Goal: Information Seeking & Learning: Learn about a topic

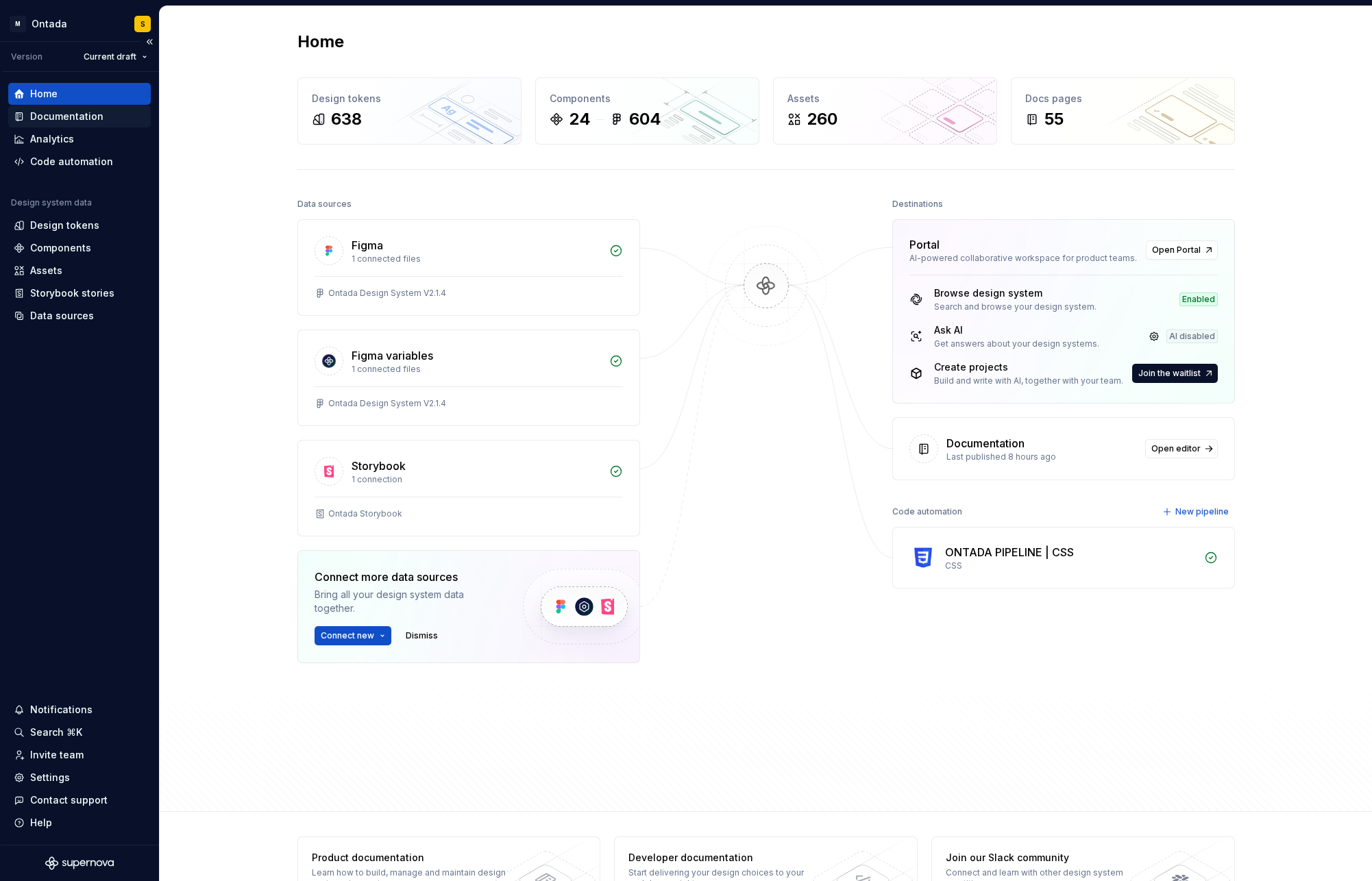
click at [59, 122] on div "Documentation" at bounding box center [67, 116] width 73 height 14
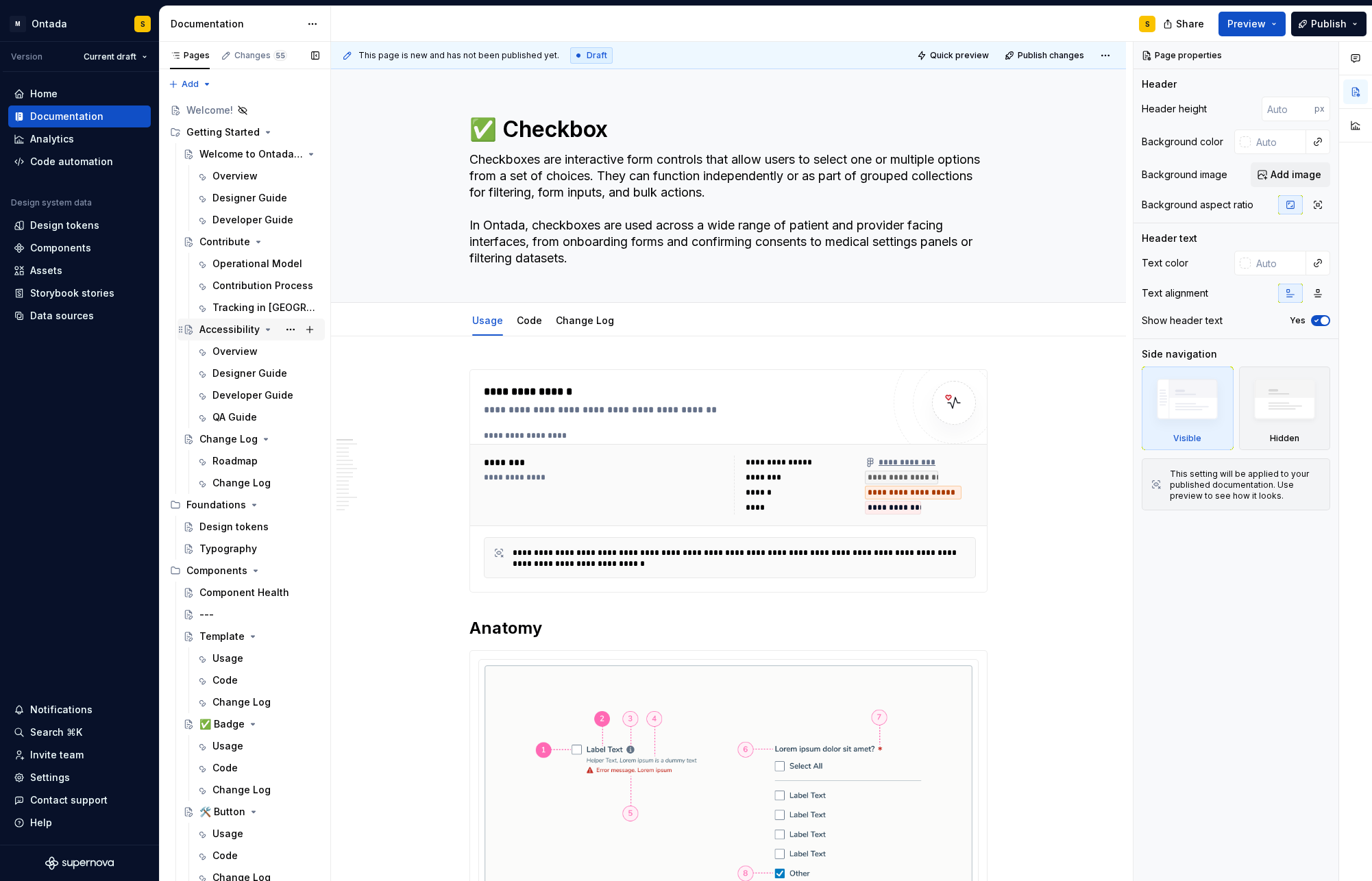
click at [267, 329] on icon "Page tree" at bounding box center [268, 330] width 3 height 2
click at [239, 372] on div "Roadmap" at bounding box center [235, 373] width 45 height 14
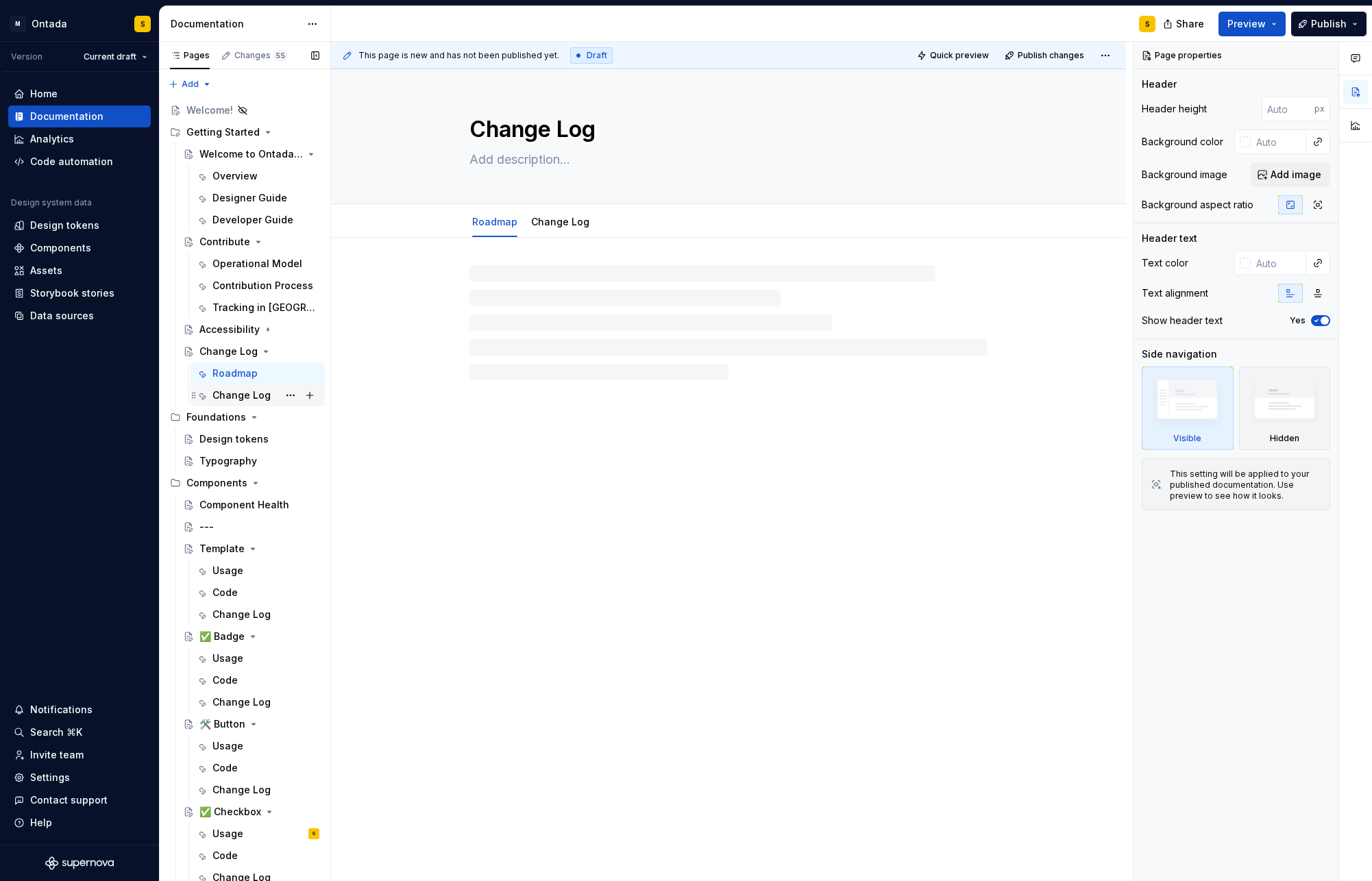
click at [234, 394] on div "Change Log" at bounding box center [242, 395] width 58 height 14
click at [226, 151] on div "Welcome to Ontada Design System" at bounding box center [232, 154] width 65 height 14
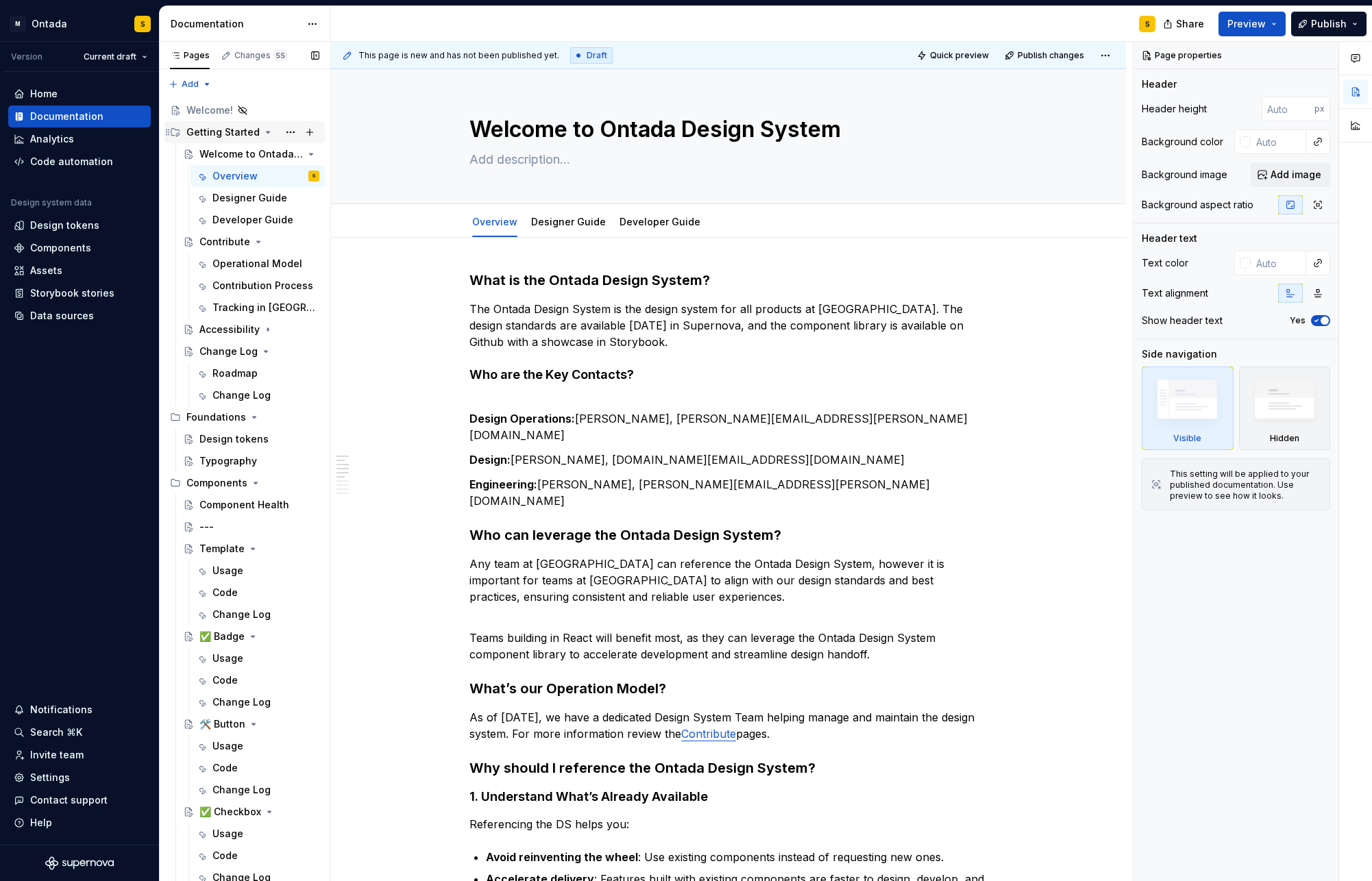
click at [240, 125] on div "Getting Started" at bounding box center [223, 132] width 73 height 14
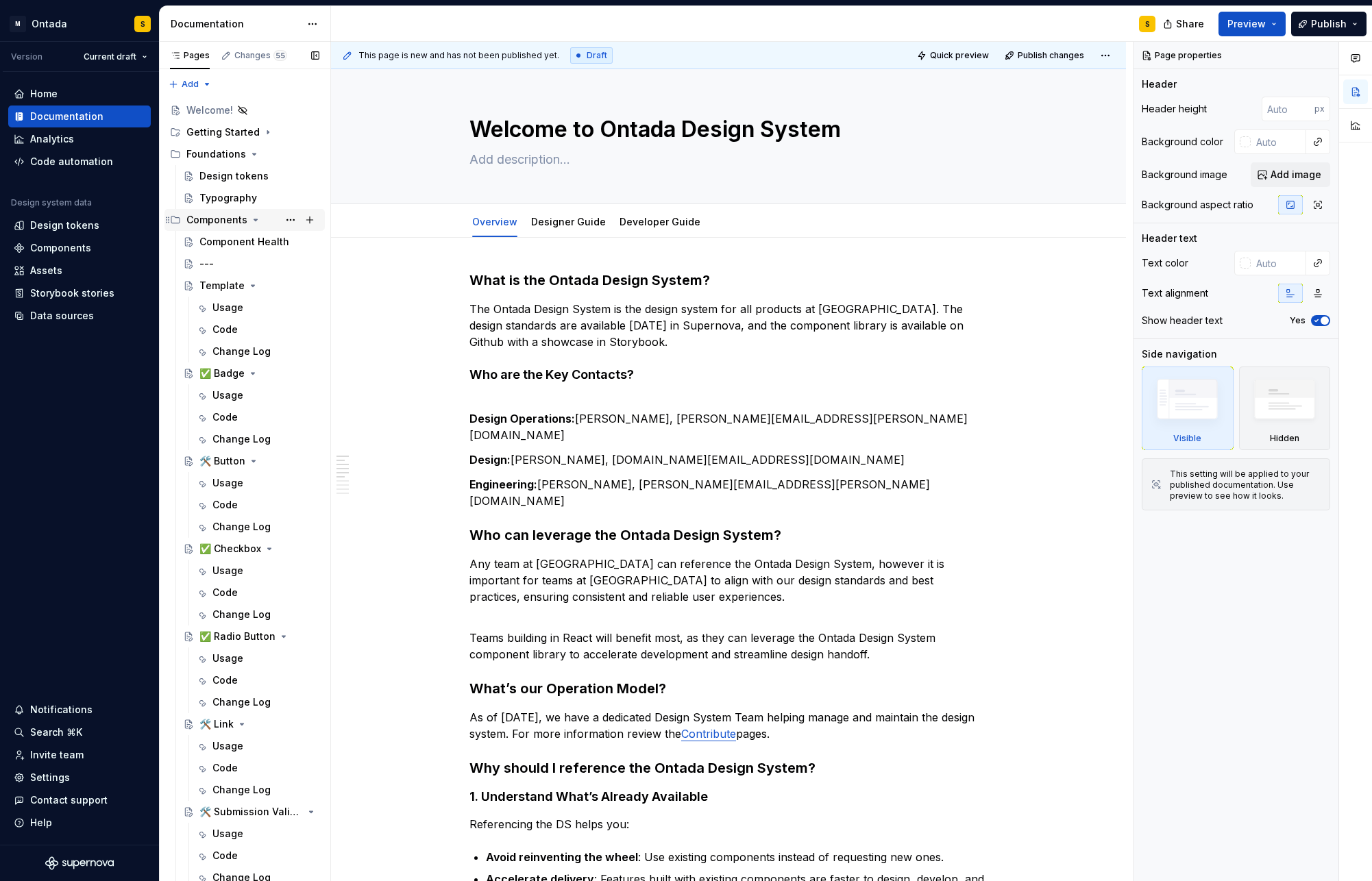
click at [254, 216] on icon "Page tree" at bounding box center [255, 219] width 11 height 11
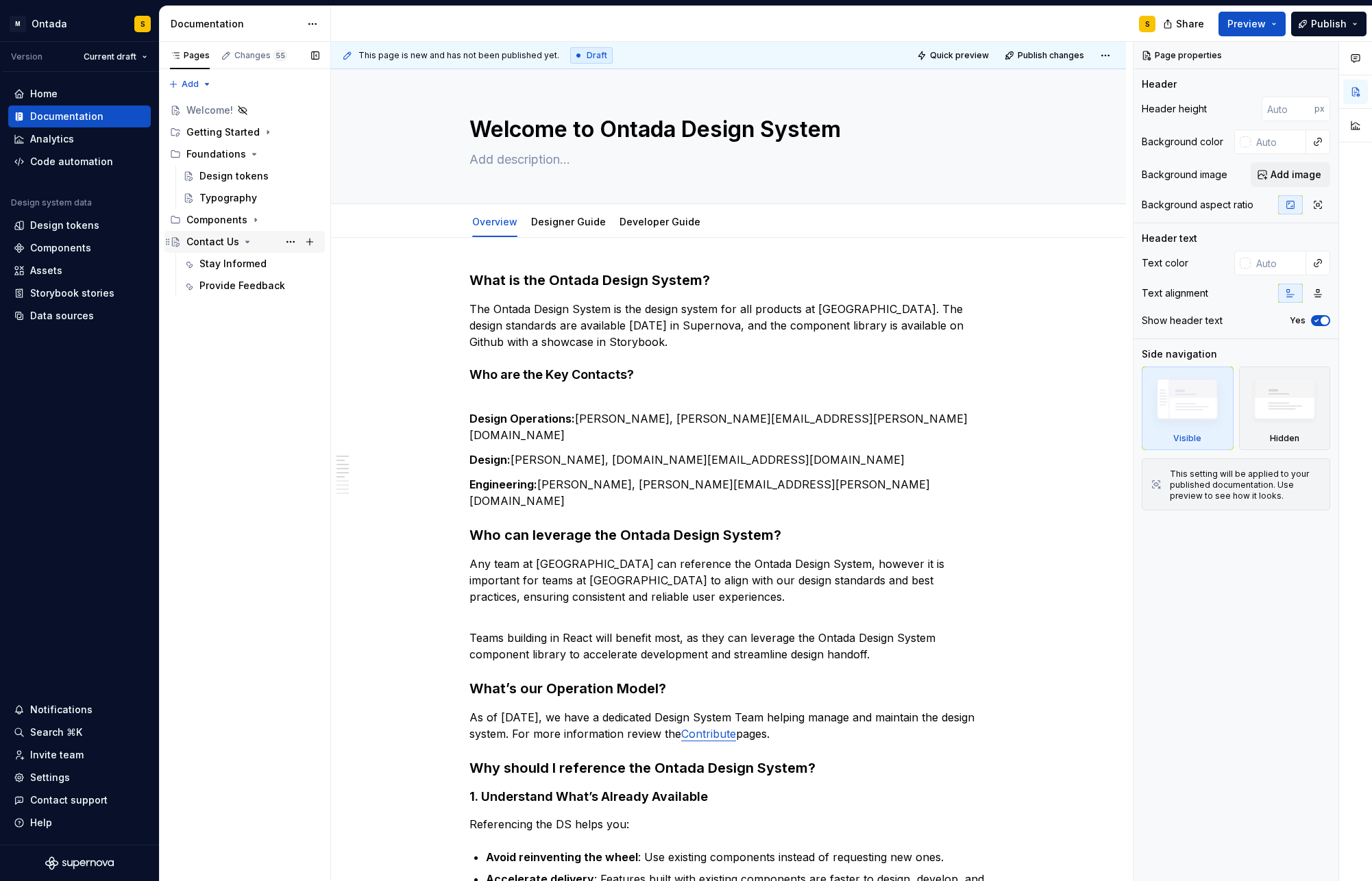
click at [245, 241] on icon "Page tree" at bounding box center [247, 242] width 11 height 11
click at [253, 154] on icon "Page tree" at bounding box center [255, 154] width 3 height 2
click at [243, 134] on div "Getting Started" at bounding box center [223, 132] width 73 height 14
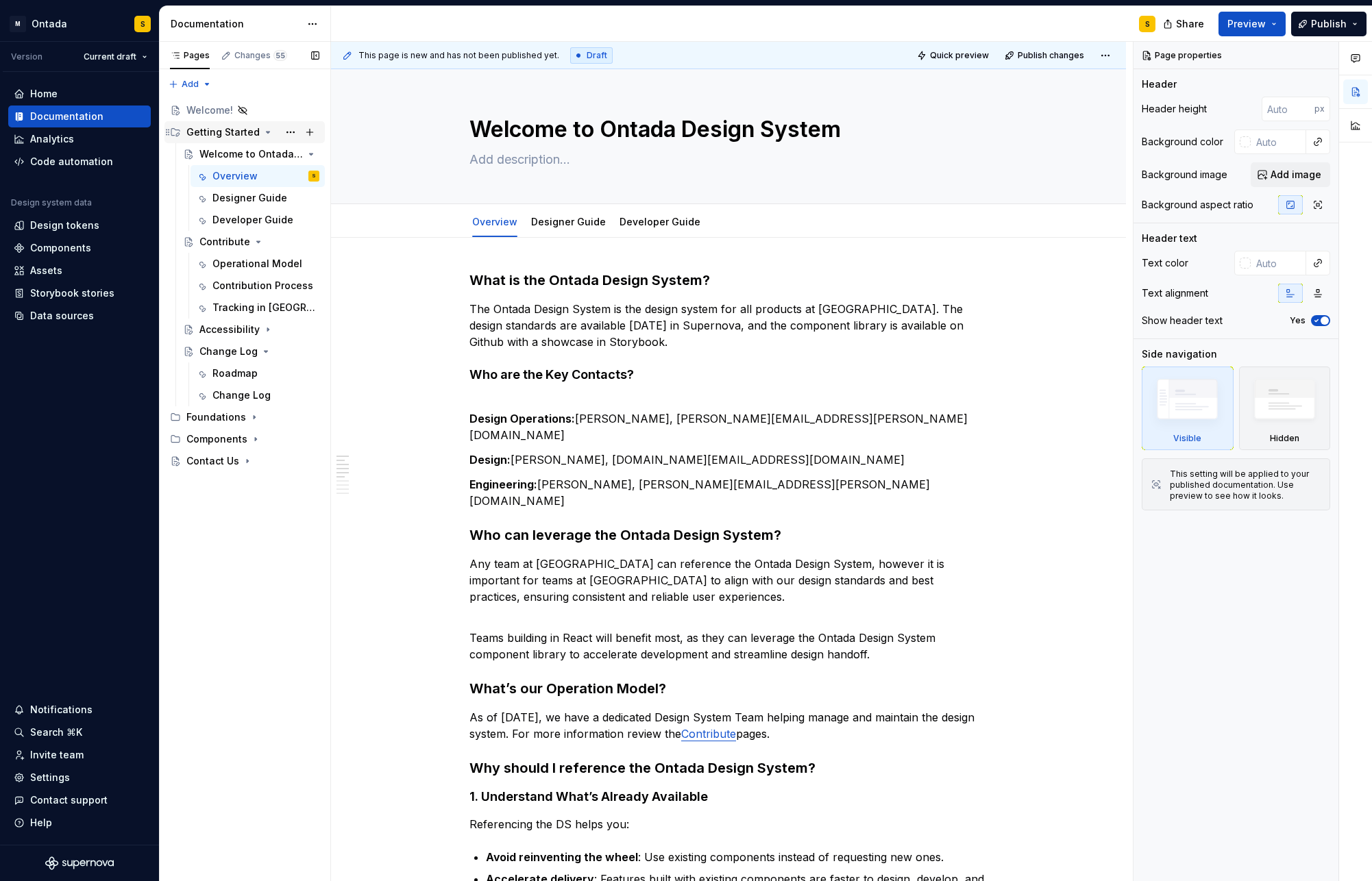
click at [243, 133] on div "Getting Started" at bounding box center [223, 132] width 73 height 14
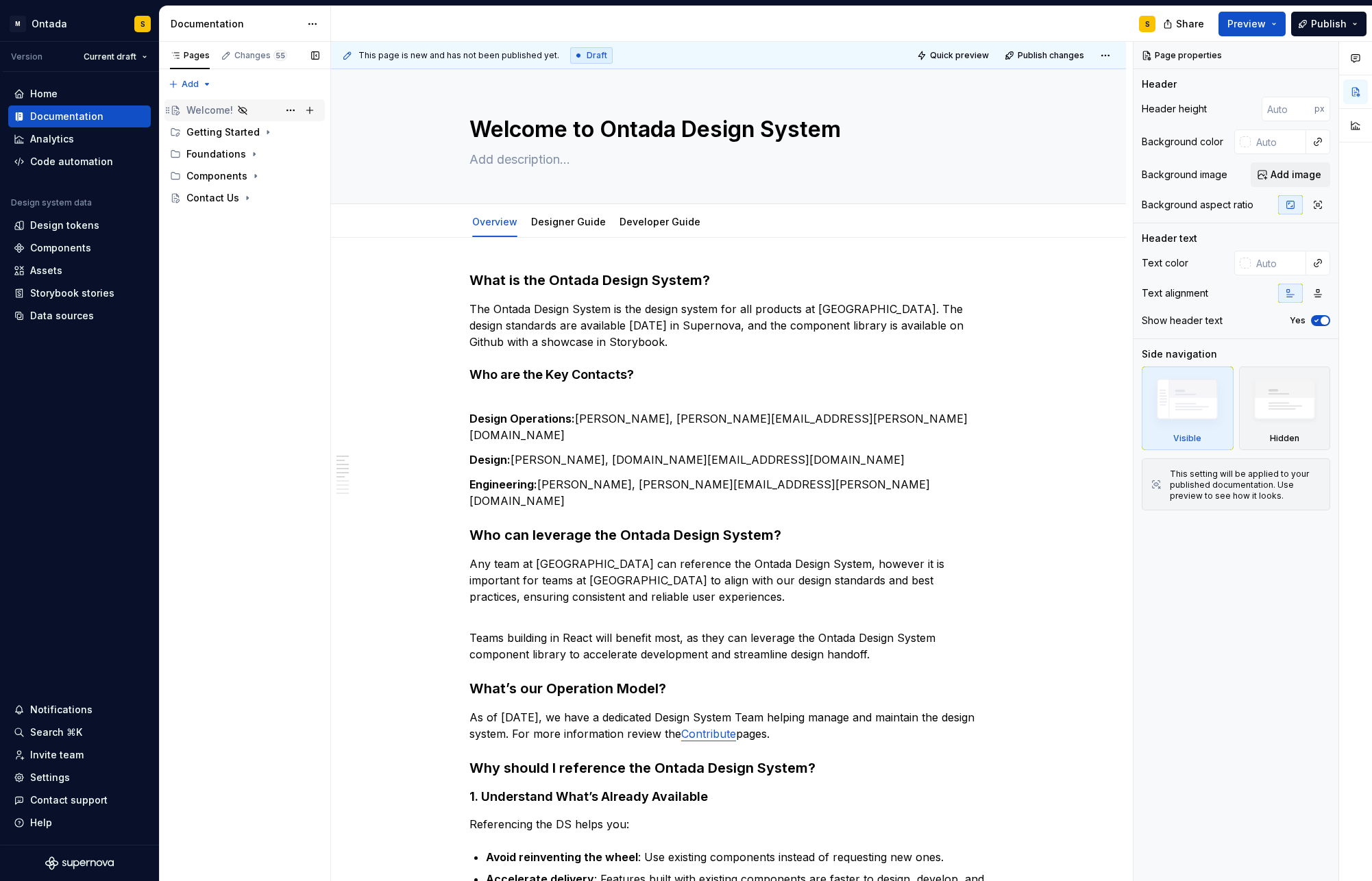
click at [217, 110] on div "Welcome!" at bounding box center [210, 110] width 47 height 14
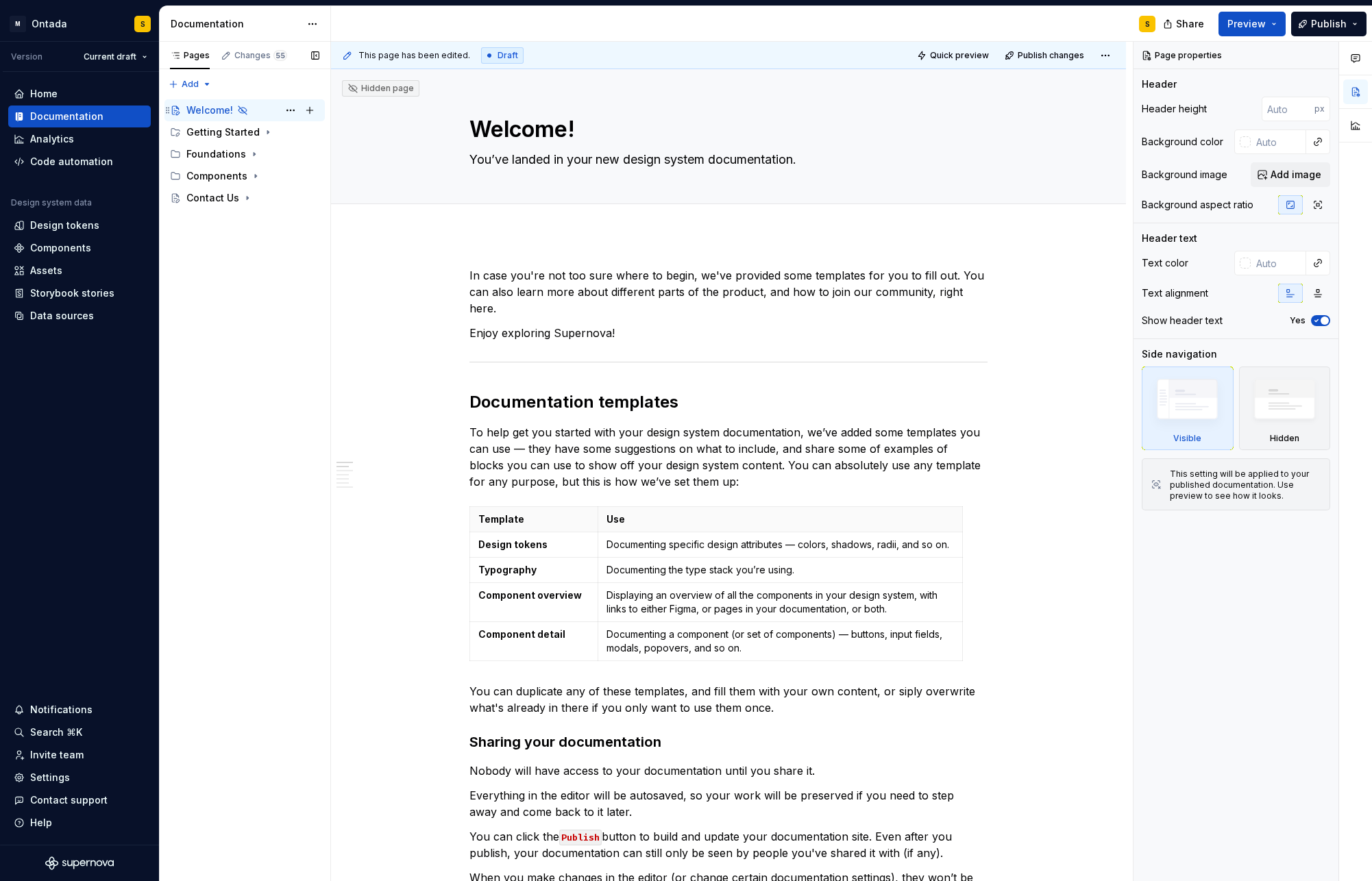
click at [199, 109] on div "Welcome!" at bounding box center [210, 110] width 47 height 14
click at [228, 127] on div "Getting Started" at bounding box center [223, 132] width 73 height 14
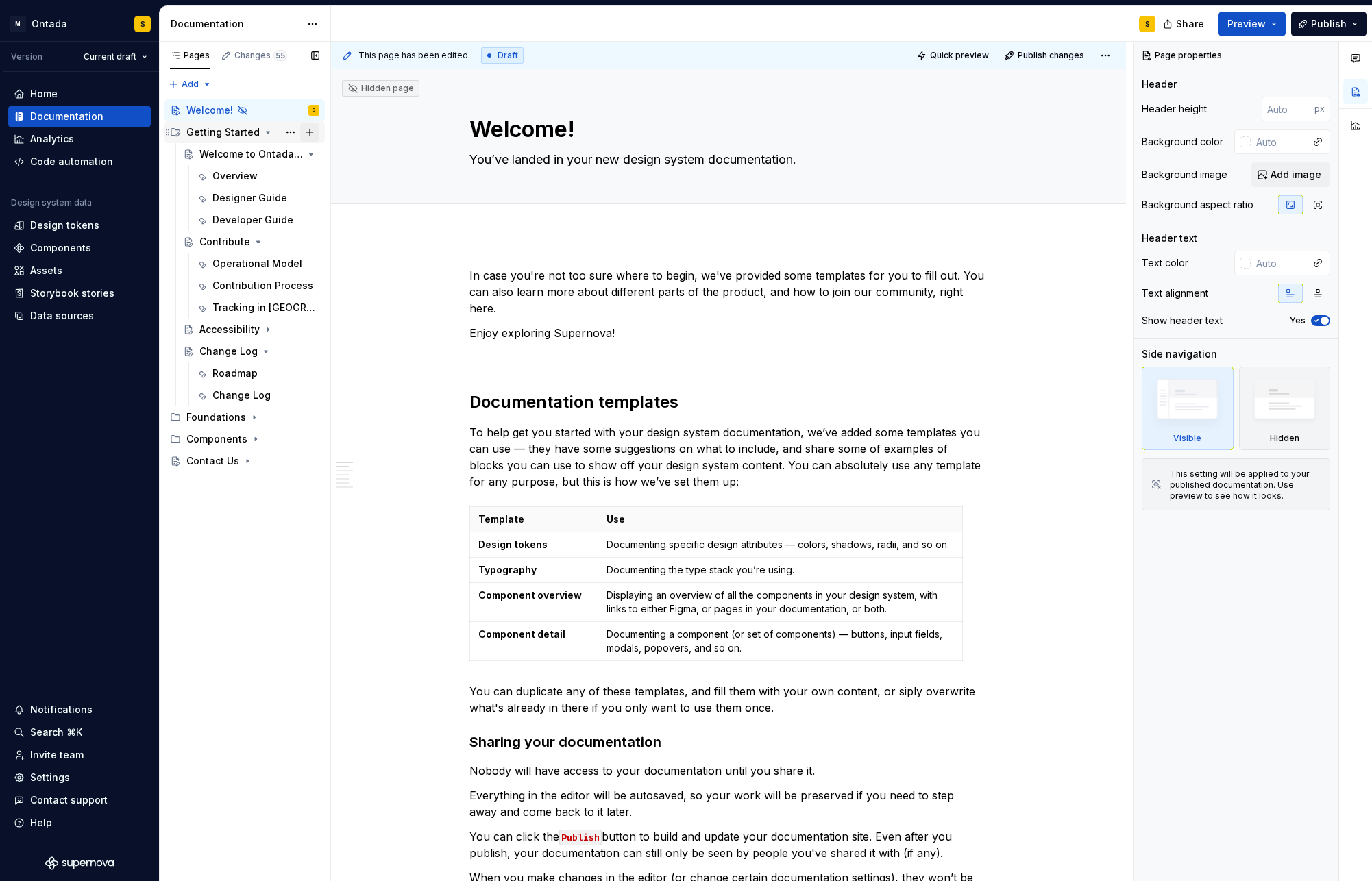
click at [304, 128] on button "Page tree" at bounding box center [309, 132] width 19 height 19
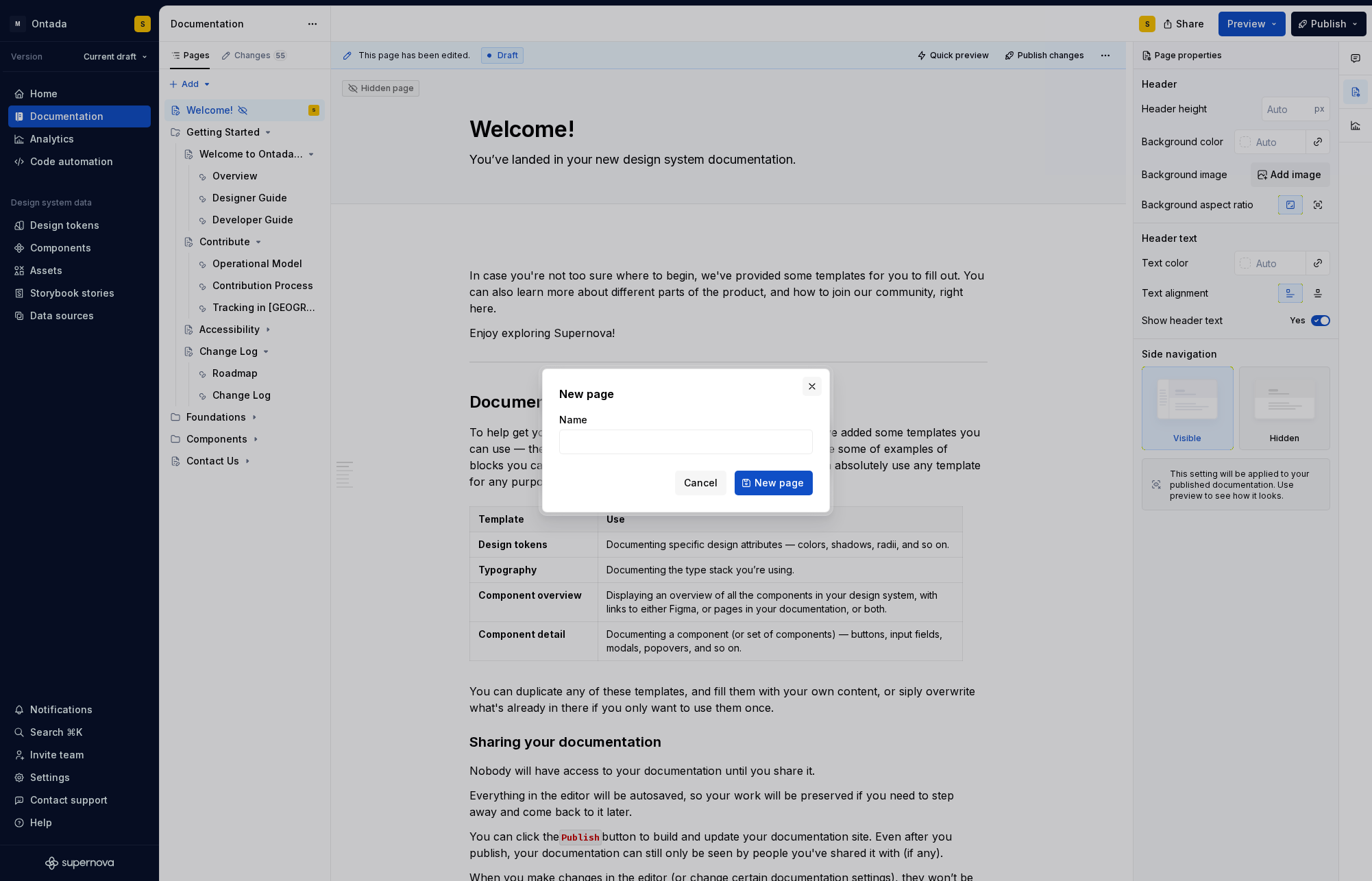
click at [817, 388] on button "button" at bounding box center [811, 386] width 19 height 19
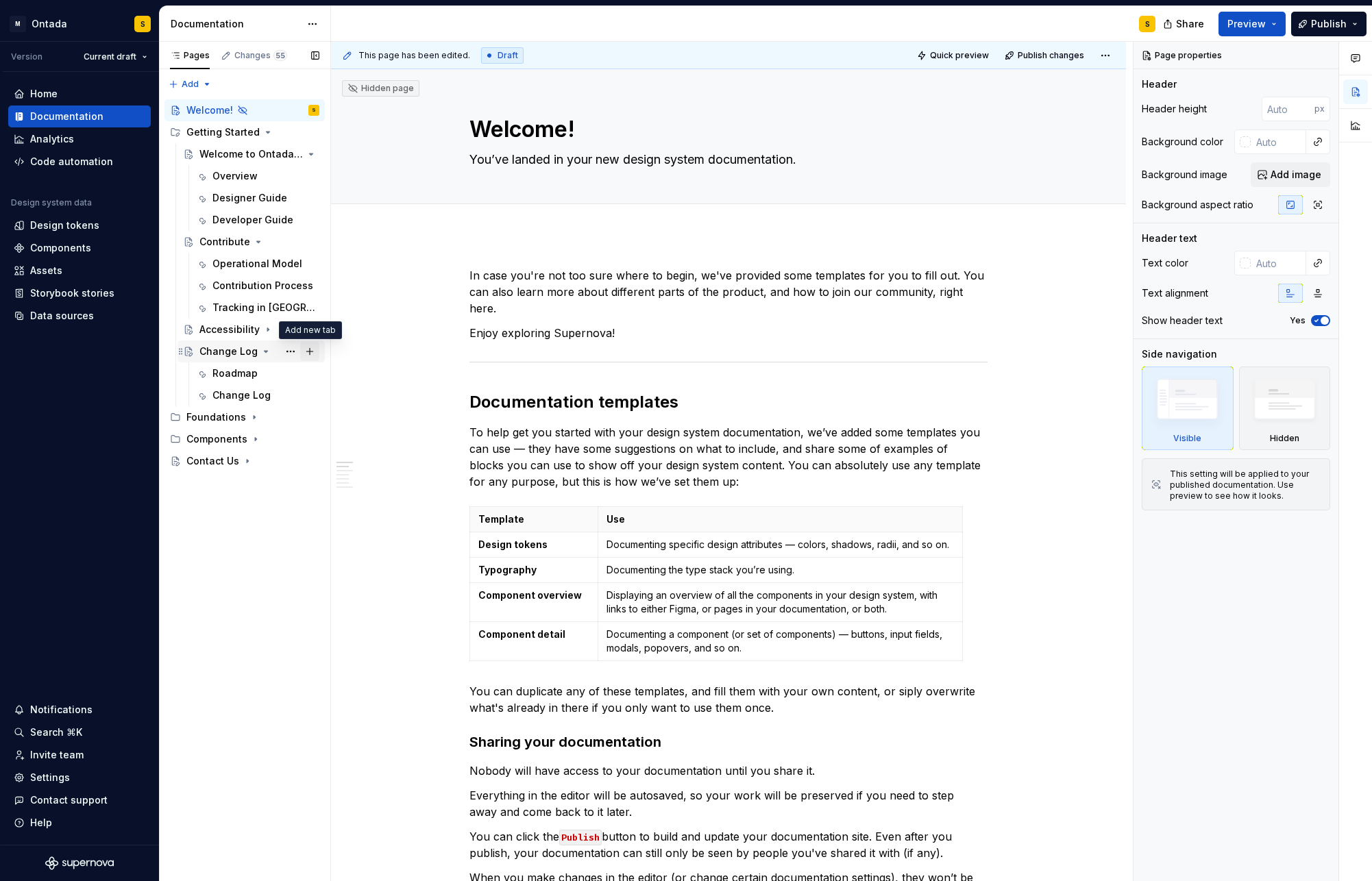
click at [312, 349] on button "Page tree" at bounding box center [309, 351] width 19 height 19
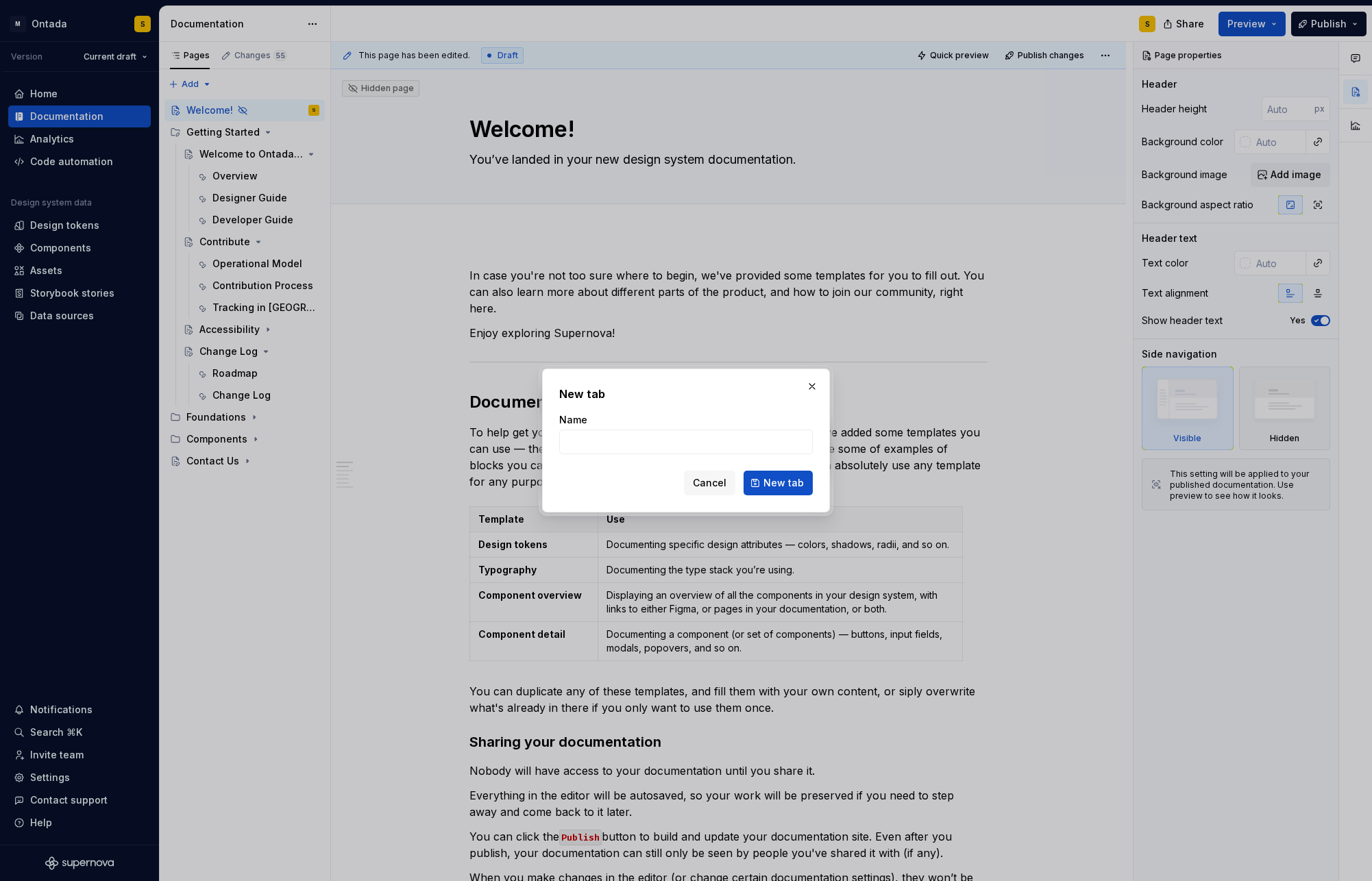
type textarea "*"
type input "Versioning Guideline"
click at [786, 483] on span "New tab" at bounding box center [783, 483] width 41 height 14
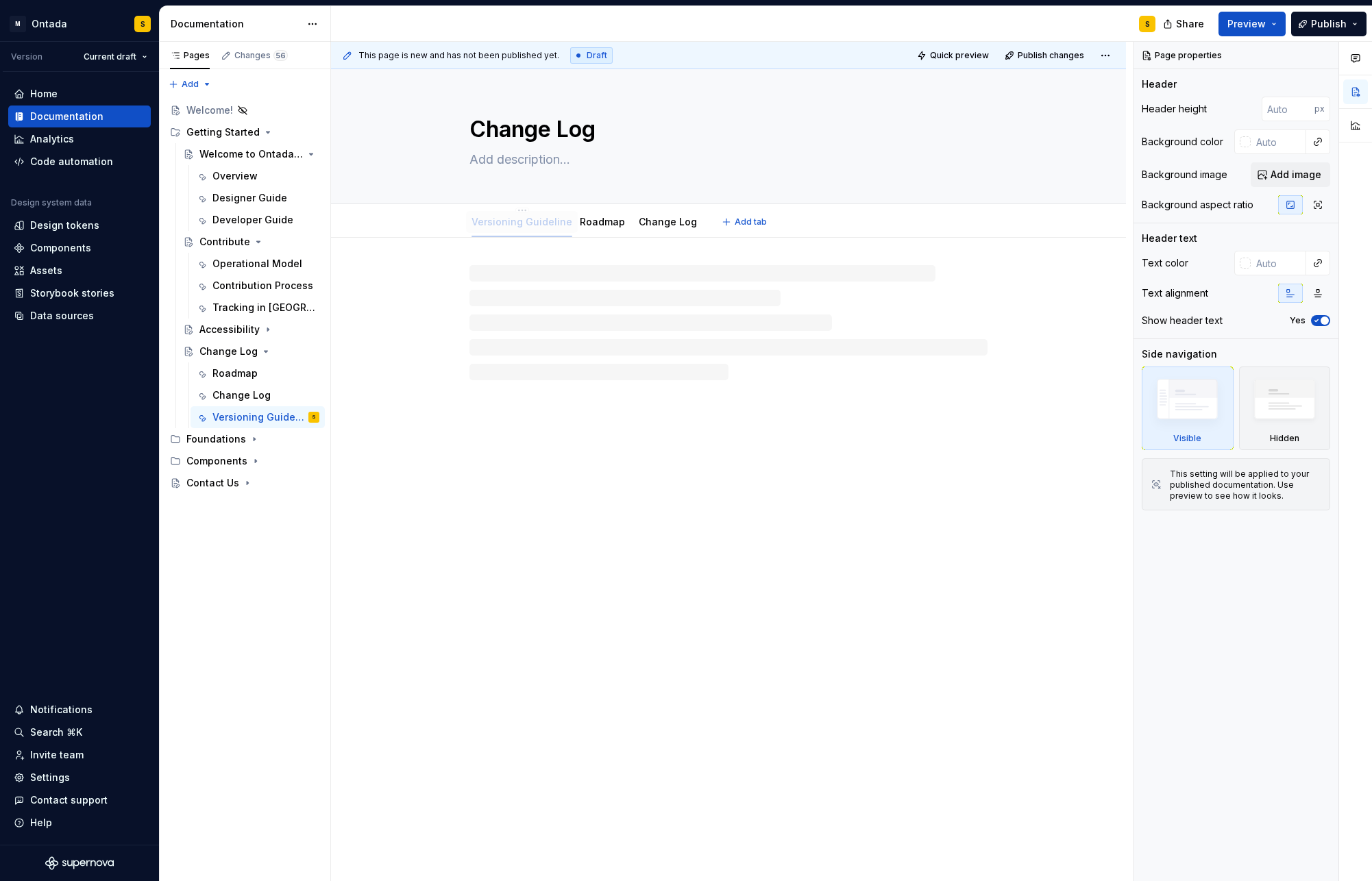
drag, startPoint x: 658, startPoint y: 216, endPoint x: 476, endPoint y: 214, distance: 182.0
click at [525, 124] on textarea "Change Log" at bounding box center [725, 129] width 518 height 33
type textarea "*"
type textarea "R"
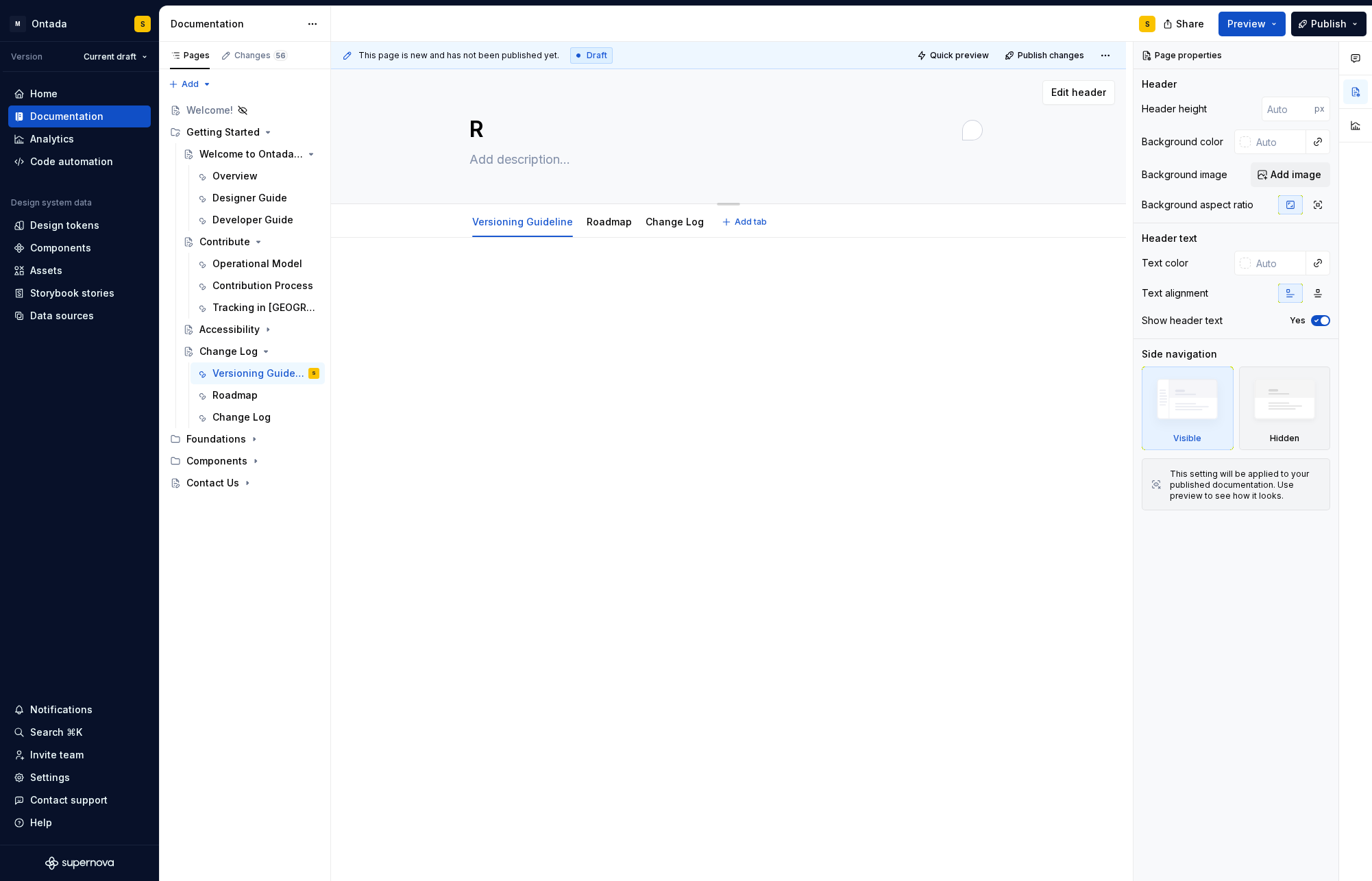
type textarea "*"
type textarea "Re"
type textarea "*"
type textarea "Rel"
type textarea "*"
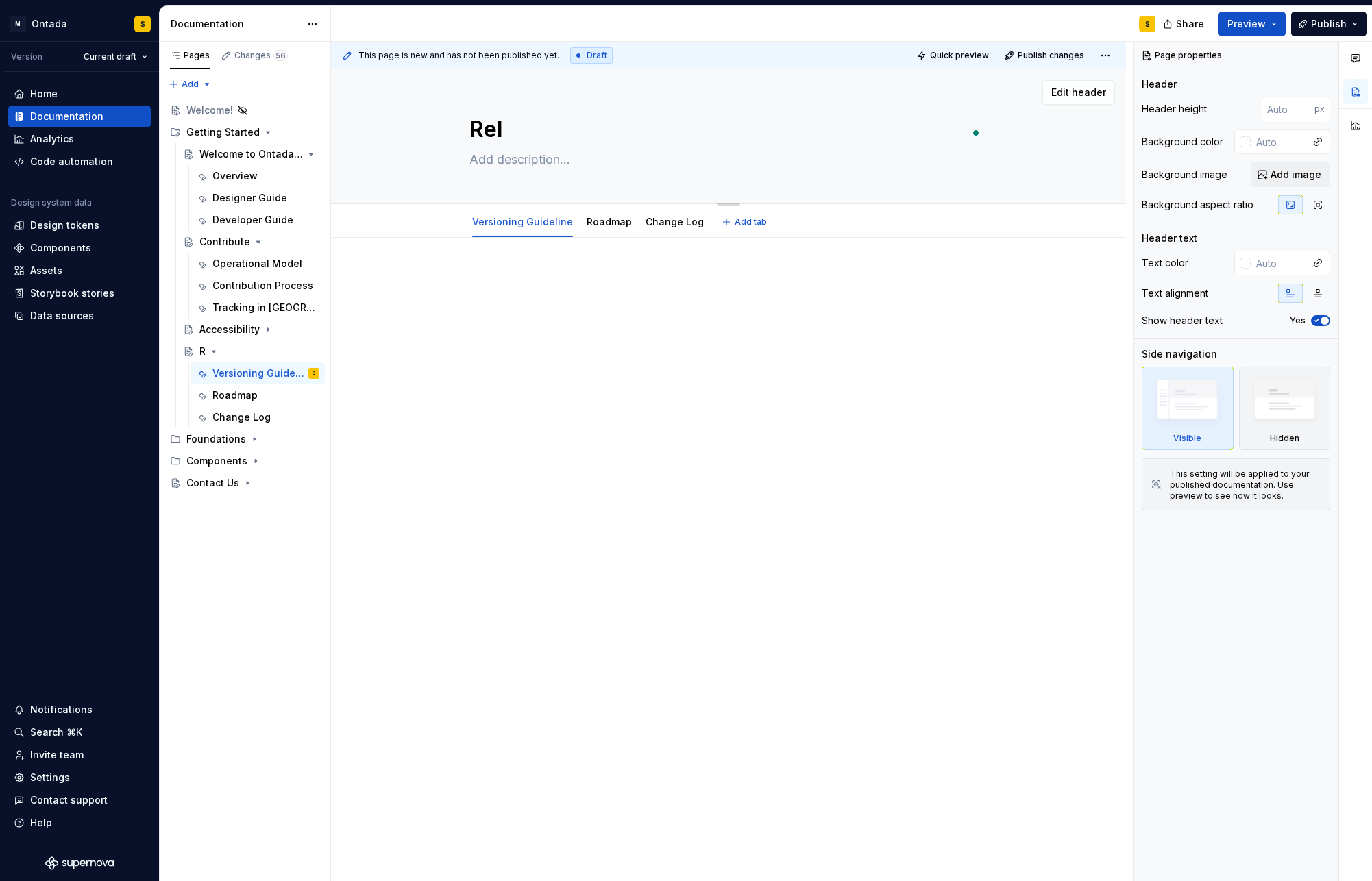
type textarea "Rele"
type textarea "*"
type textarea "Relea"
type textarea "*"
type textarea "Releas"
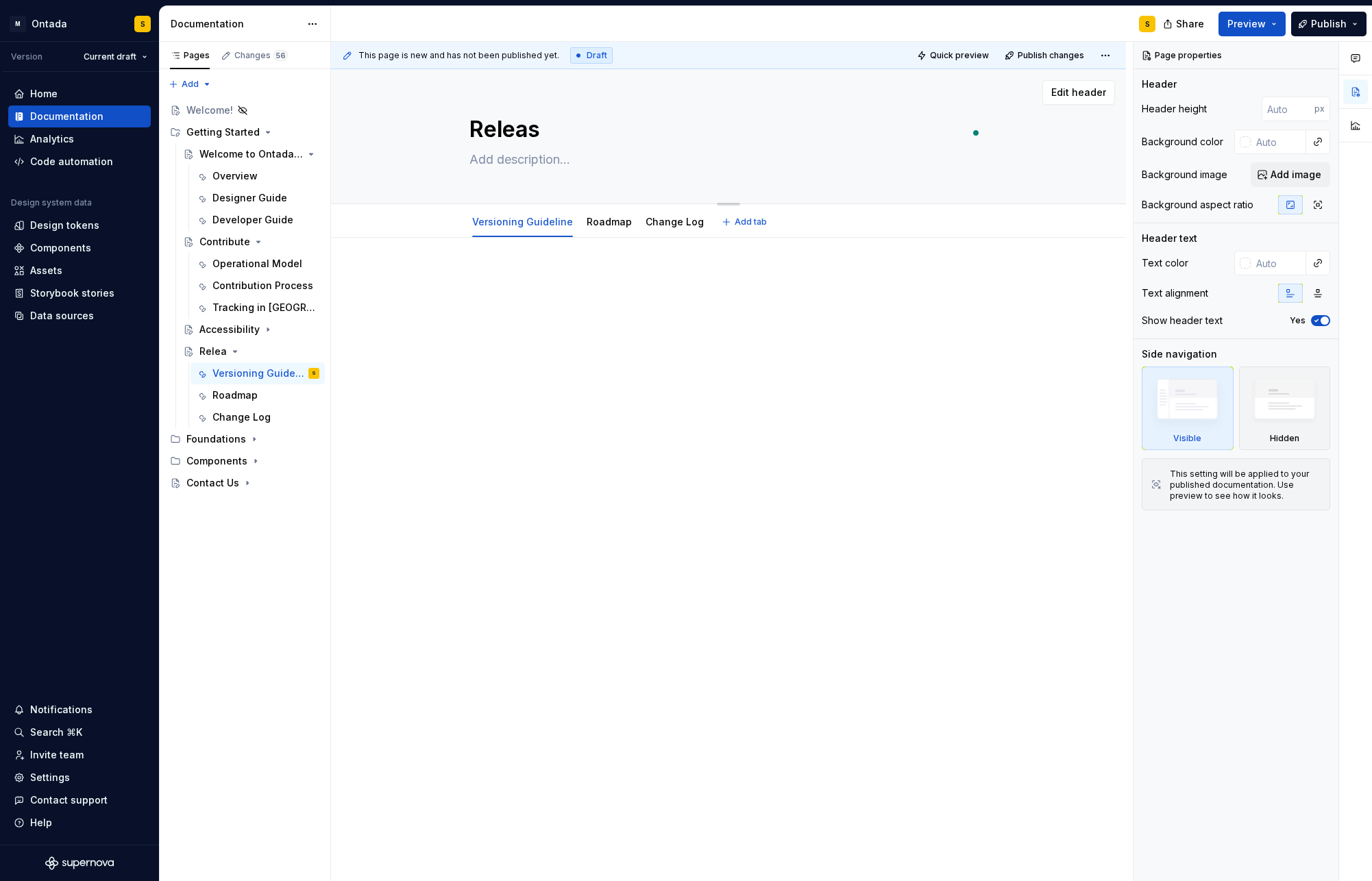
type textarea "*"
type textarea "Release"
type textarea "*"
type textarea "Releases"
type textarea "*"
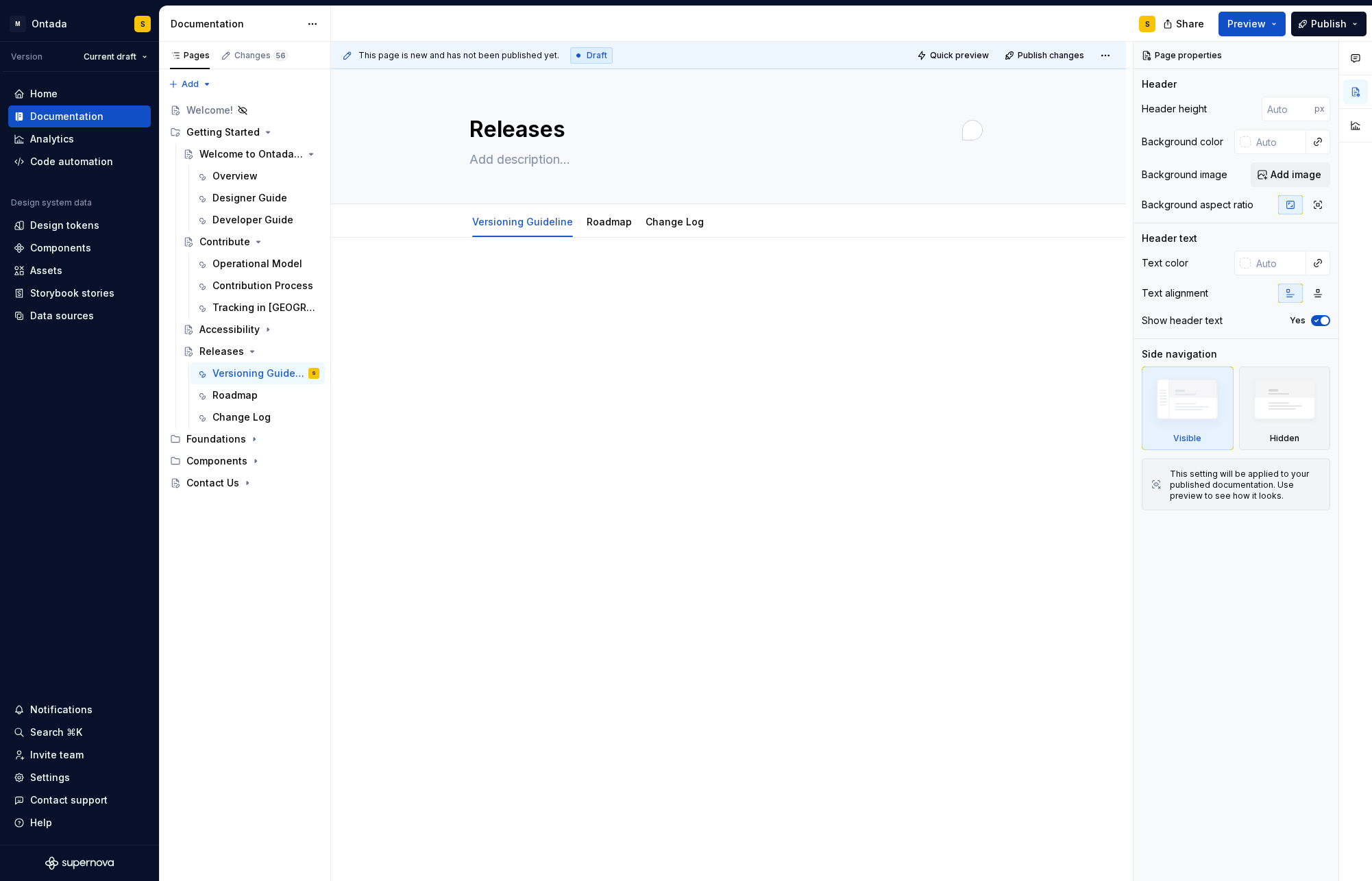
type textarea "Releases"
click at [545, 320] on div "To enrich screen reader interactions, please activate Accessibility in Grammarl…" at bounding box center [728, 297] width 518 height 52
drag, startPoint x: 670, startPoint y: 217, endPoint x: 676, endPoint y: 222, distance: 7.8
click at [677, 223] on link "Change Log" at bounding box center [675, 221] width 58 height 11
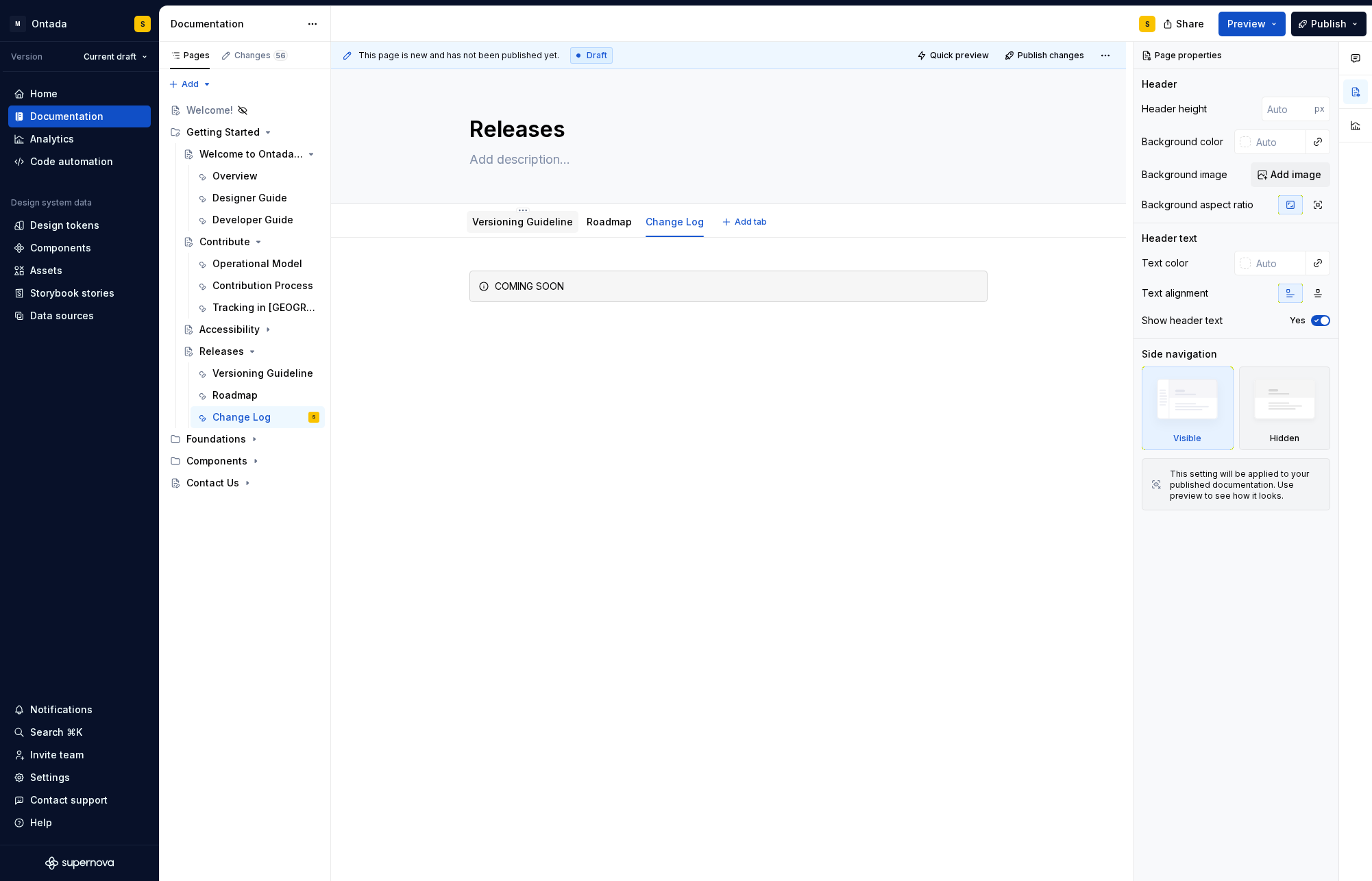
click at [529, 225] on link "Versioning Guideline" at bounding box center [522, 221] width 101 height 11
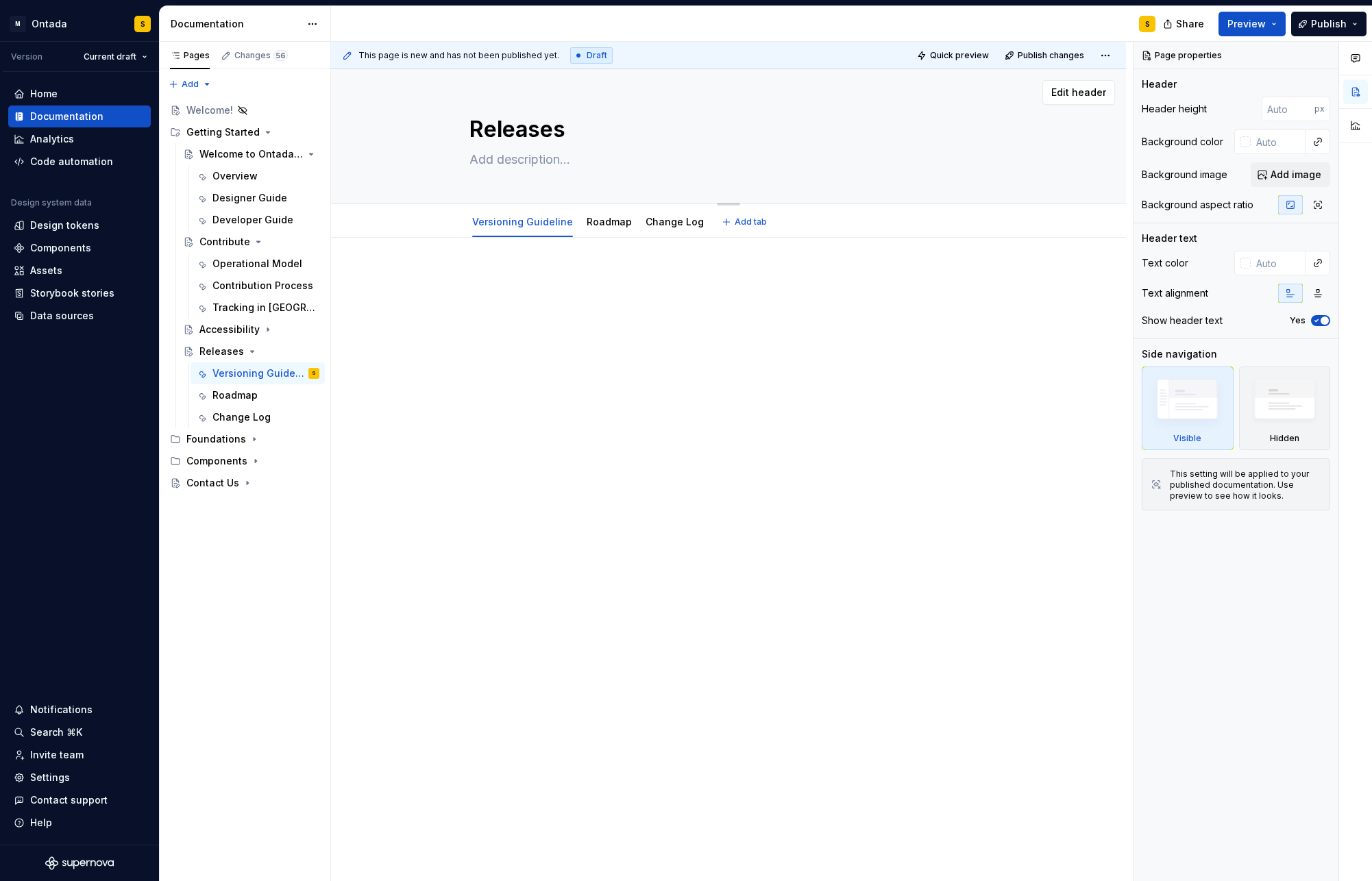
click at [523, 162] on textarea at bounding box center [725, 159] width 518 height 22
paste textarea "A clear and consistent versioning strategy ensures that our design system evolv…"
type textarea "*"
type textarea "A clear and consistent versioning strategy ensures that our design system evolv…"
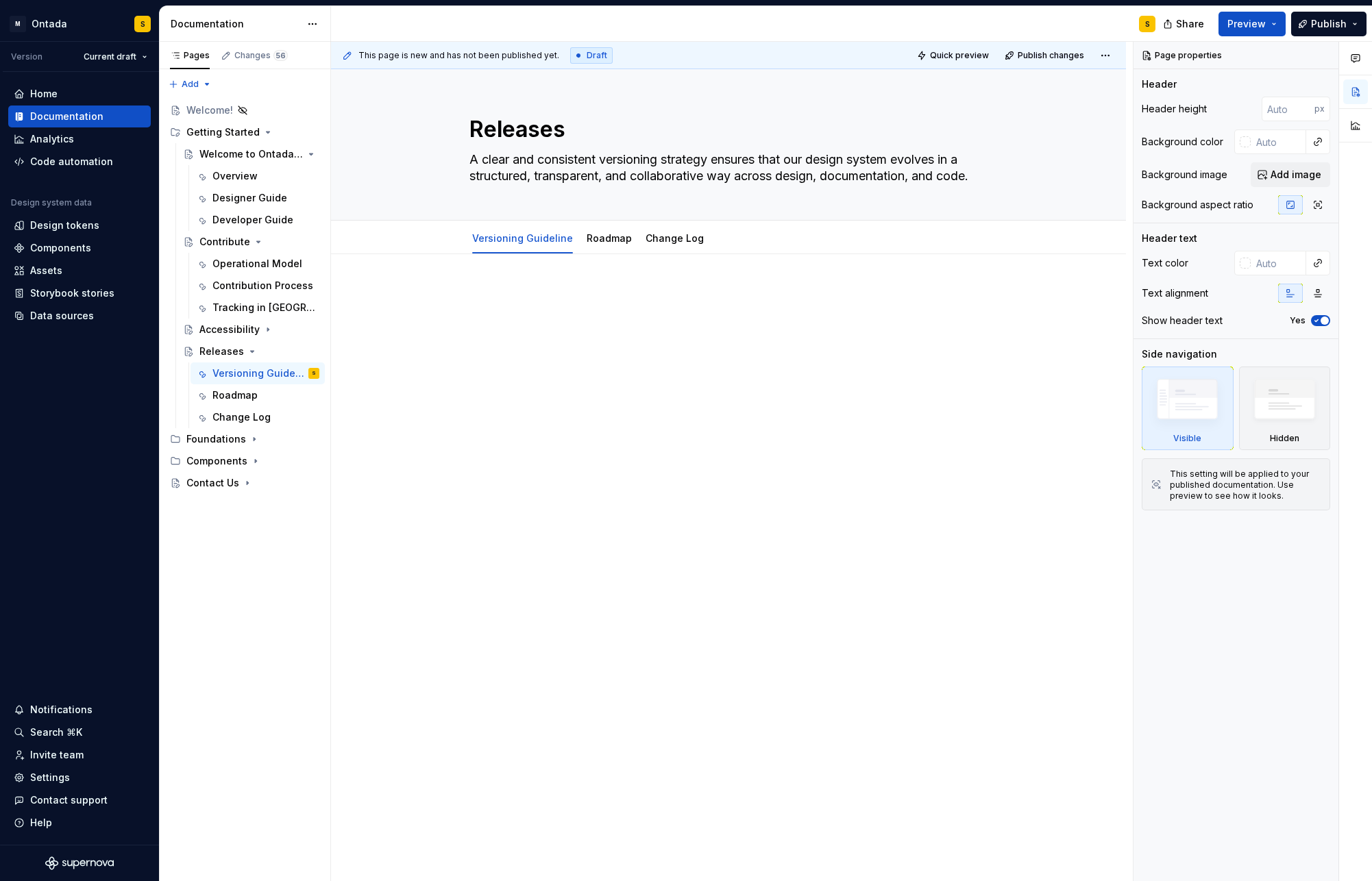
type textarea "*"
type textarea "A clear and consistent versioning strategy ensures that our design system evolv…"
click at [512, 314] on div at bounding box center [728, 313] width 518 height 52
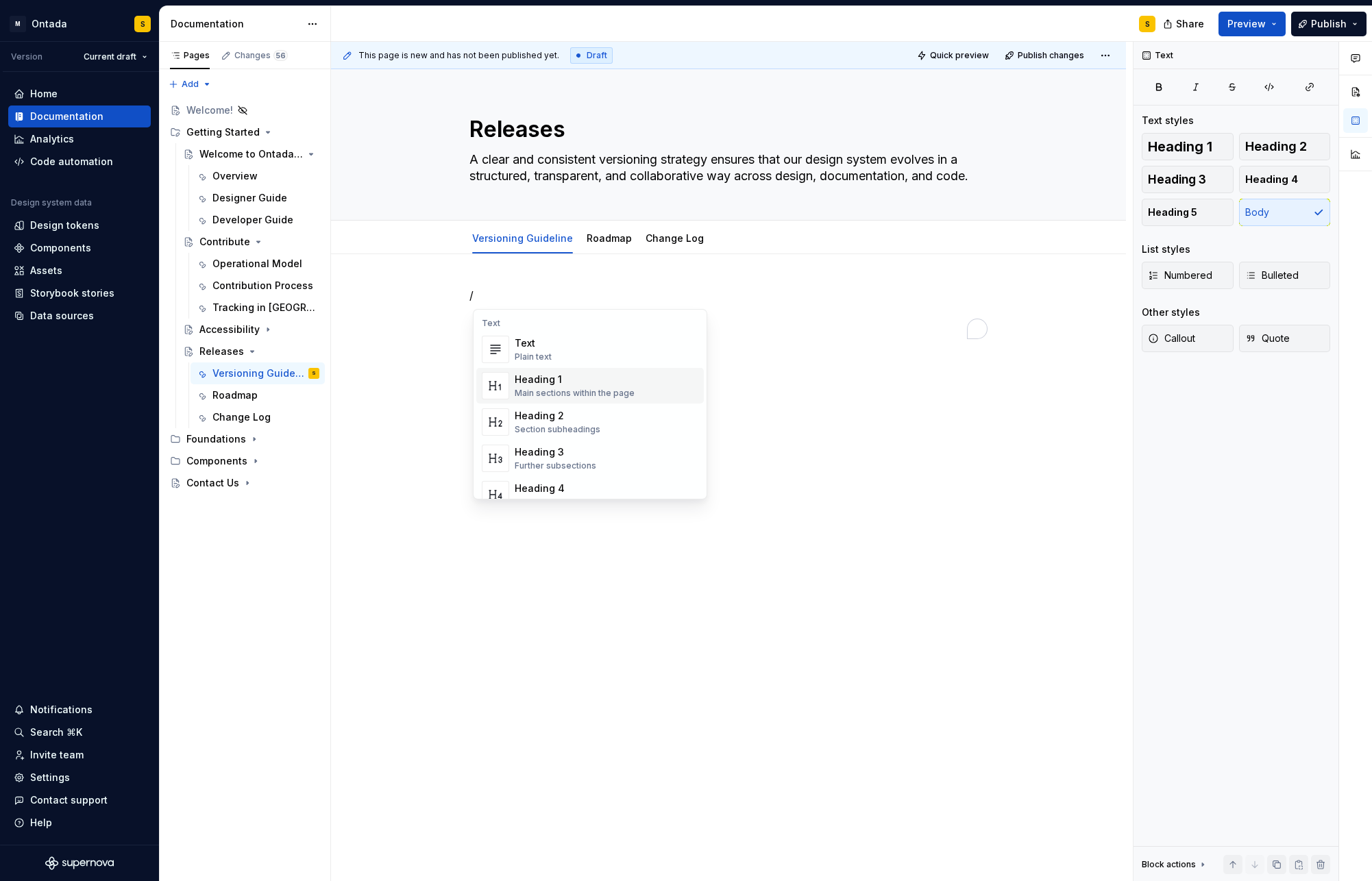
click at [559, 393] on div "Main sections within the page" at bounding box center [574, 393] width 120 height 11
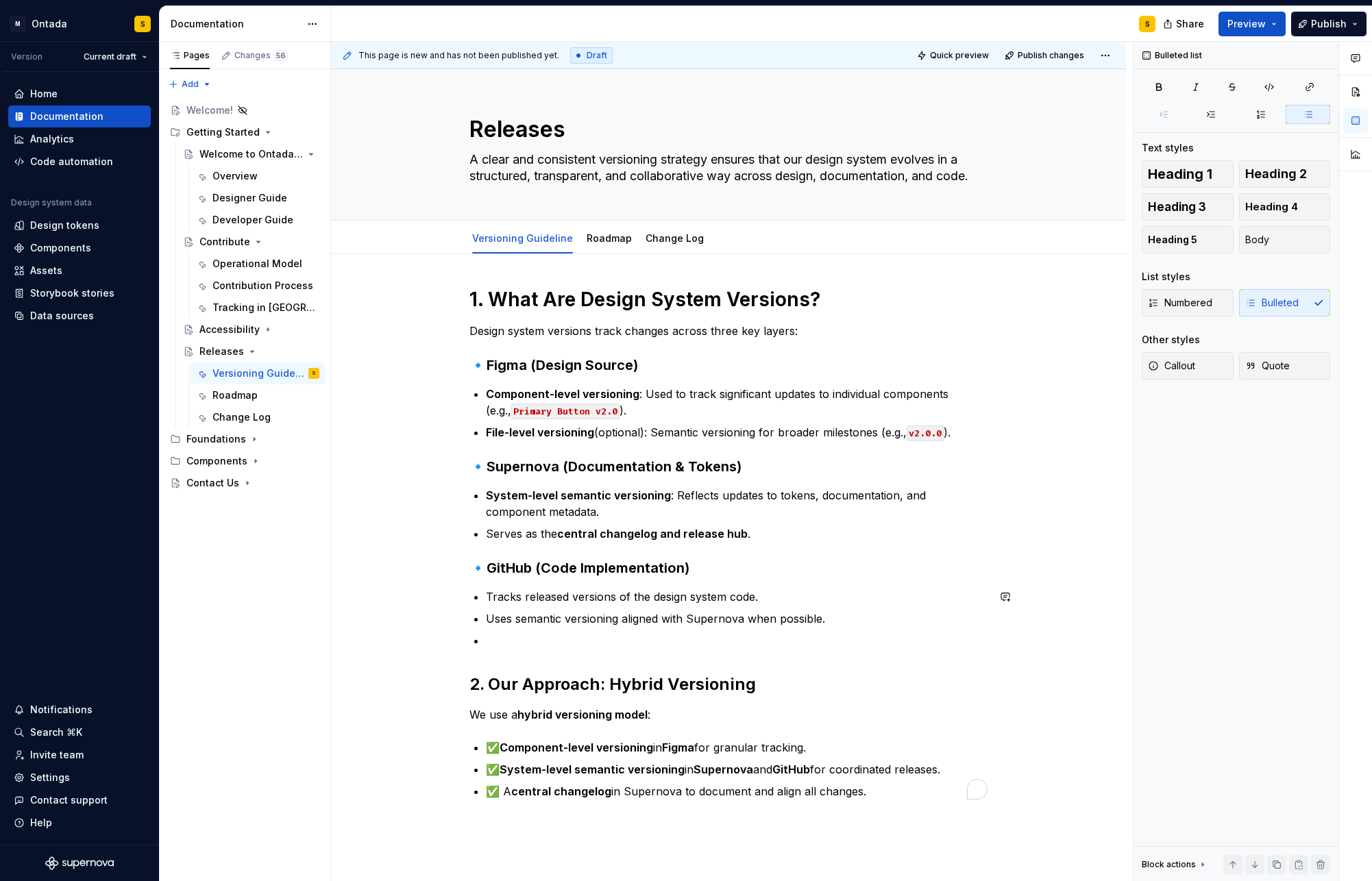
click at [608, 654] on div "1. What Are Design System Versions? Design system versions track changes across…" at bounding box center [728, 543] width 518 height 512
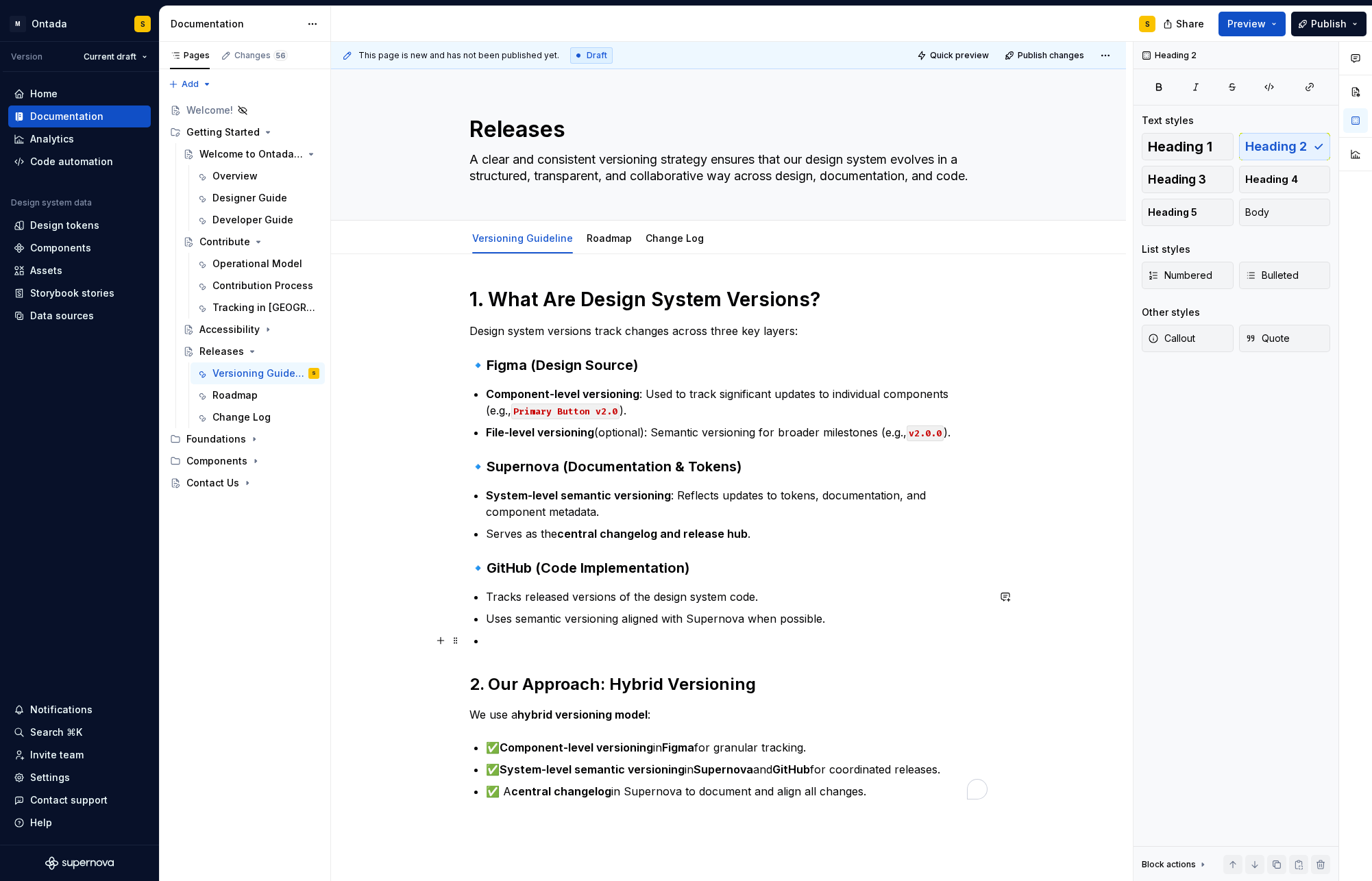
click at [511, 640] on p "To enrich screen reader interactions, please activate Accessibility in Grammarl…" at bounding box center [736, 641] width 502 height 17
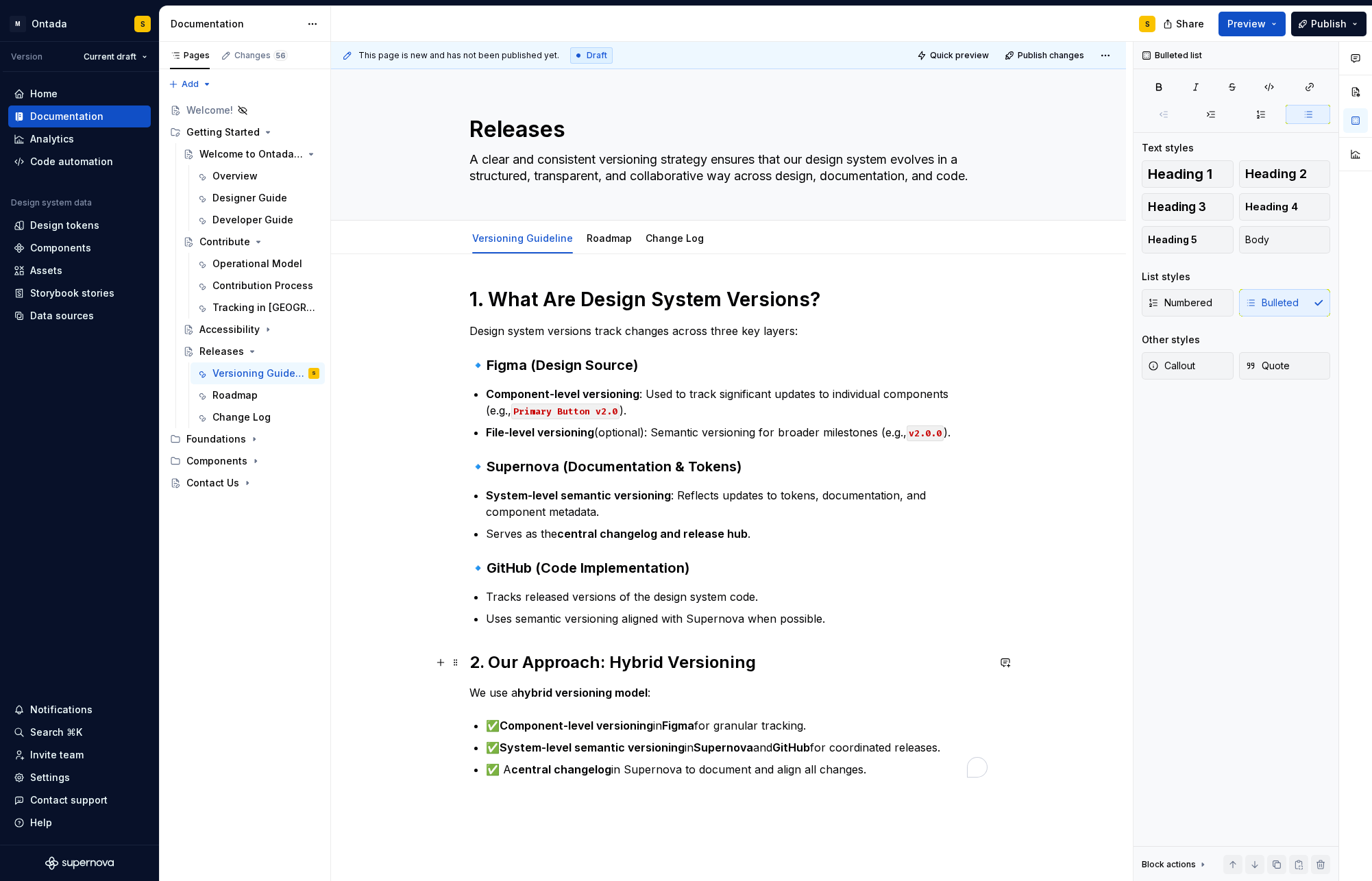
scroll to position [114, 0]
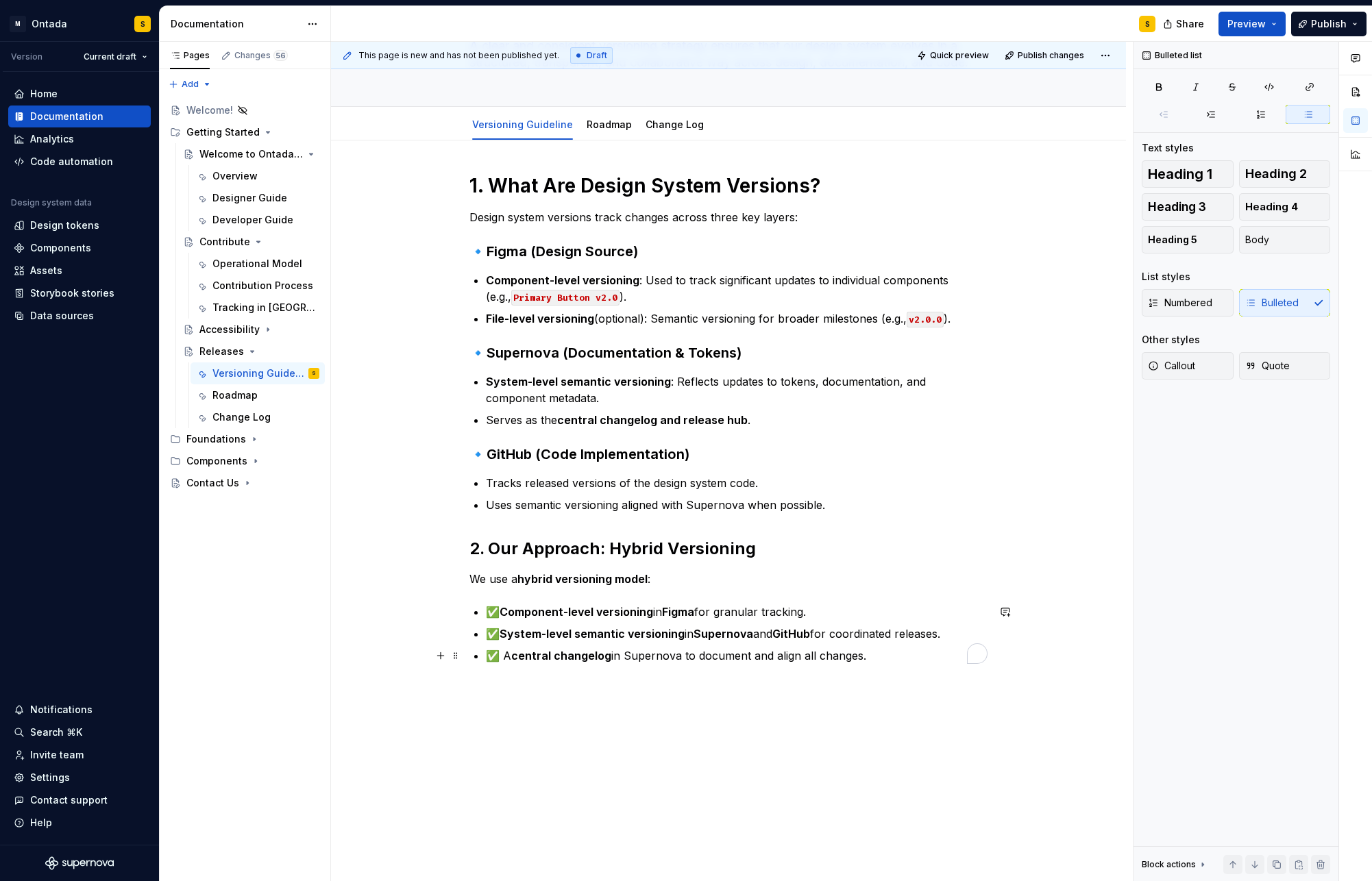
click at [892, 657] on p "✅ A central changelog in Supernova to document and align all changes." at bounding box center [736, 656] width 502 height 17
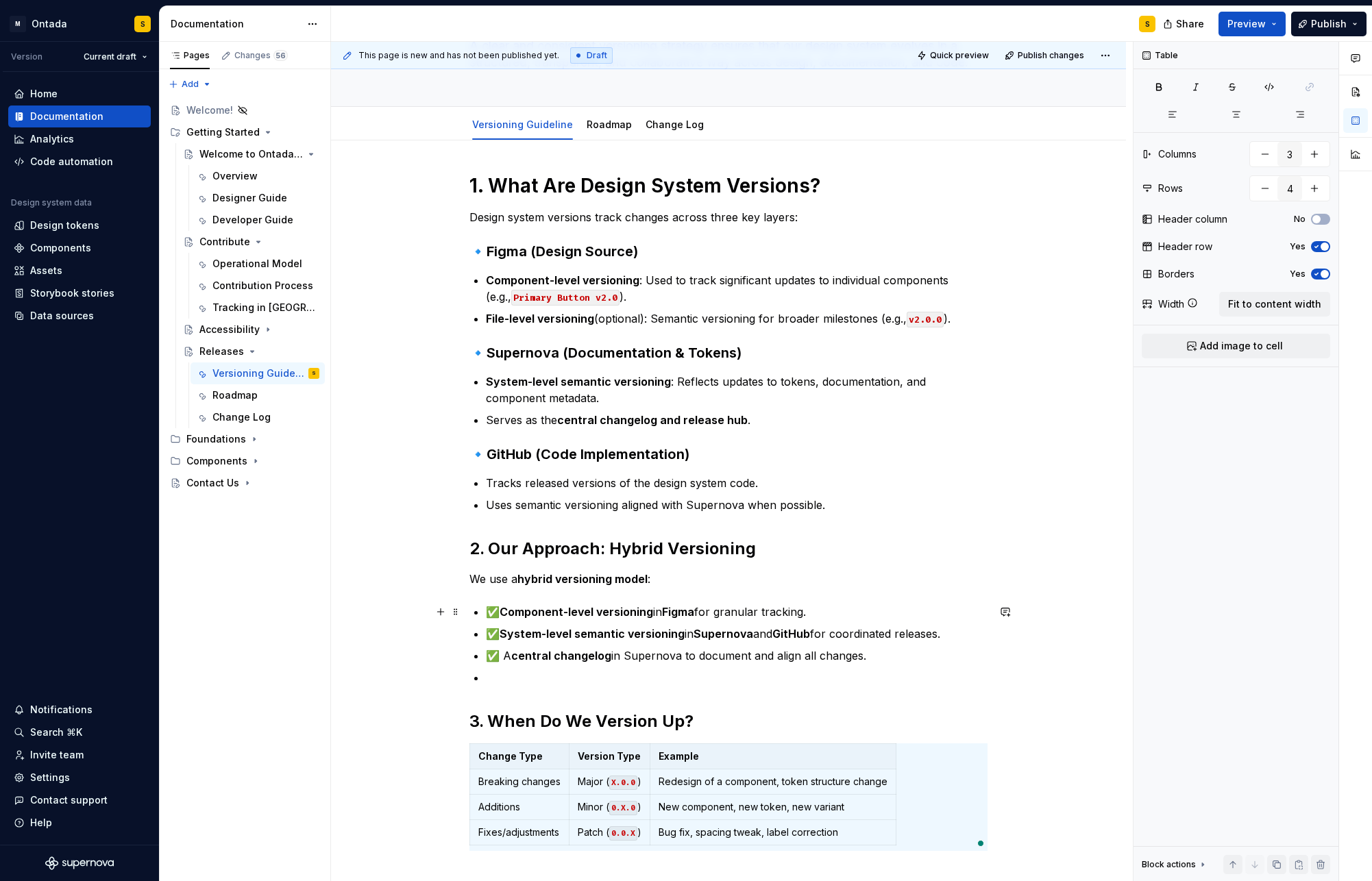
scroll to position [257, 0]
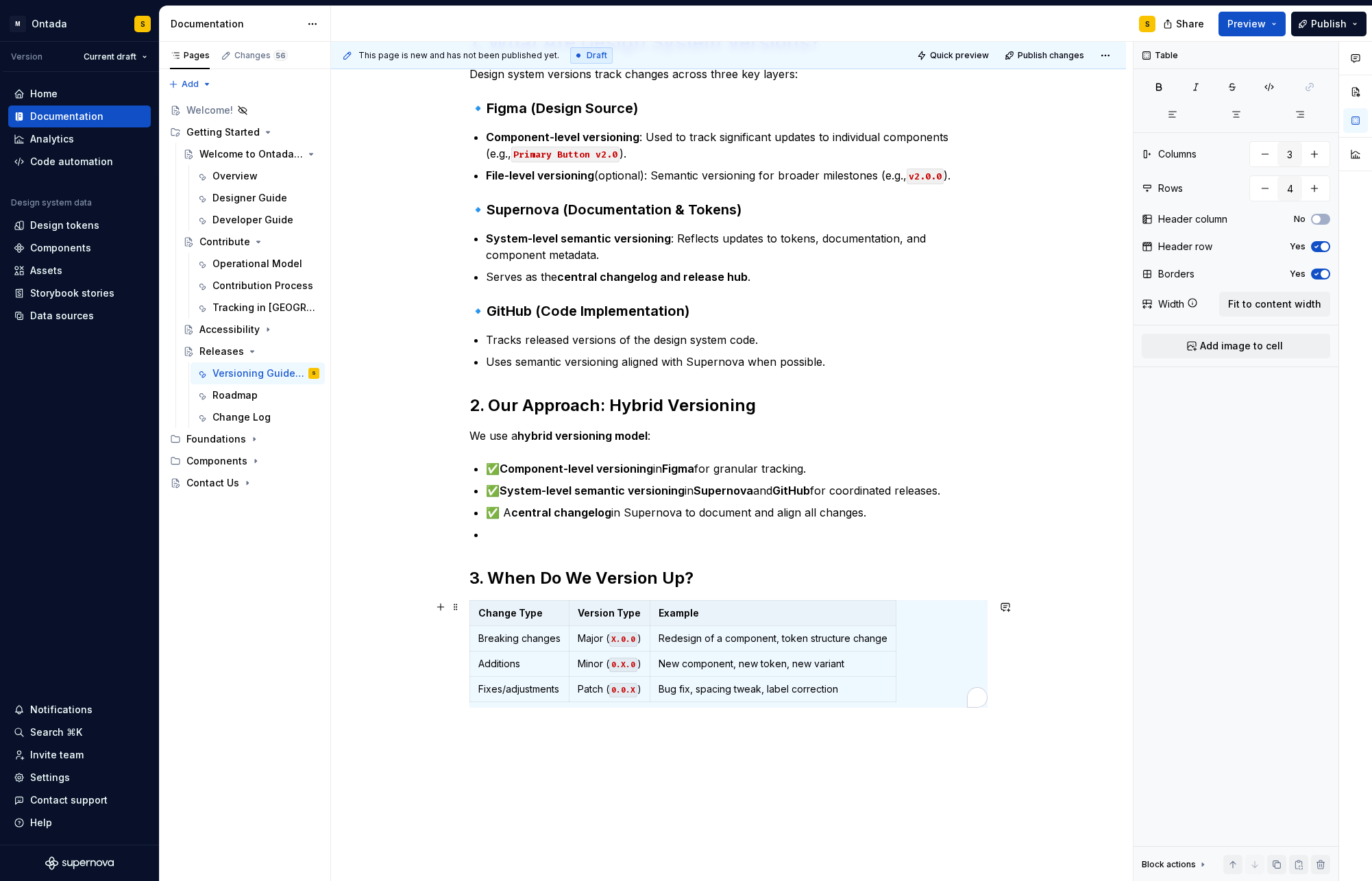
click at [927, 695] on div "Change Type Version Type Example Breaking changes Major ( X.0.0 ) Redesign of a…" at bounding box center [728, 654] width 518 height 108
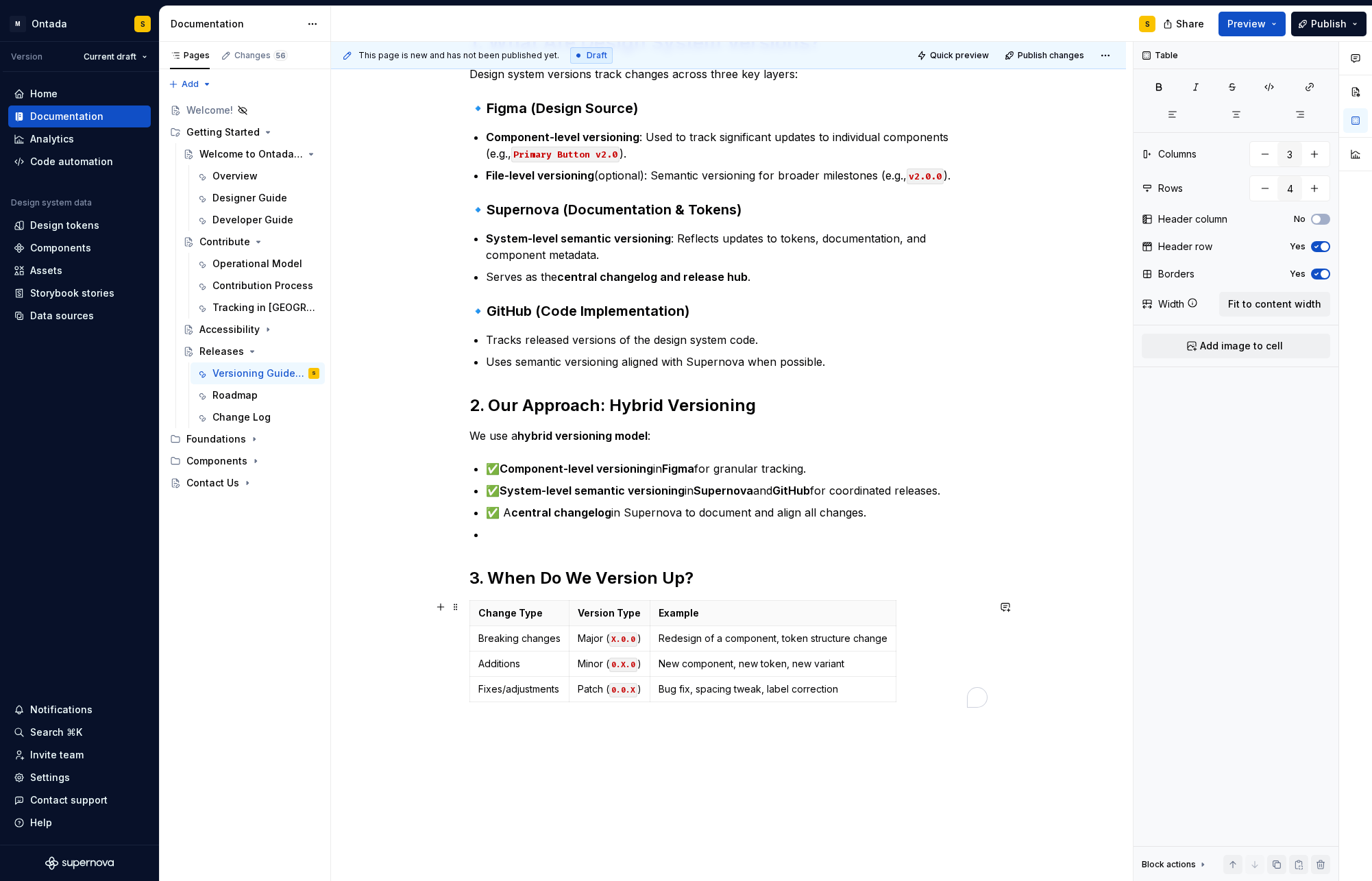
click at [927, 695] on div "Change Type Version Type Example Breaking changes Major ( X.0.0 ) Redesign of a…" at bounding box center [728, 654] width 518 height 108
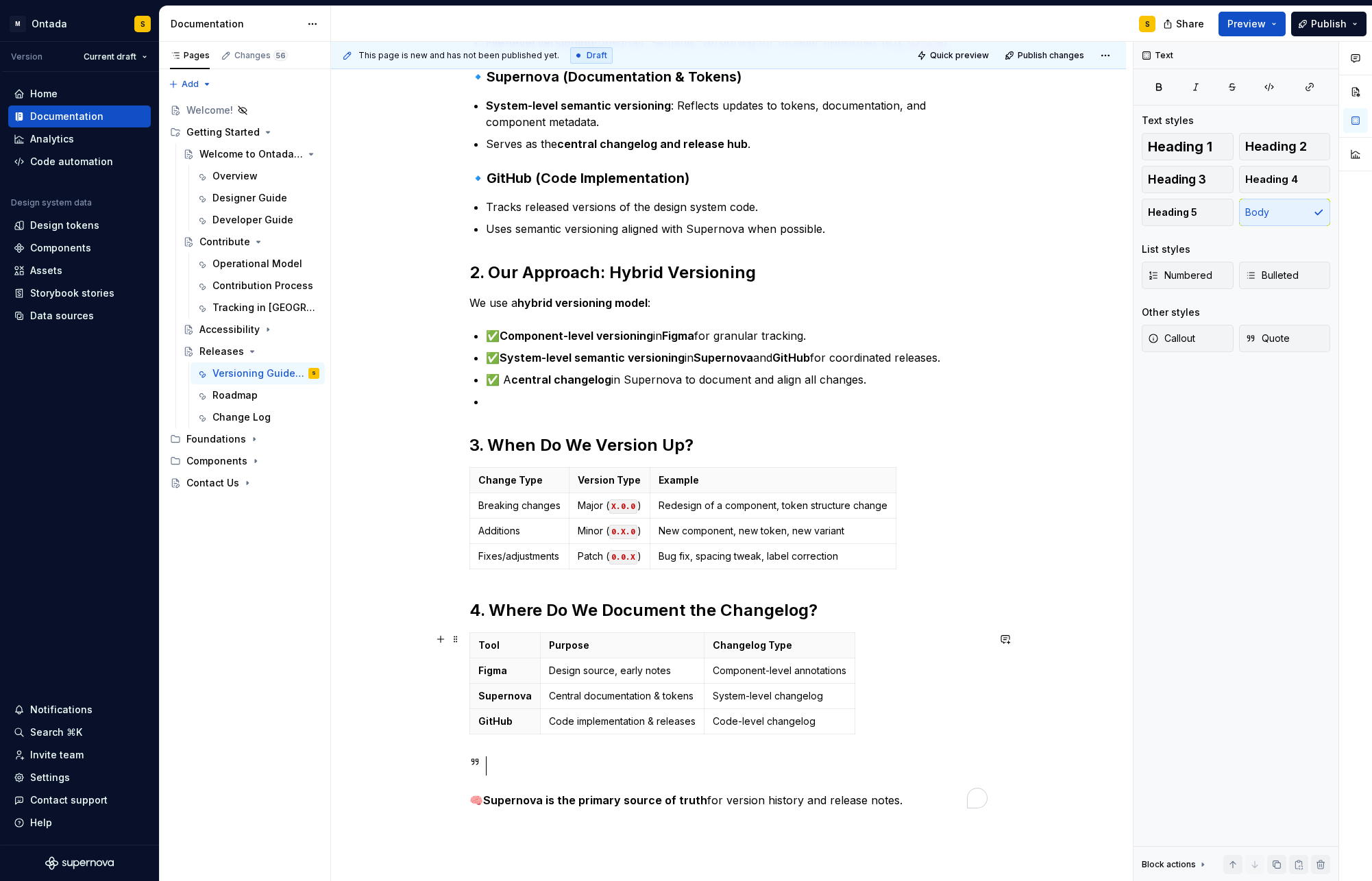
scroll to position [483, 0]
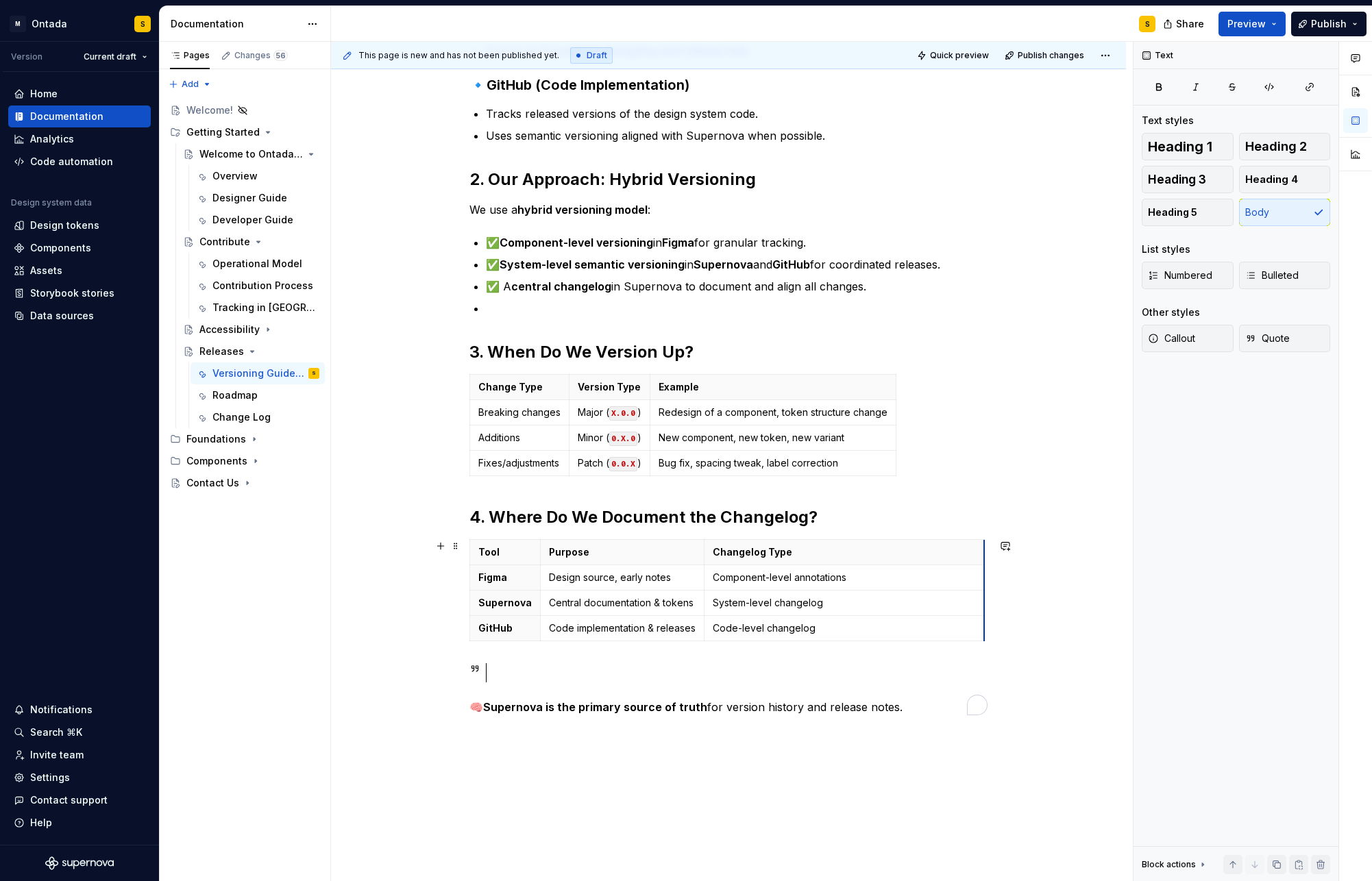
drag, startPoint x: 854, startPoint y: 577, endPoint x: 983, endPoint y: 606, distance: 132.2
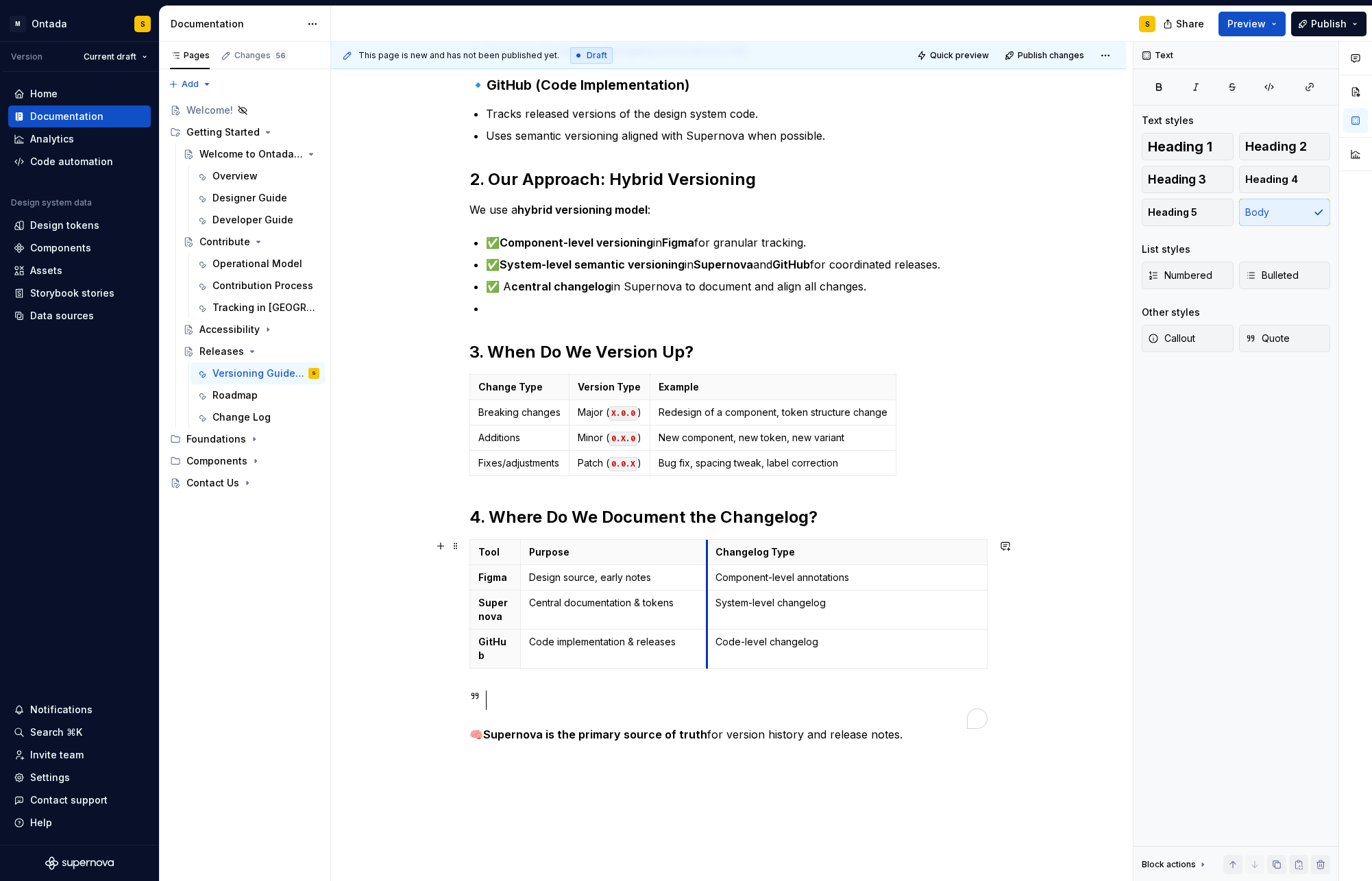
drag, startPoint x: 705, startPoint y: 580, endPoint x: 728, endPoint y: 597, distance: 28.6
click at [728, 597] on tbody "Tool Purpose Changelog Type Figma Design source, early notes Component-level an…" at bounding box center [729, 604] width 518 height 128
drag, startPoint x: 895, startPoint y: 447, endPoint x: 986, endPoint y: 471, distance: 94.1
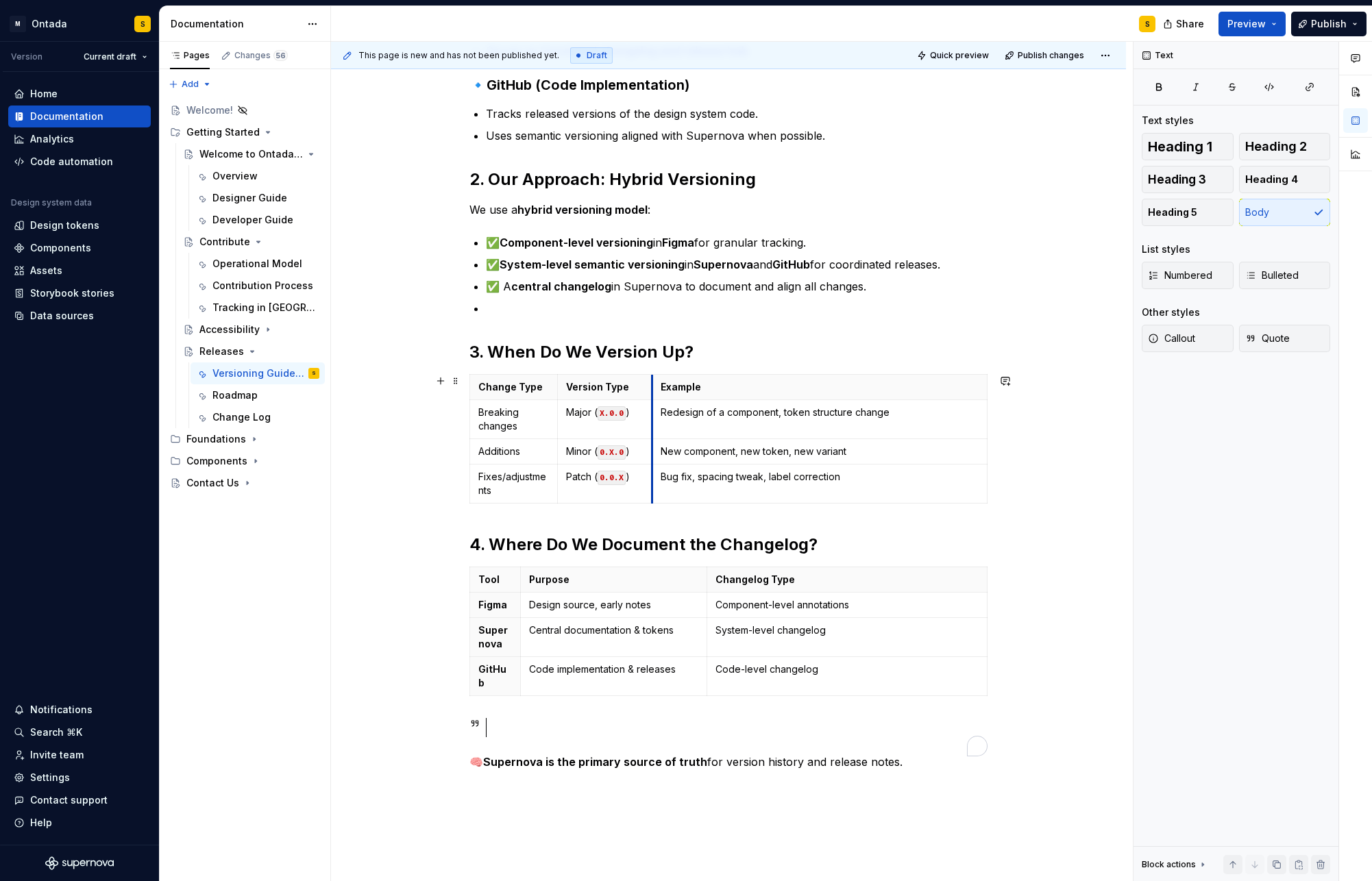
drag, startPoint x: 654, startPoint y: 427, endPoint x: 668, endPoint y: 452, distance: 28.7
click at [668, 452] on td "New component, new token, new variant" at bounding box center [820, 451] width 335 height 25
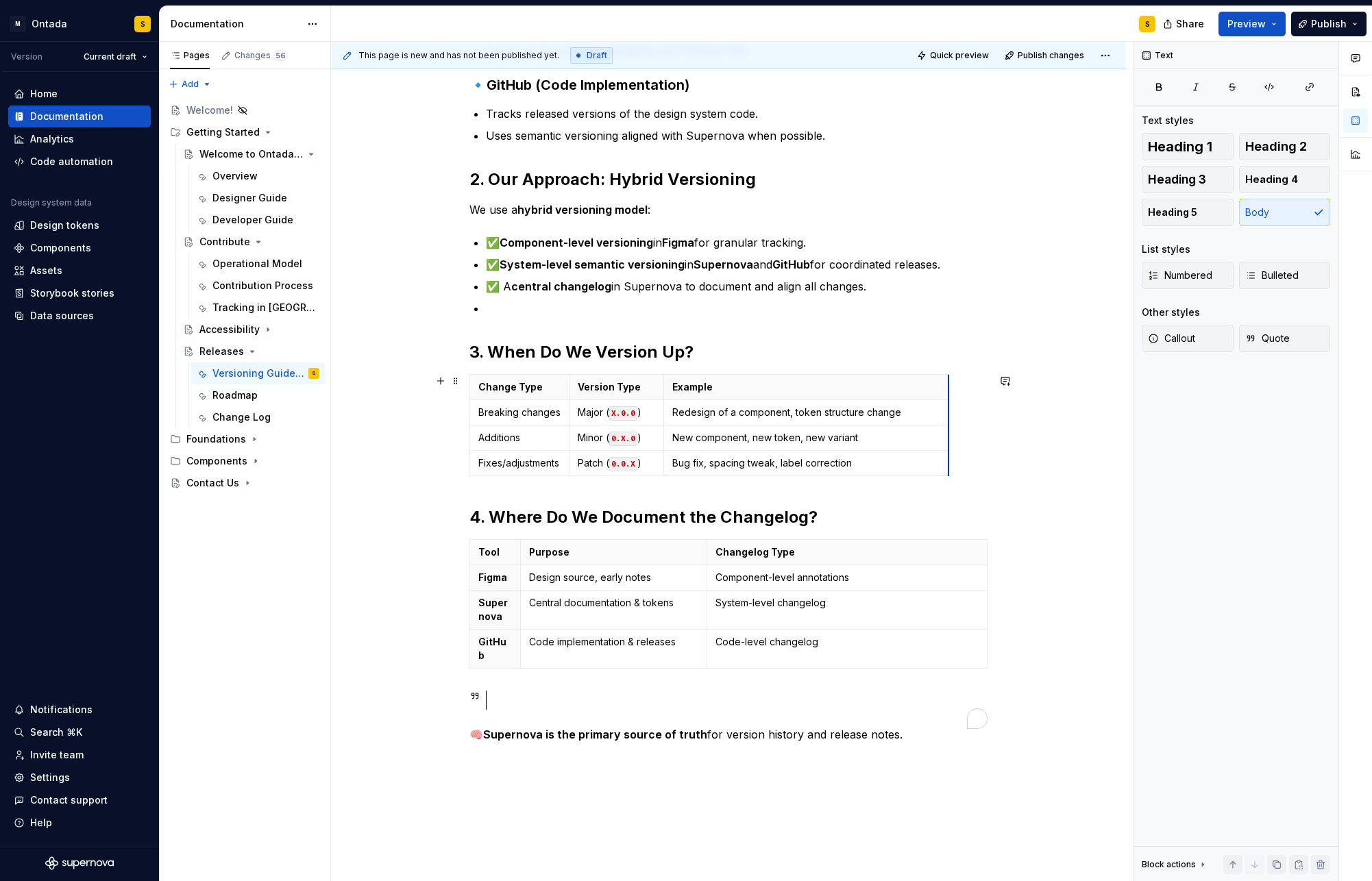
drag, startPoint x: 989, startPoint y: 460, endPoint x: 938, endPoint y: 464, distance: 51.2
drag, startPoint x: 574, startPoint y: 425, endPoint x: 590, endPoint y: 431, distance: 17.1
click at [590, 431] on td "Minor ( 0.X.0 )" at bounding box center [632, 437] width 95 height 25
drag, startPoint x: 683, startPoint y: 422, endPoint x: 702, endPoint y: 425, distance: 19.2
click at [702, 425] on tbody "Change Type Version Type Example Breaking changes Major ( X.0.0 ) Redesign of a…" at bounding box center [727, 425] width 512 height 102
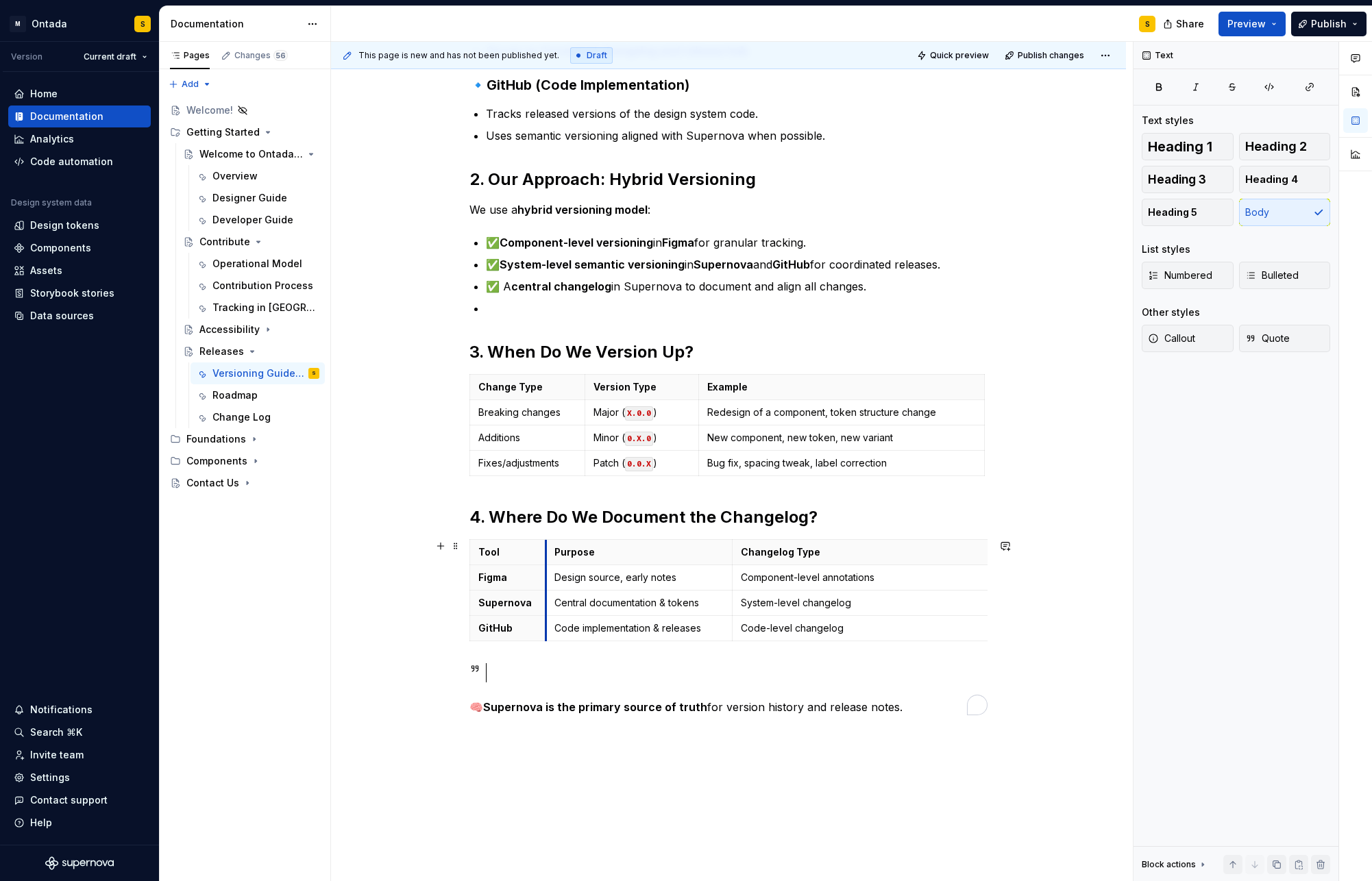
drag, startPoint x: 526, startPoint y: 578, endPoint x: 558, endPoint y: 590, distance: 34.2
click at [551, 590] on td "Design source, early notes" at bounding box center [639, 577] width 187 height 25
click at [624, 669] on div "To enrich screen reader interactions, please activate Accessibility in Grammarl…" at bounding box center [743, 672] width 490 height 19
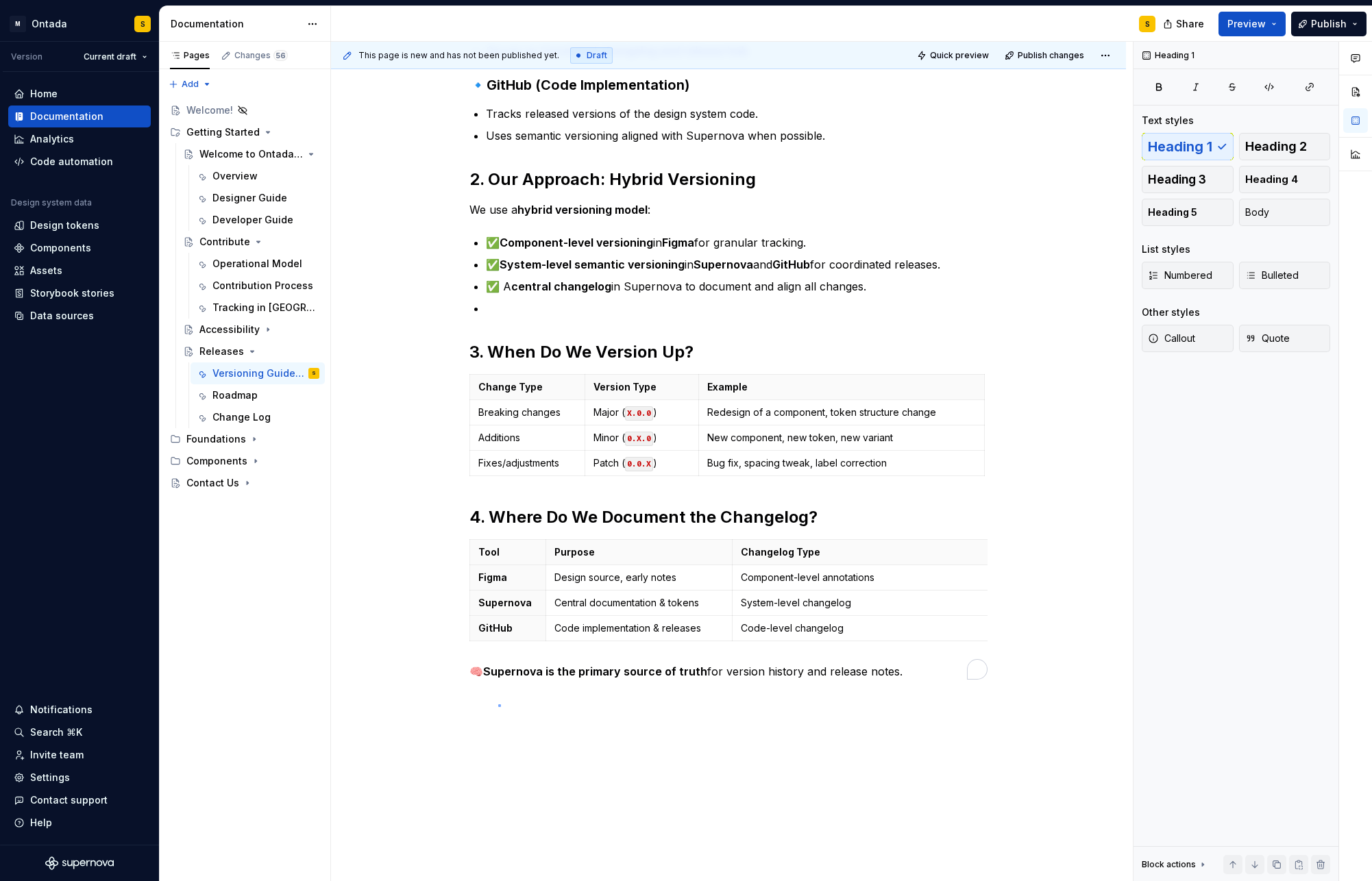
click at [498, 704] on div "This page is new and has not been published yet. Draft Quick preview Publish ch…" at bounding box center [732, 462] width 801 height 840
click at [506, 705] on div "1. What Are Design System Versions? Design system versions track changes across…" at bounding box center [728, 366] width 795 height 1190
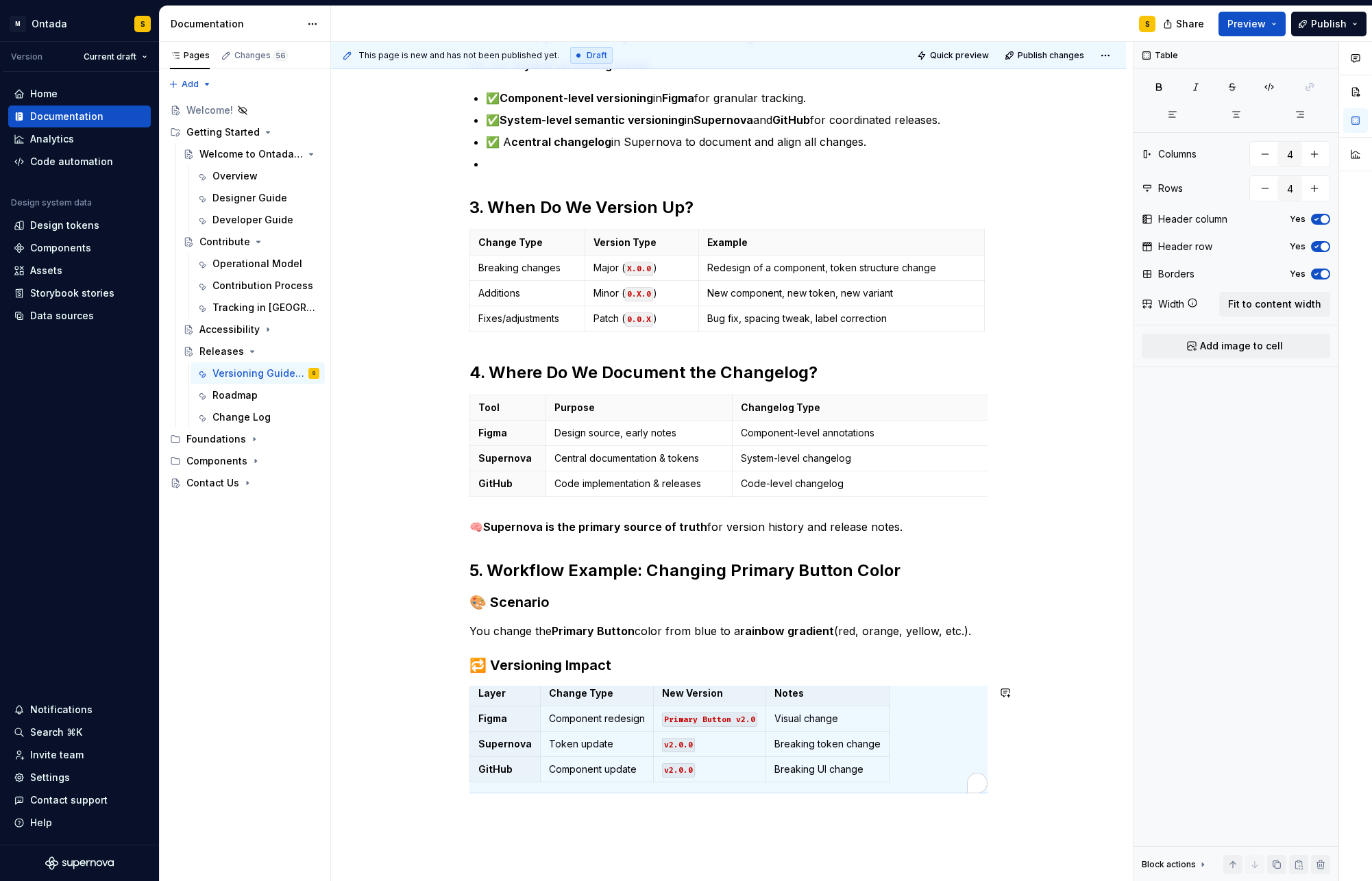
scroll to position [751, 0]
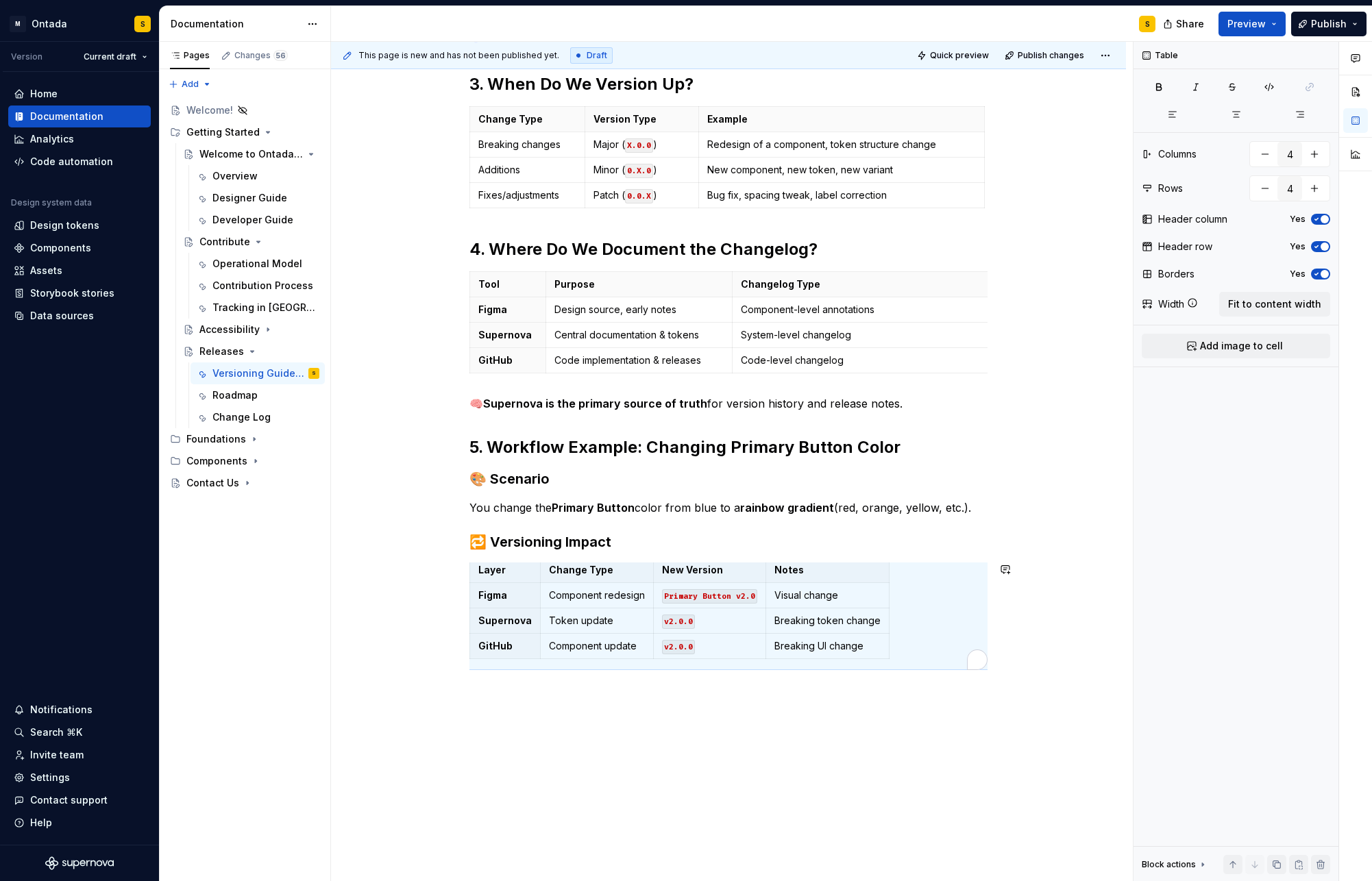
click at [706, 711] on div "1. What Are Design System Versions? Design system versions track changes across…" at bounding box center [728, 226] width 795 height 1448
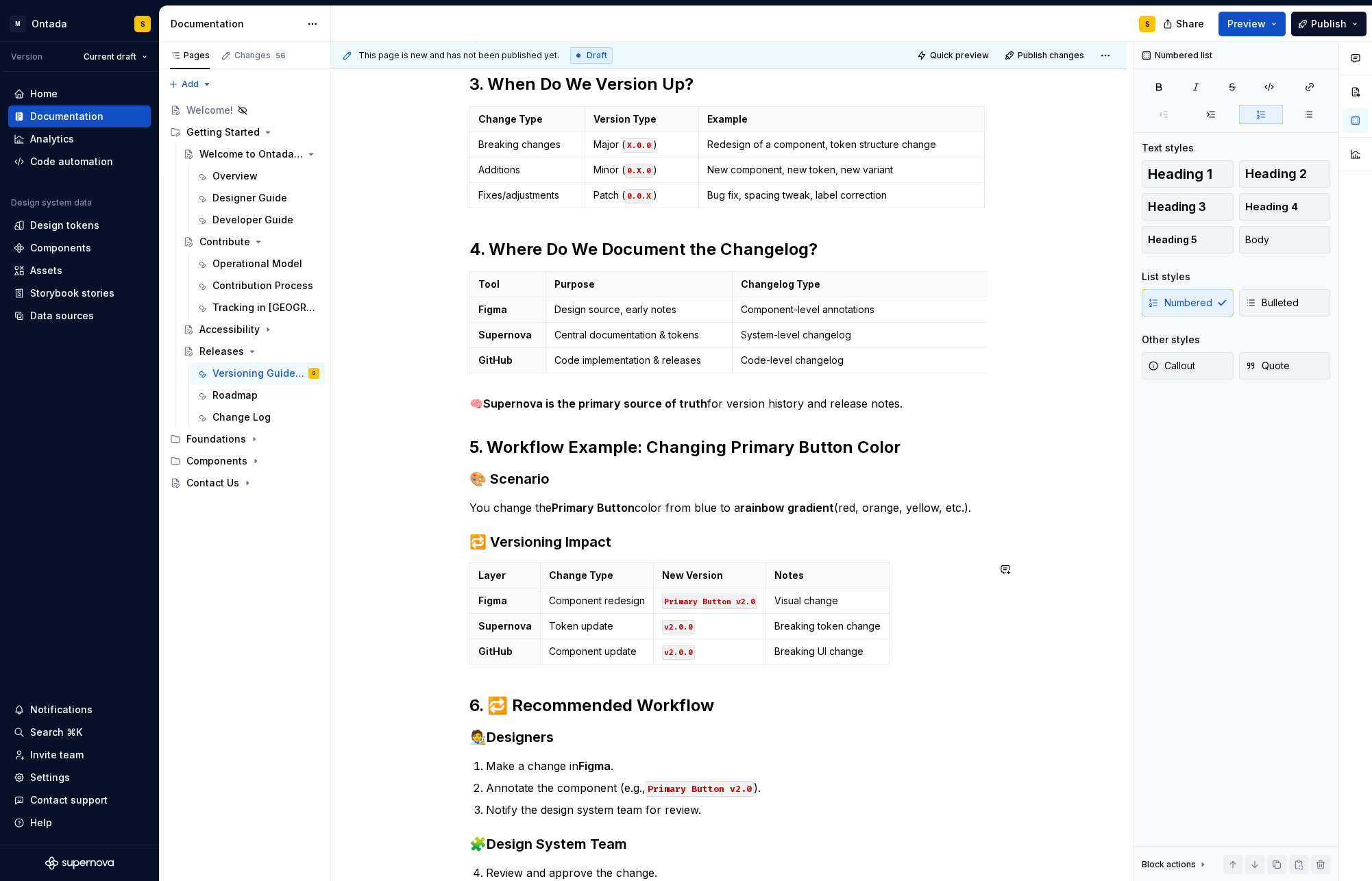
scroll to position [806, 0]
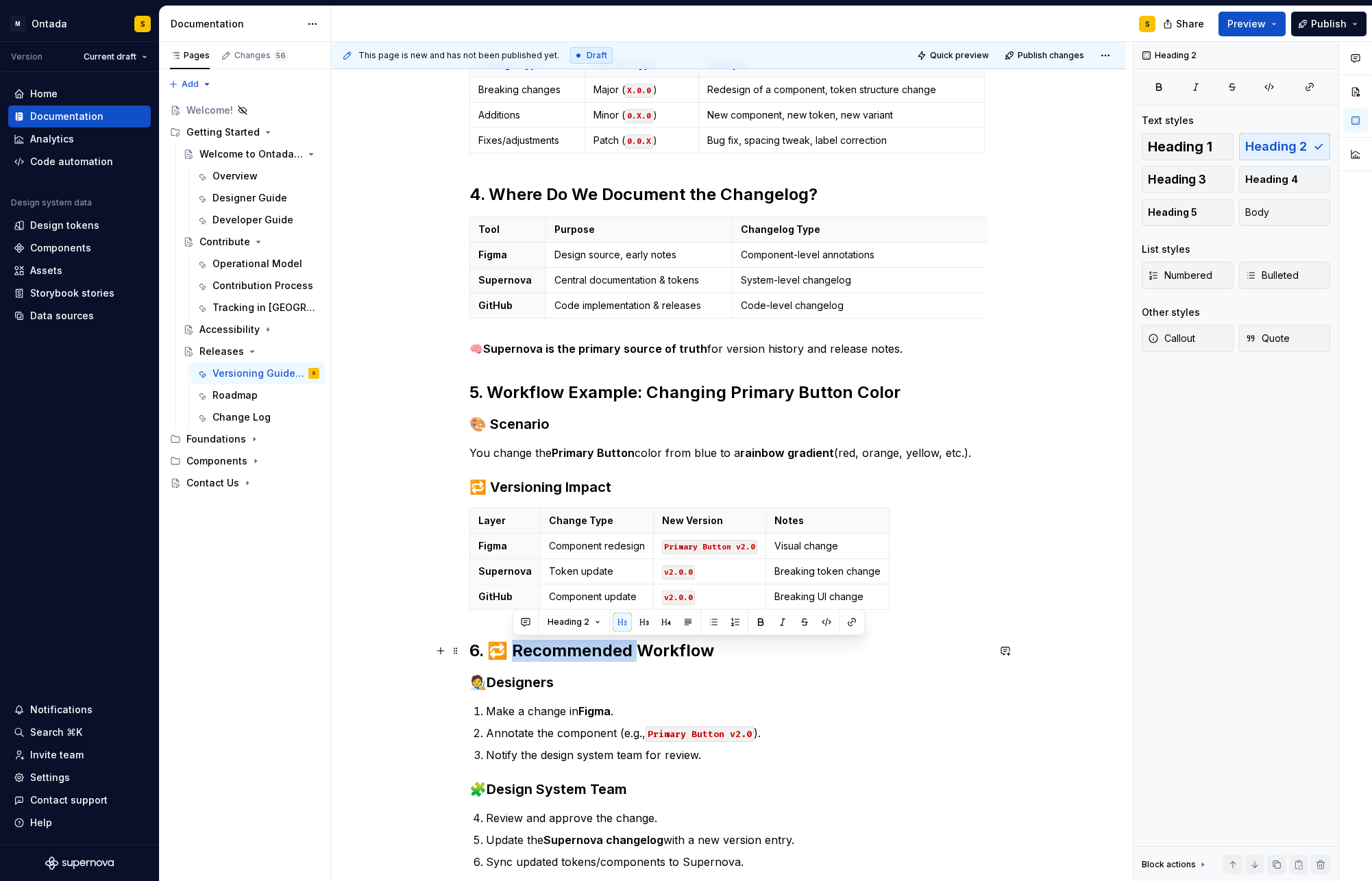
drag, startPoint x: 514, startPoint y: 649, endPoint x: 636, endPoint y: 656, distance: 122.2
click at [636, 656] on h2 "6. 🔁 Recommended Workflow" at bounding box center [728, 651] width 518 height 22
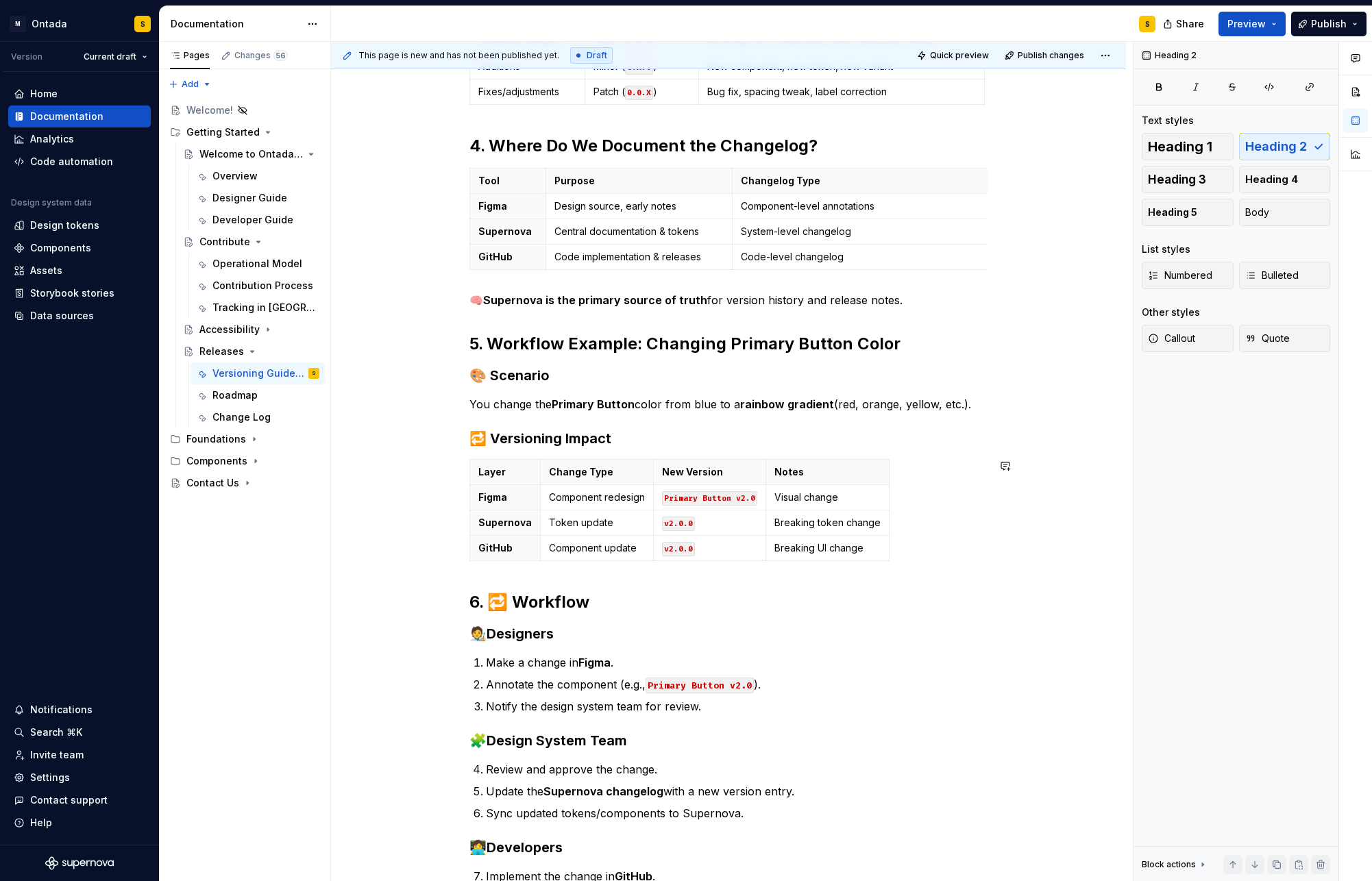
scroll to position [988, 0]
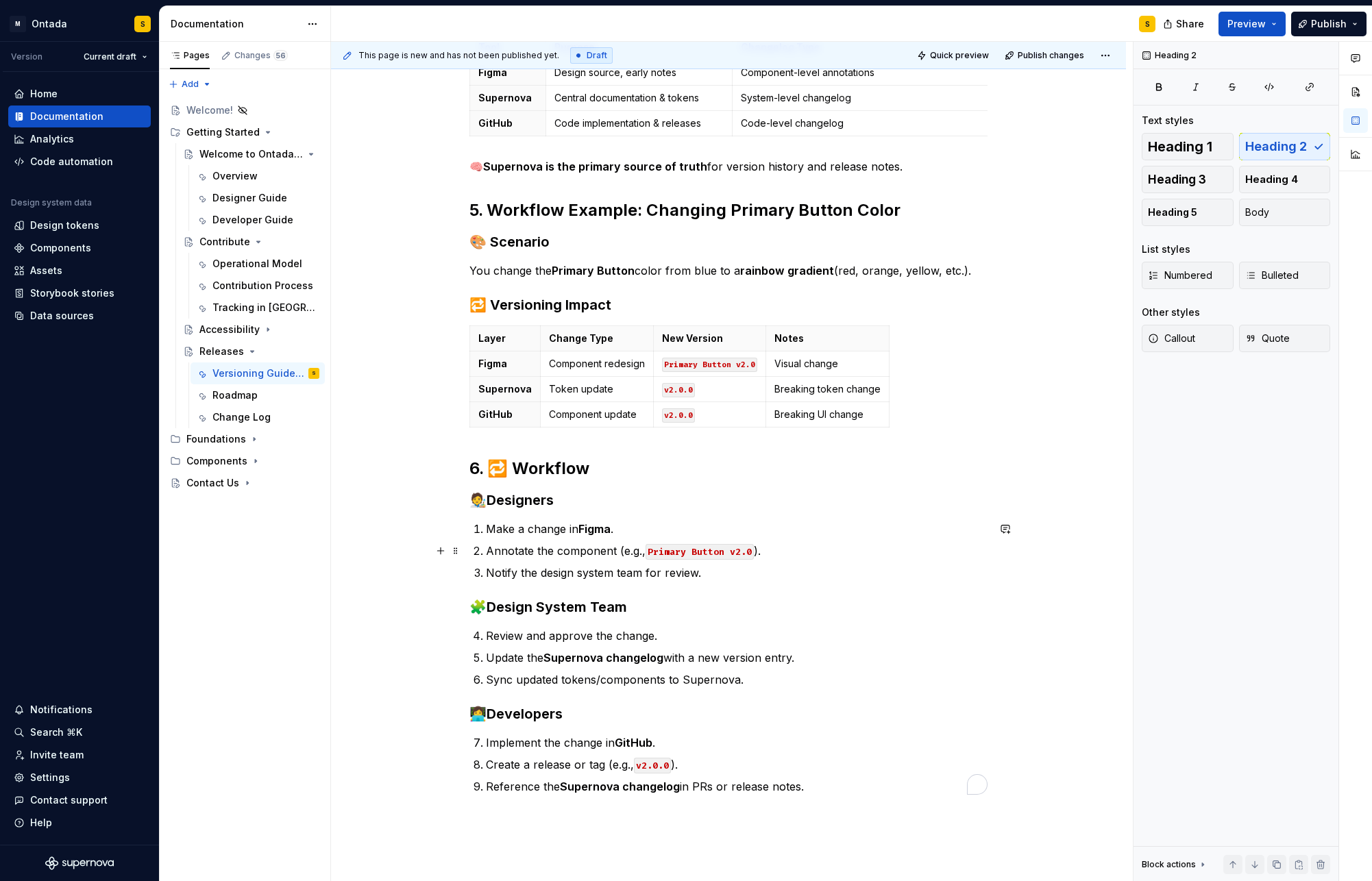
click at [671, 556] on code "Primary Button v2.0" at bounding box center [700, 552] width 109 height 16
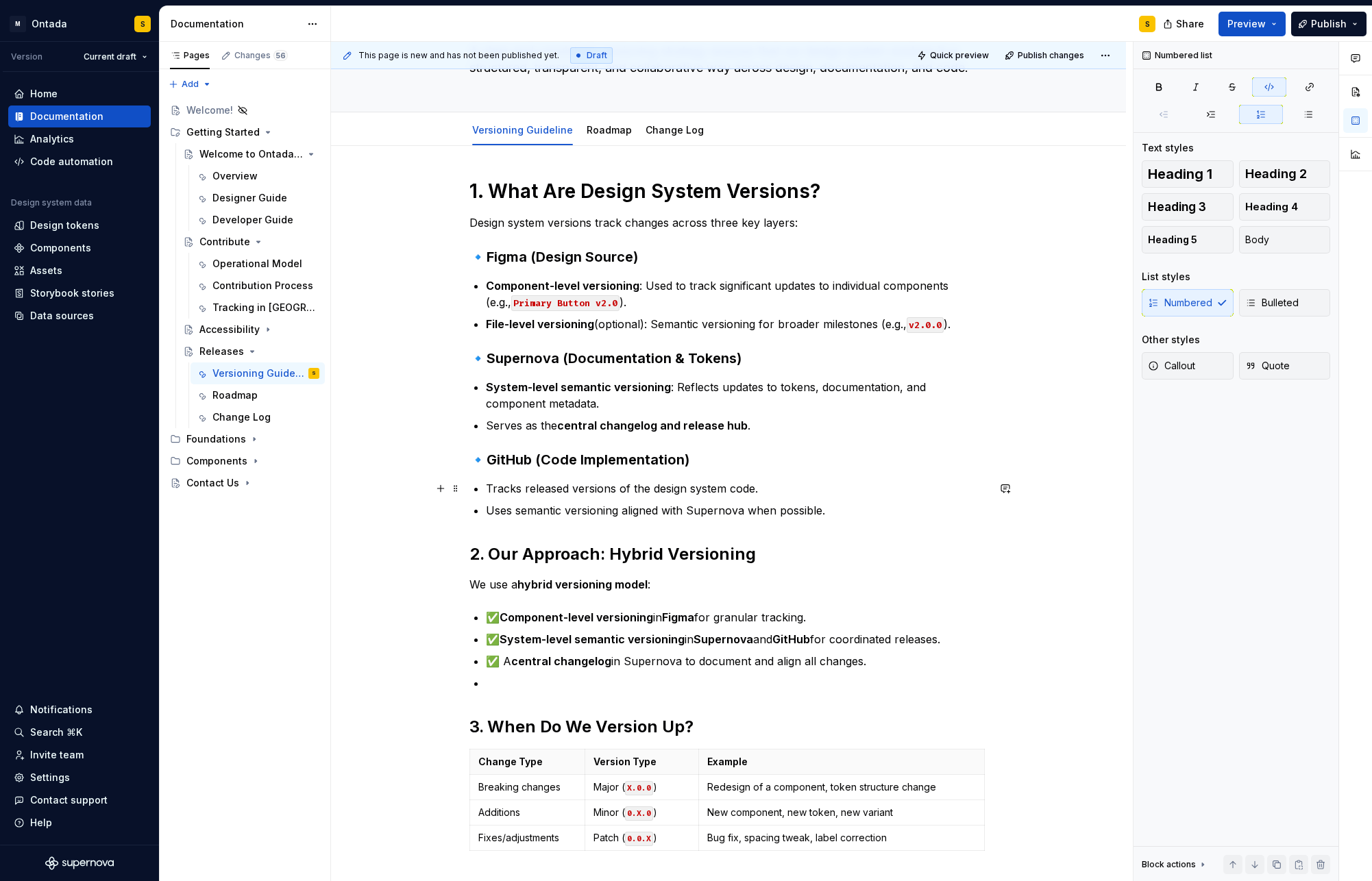
scroll to position [0, 0]
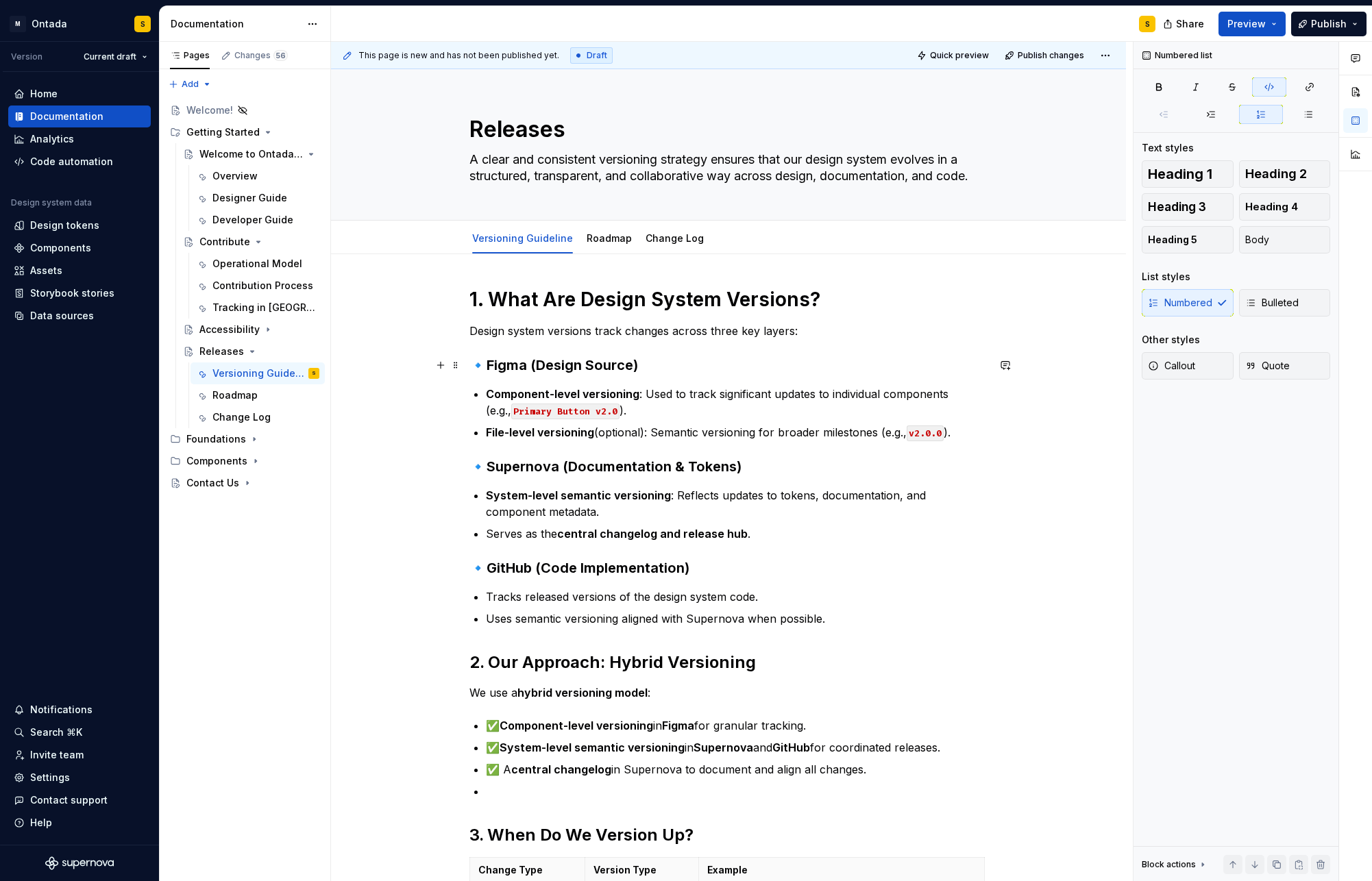
click at [663, 361] on h3 "🔹 Figma (Design Source)" at bounding box center [728, 365] width 518 height 19
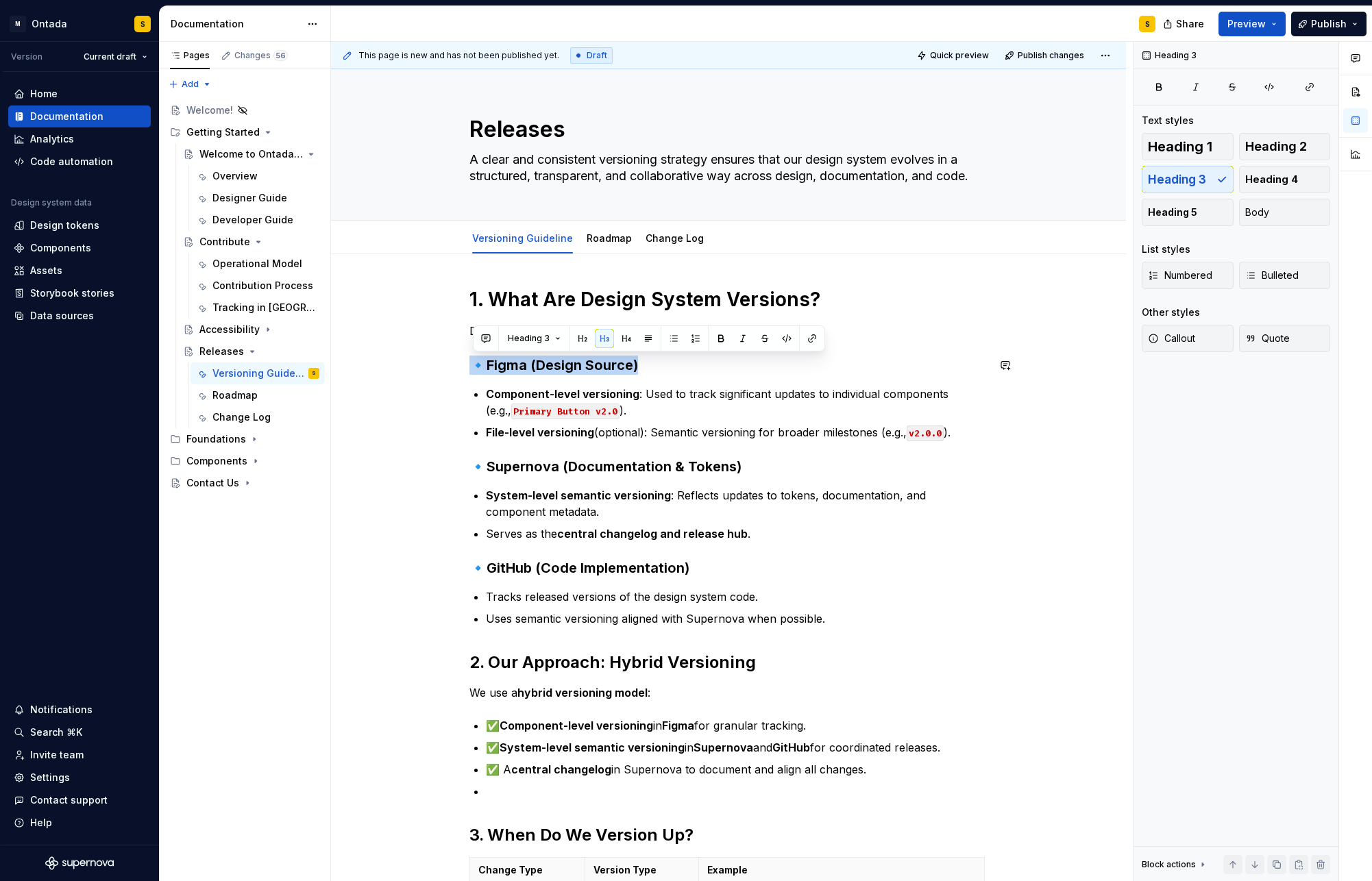
drag, startPoint x: 650, startPoint y: 365, endPoint x: 483, endPoint y: 353, distance: 167.4
click at [555, 334] on button "Heading 3" at bounding box center [534, 338] width 65 height 19
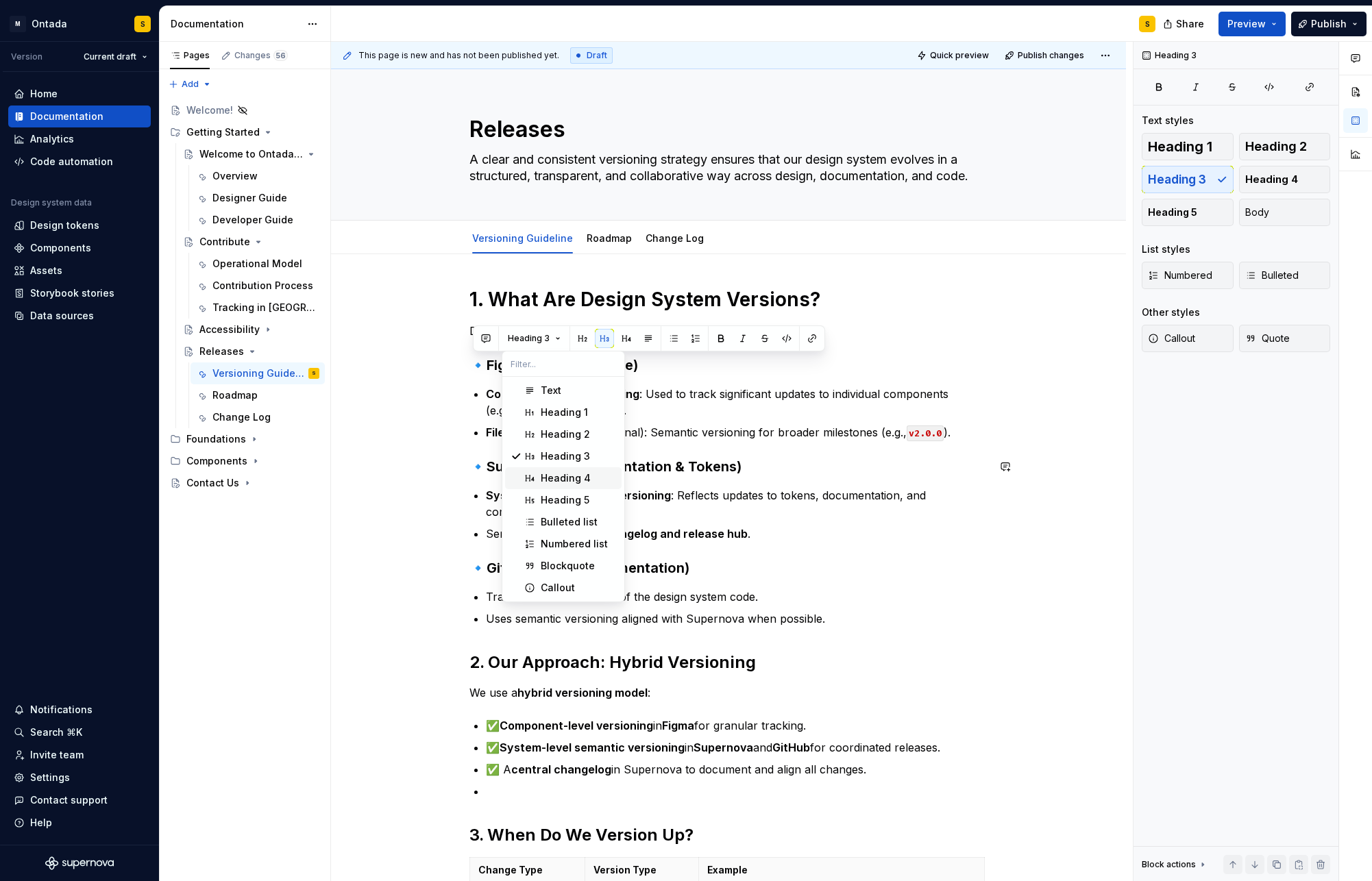
click at [571, 478] on div "Heading 4" at bounding box center [565, 479] width 50 height 14
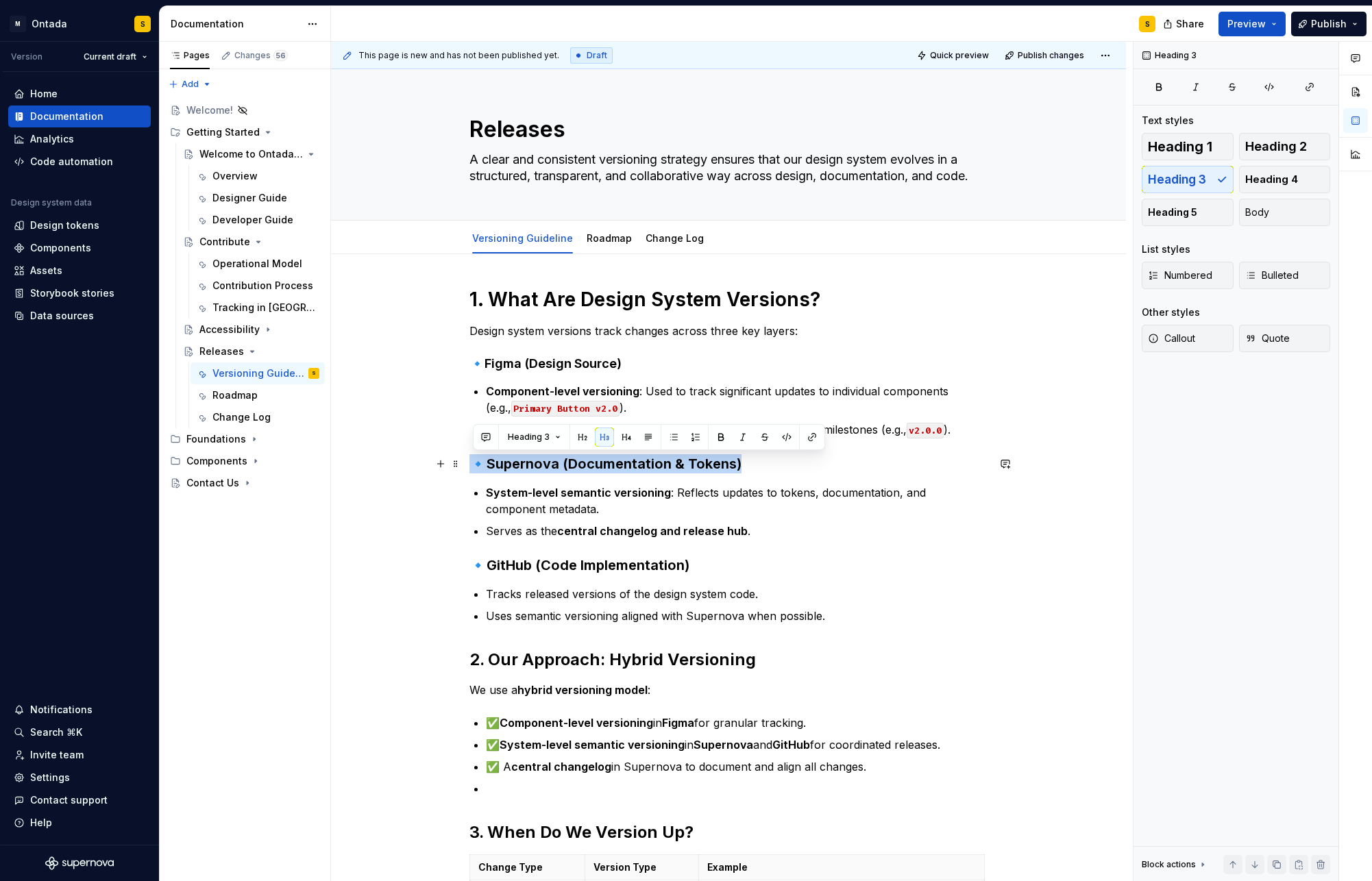
drag, startPoint x: 760, startPoint y: 466, endPoint x: 412, endPoint y: 465, distance: 348.0
click at [556, 430] on button "Heading 3" at bounding box center [534, 437] width 65 height 19
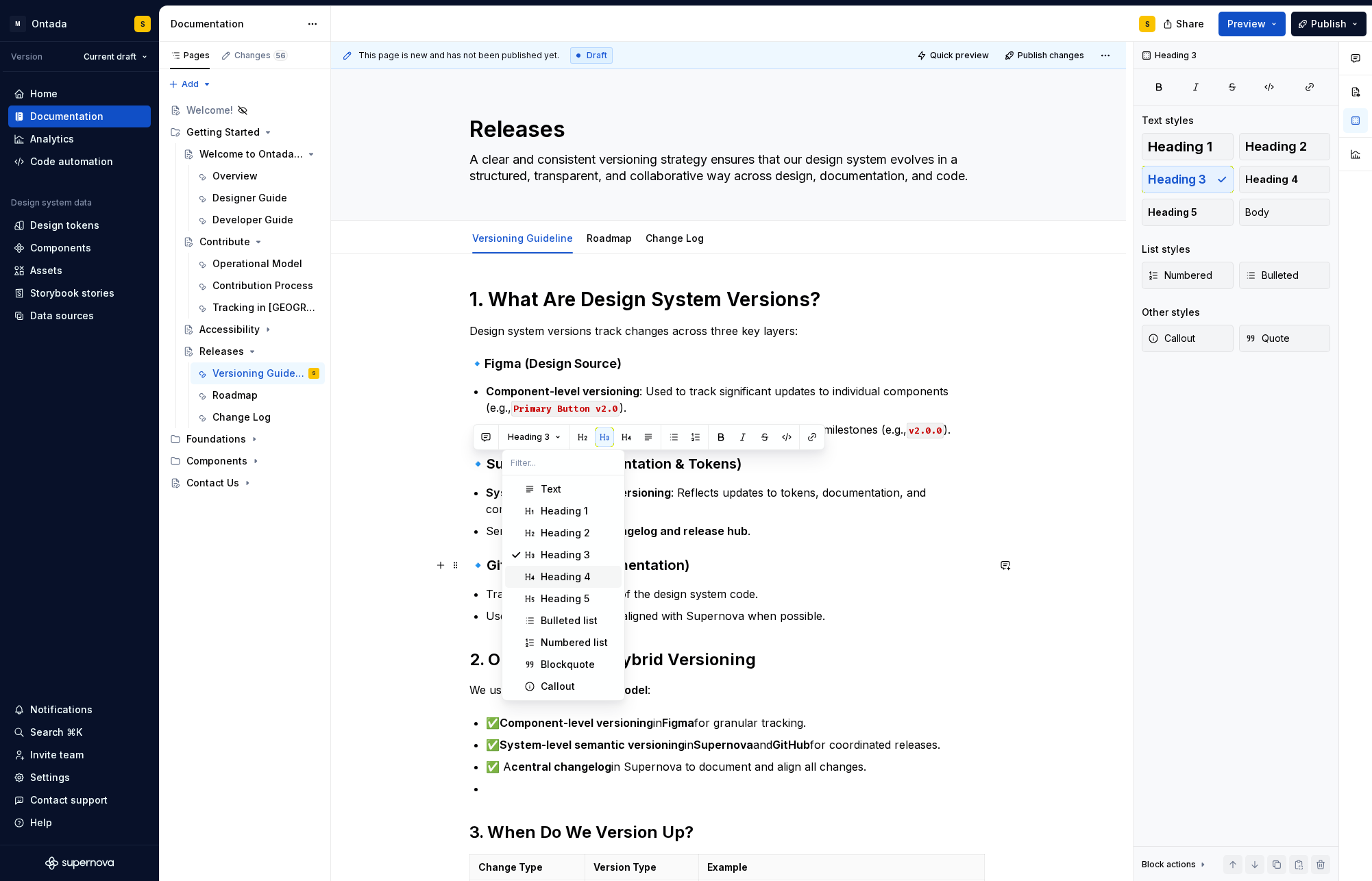
click at [587, 574] on div "Heading 4" at bounding box center [565, 577] width 50 height 14
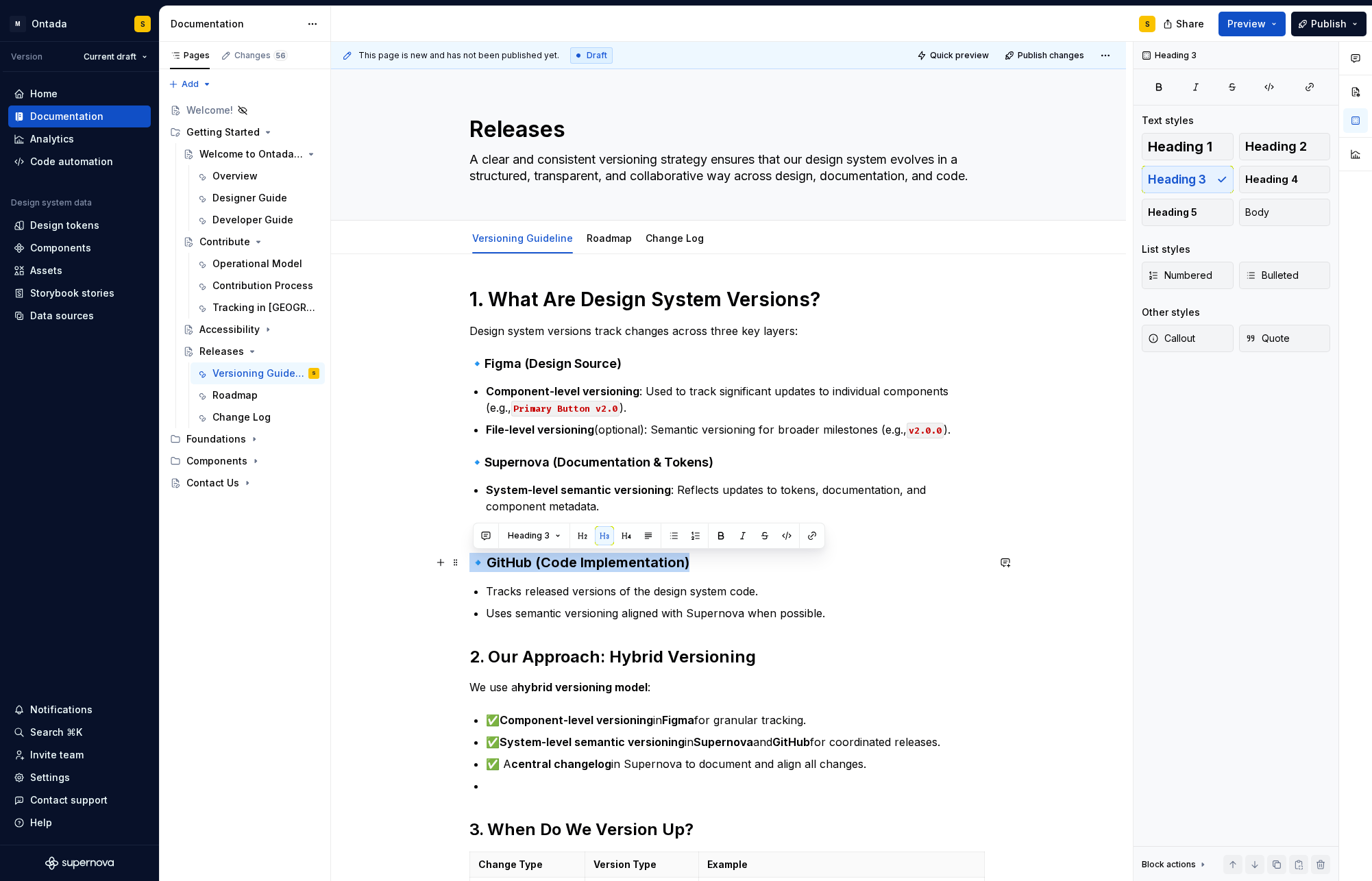
drag, startPoint x: 744, startPoint y: 564, endPoint x: 379, endPoint y: 564, distance: 365.0
click at [562, 535] on button "Heading 3" at bounding box center [534, 535] width 65 height 19
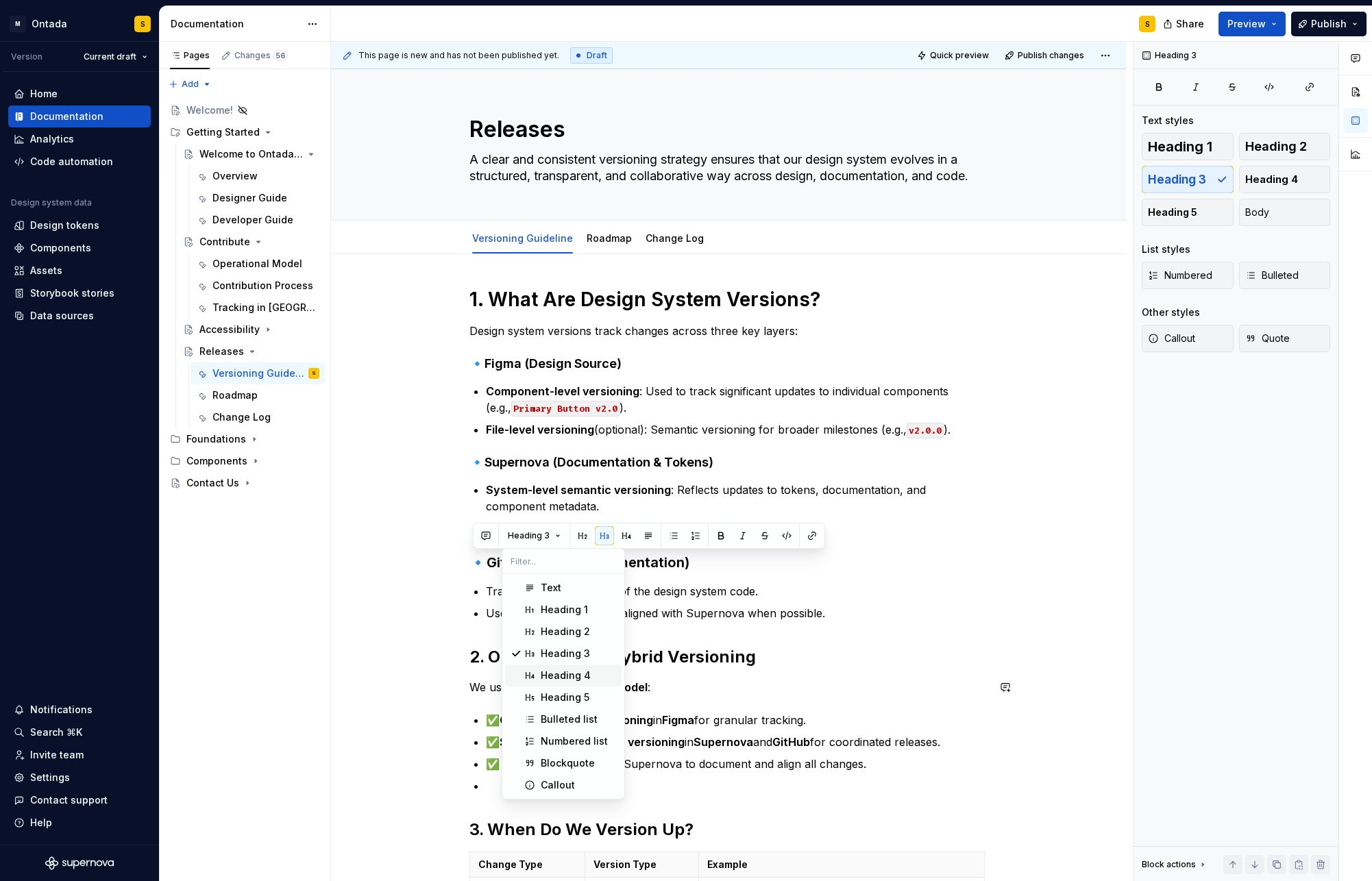
click at [584, 673] on div "Heading 4" at bounding box center [565, 676] width 50 height 14
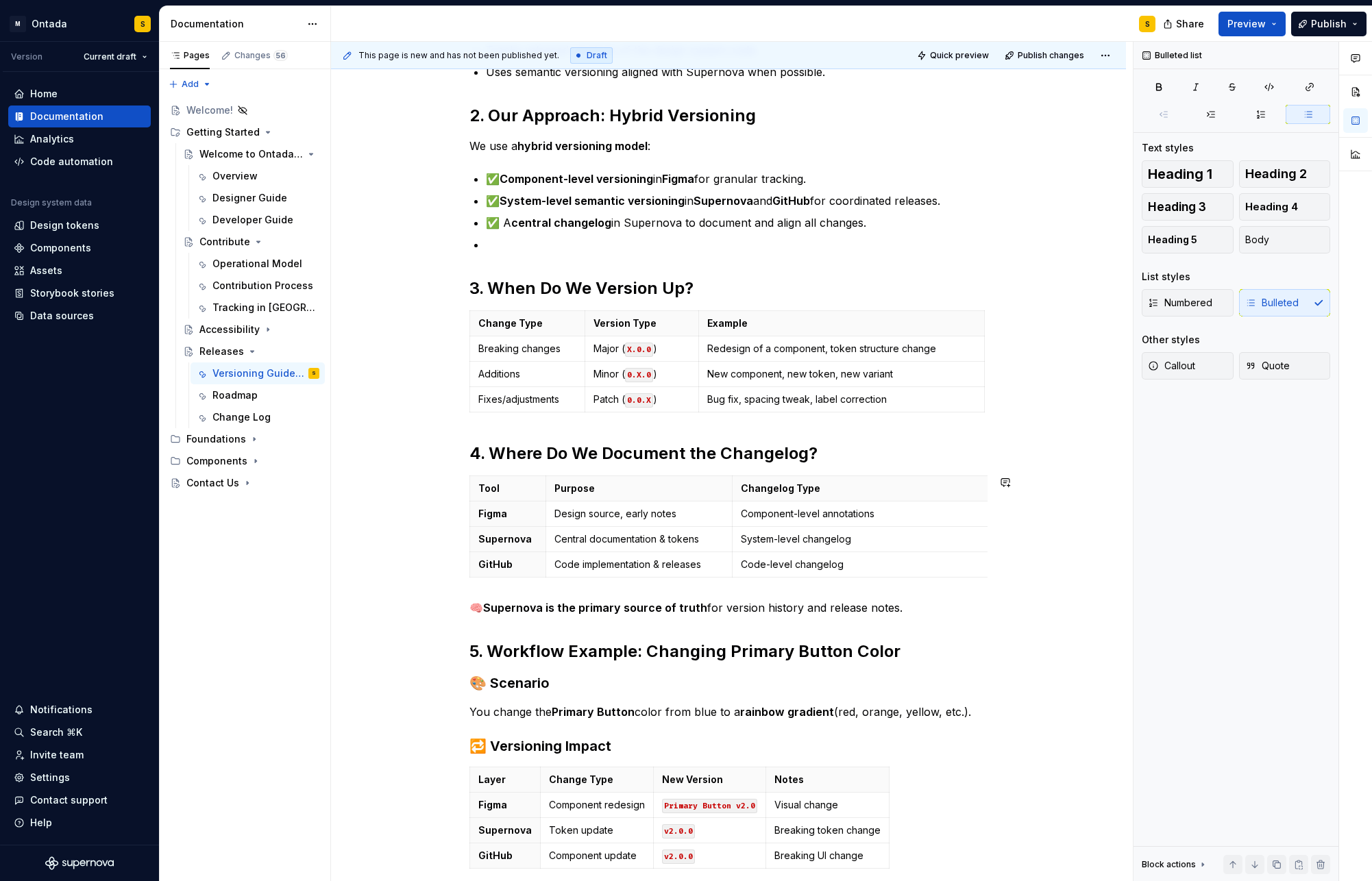
scroll to position [596, 0]
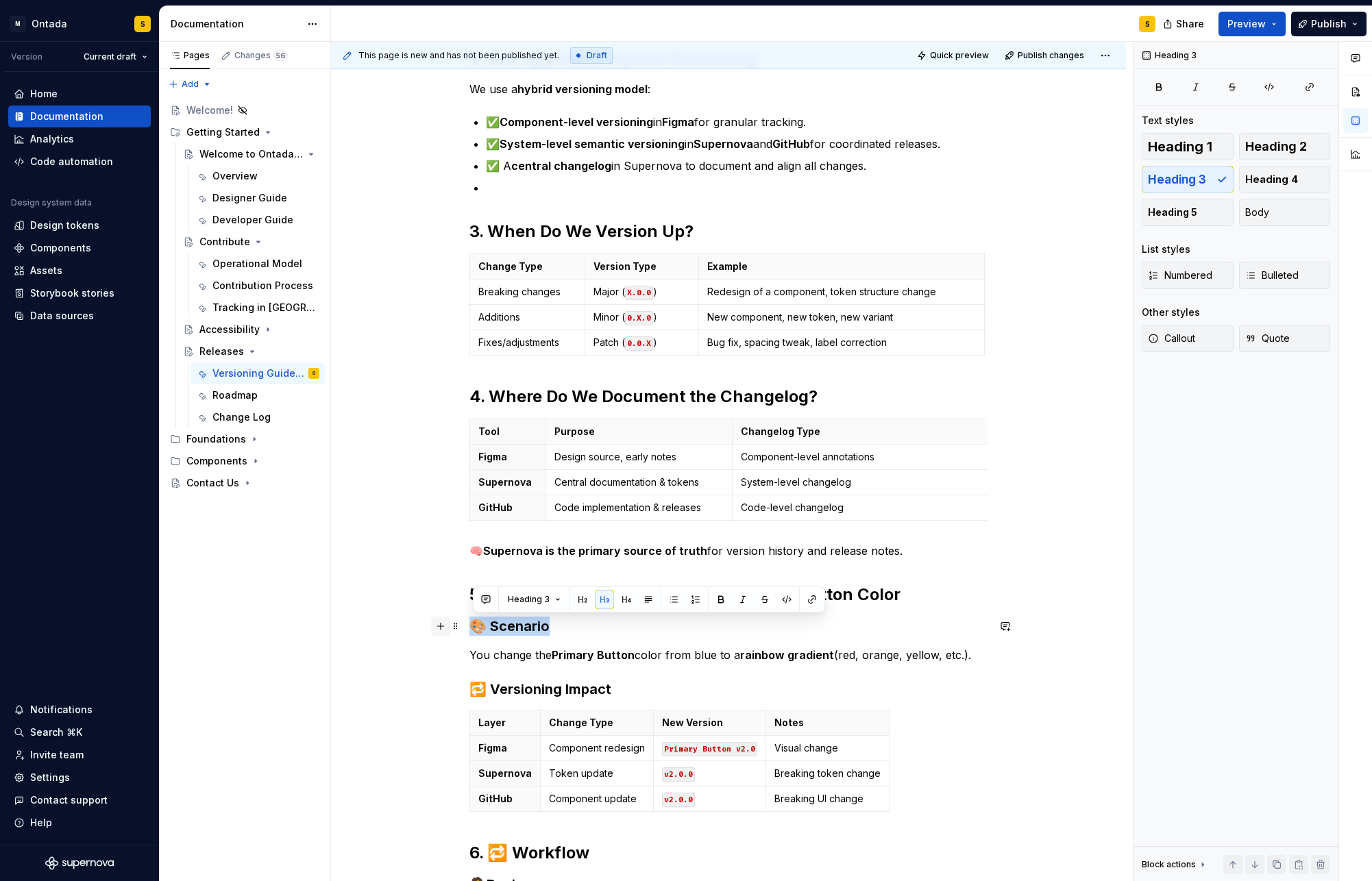
drag, startPoint x: 577, startPoint y: 629, endPoint x: 448, endPoint y: 627, distance: 129.0
click at [470, 627] on div "1. What Are Design System Versions? Design system versions track changes across…" at bounding box center [728, 444] width 518 height 1504
click at [551, 600] on button "Heading 3" at bounding box center [534, 600] width 65 height 19
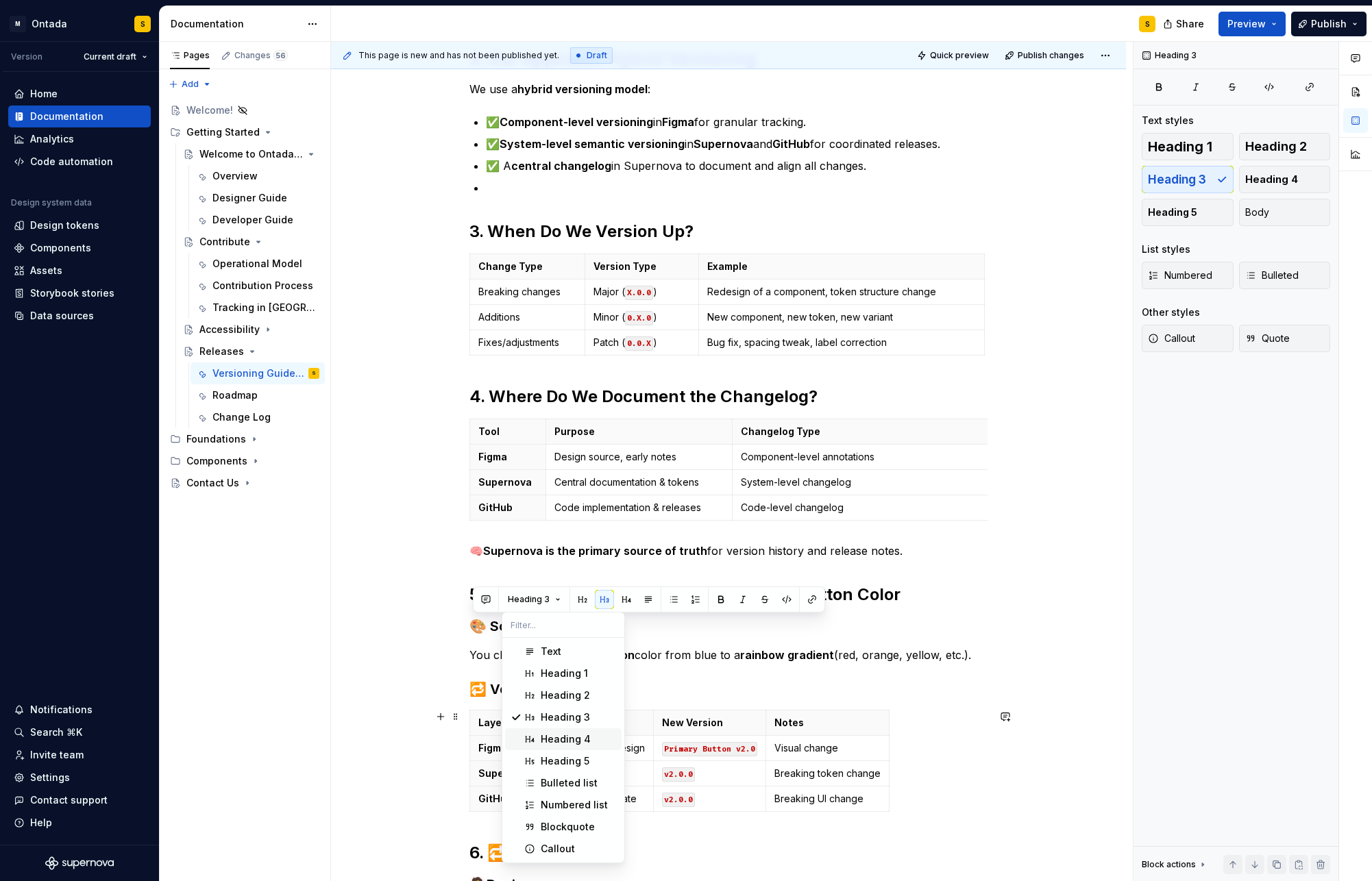
click at [558, 711] on div "Heading 4" at bounding box center [565, 740] width 50 height 14
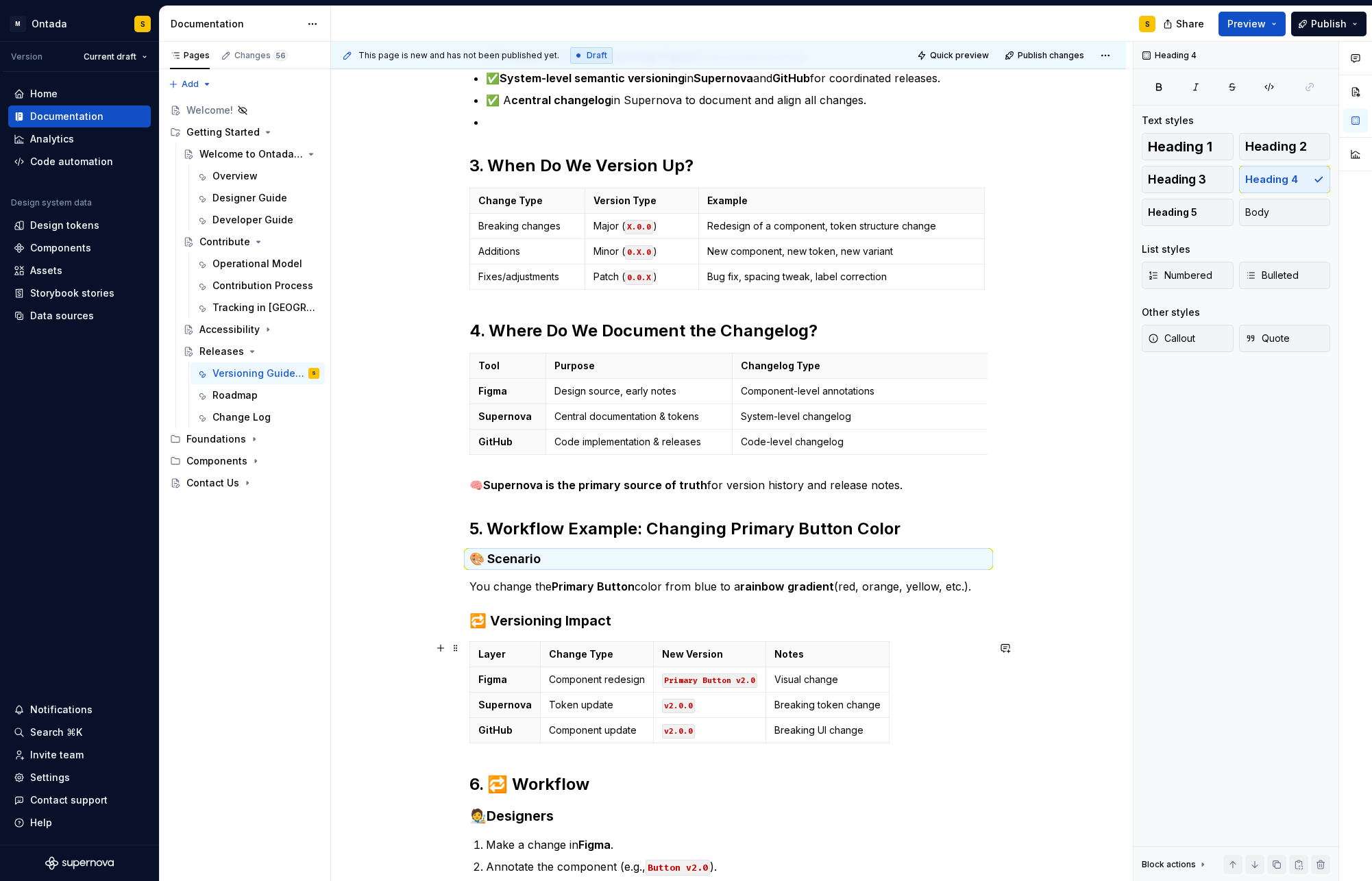
scroll to position [733, 0]
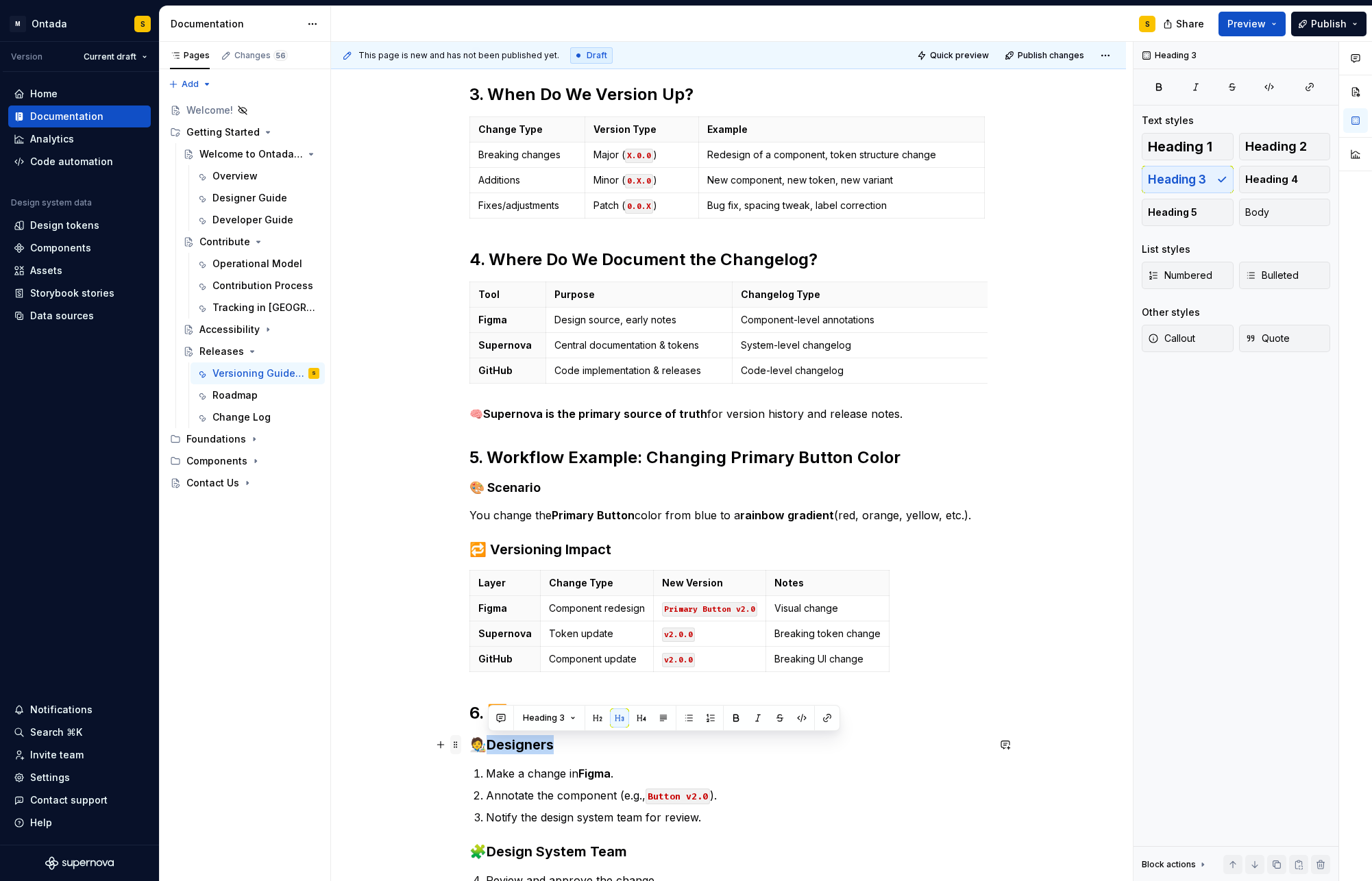
drag, startPoint x: 568, startPoint y: 745, endPoint x: 456, endPoint y: 742, distance: 112.0
click at [470, 711] on div "1. What Are Design System Versions? Design system versions track changes across…" at bounding box center [728, 305] width 518 height 1501
click at [577, 711] on button "Heading 3" at bounding box center [549, 718] width 65 height 19
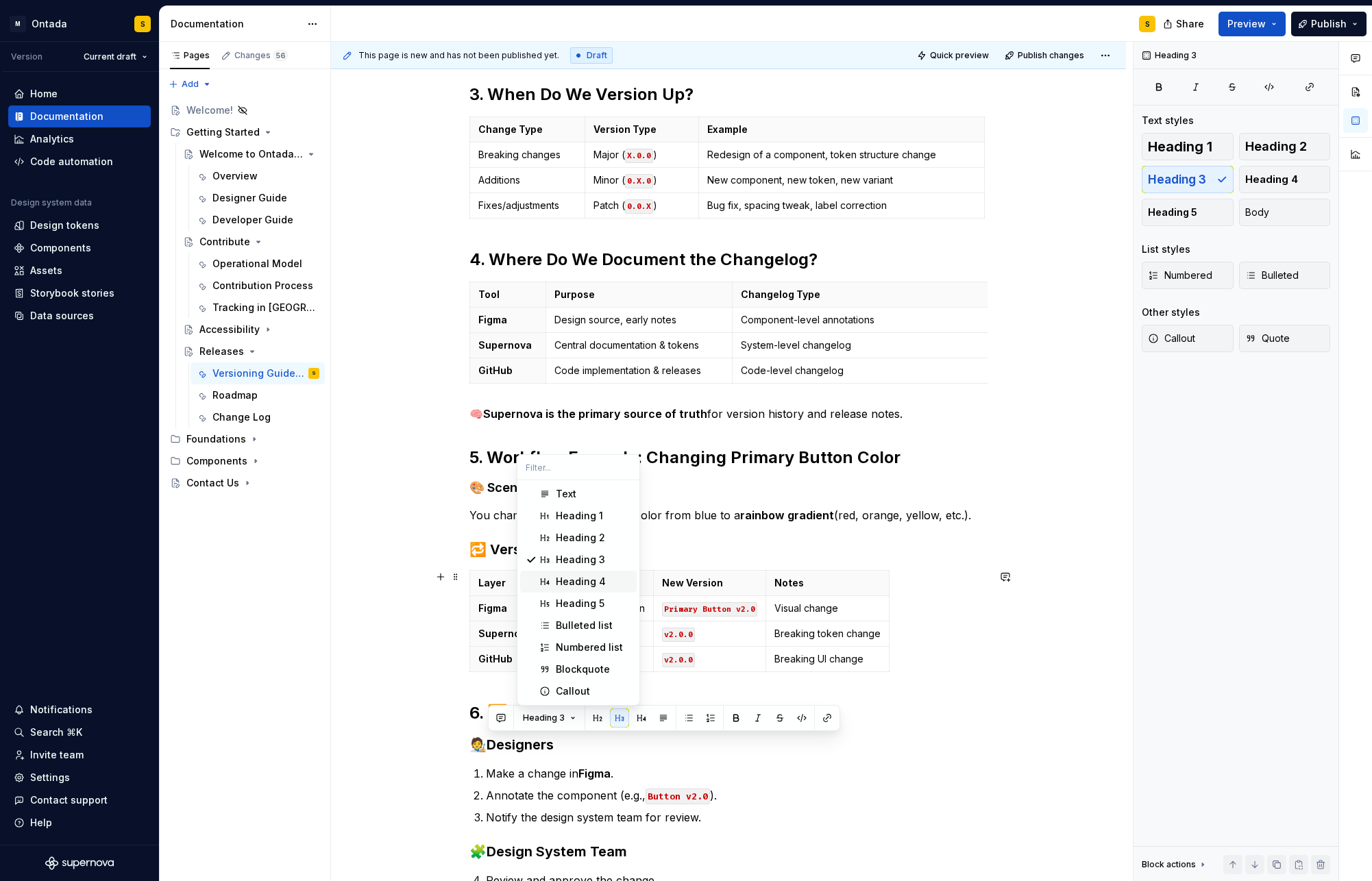
click at [601, 571] on span "Heading 4" at bounding box center [578, 581] width 116 height 22
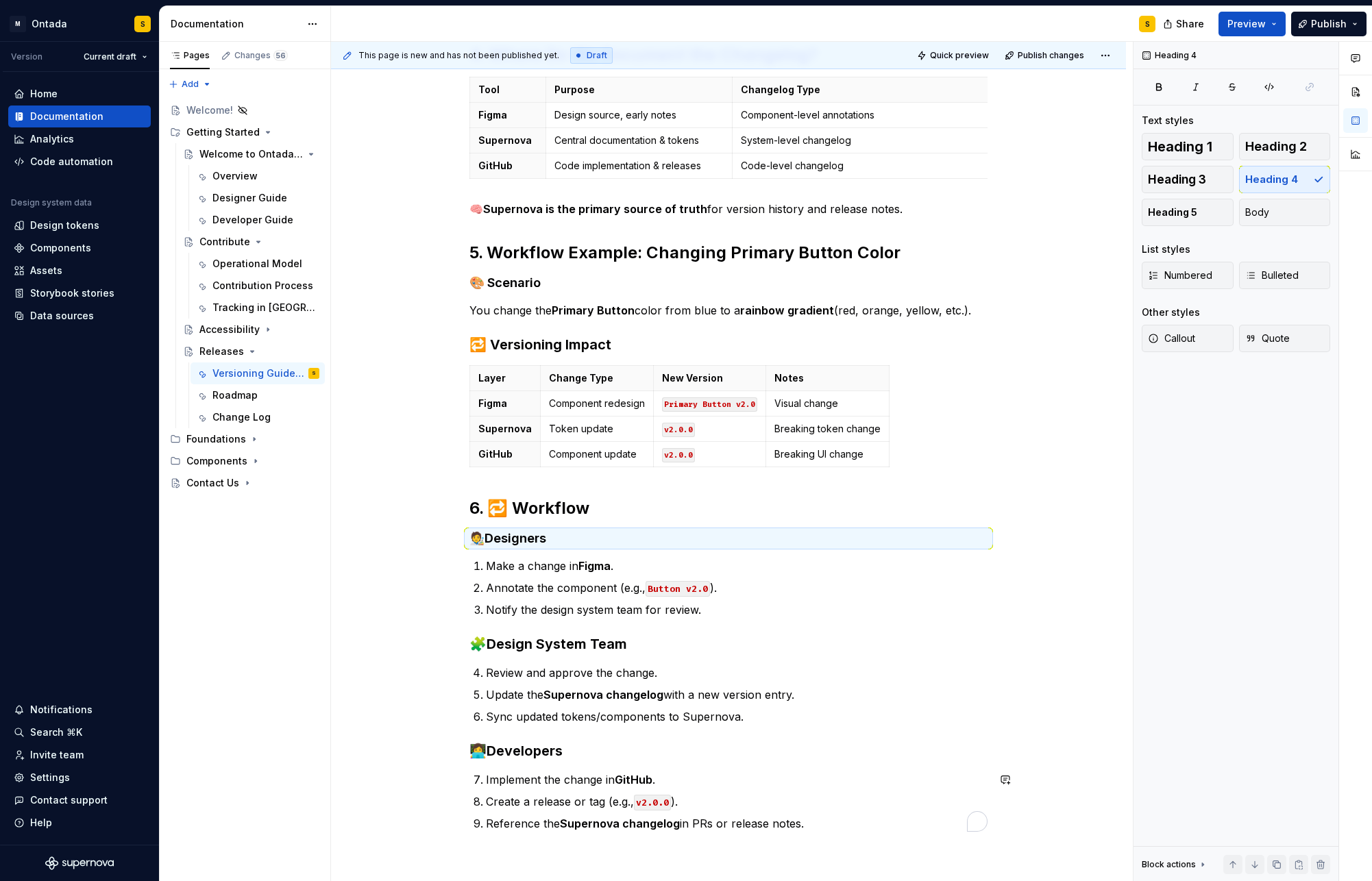
scroll to position [947, 0]
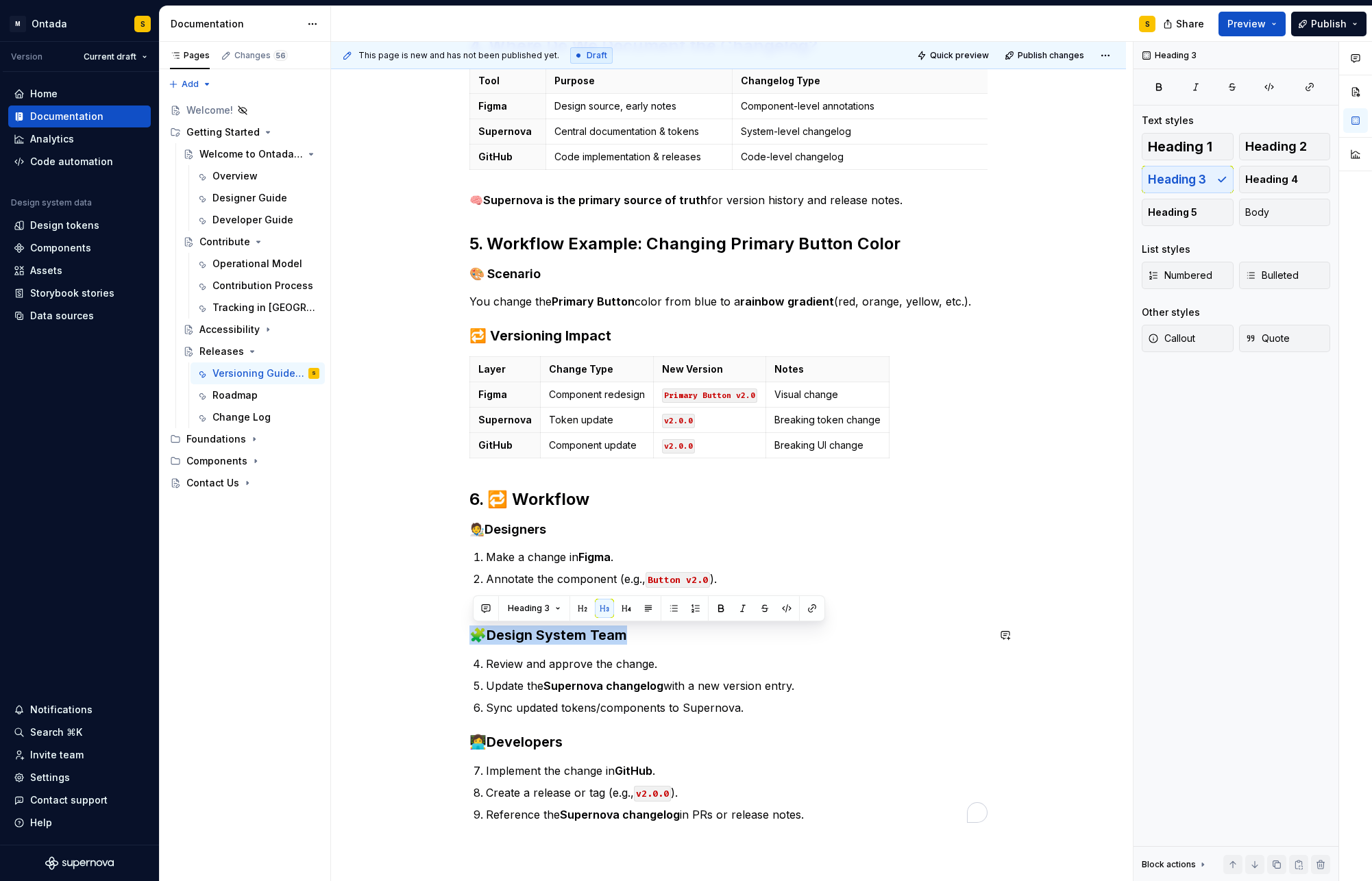
drag, startPoint x: 651, startPoint y: 631, endPoint x: 437, endPoint y: 623, distance: 214.1
click at [437, 623] on div "1. What Are Design System Versions? Design system versions track changes across…" at bounding box center [728, 206] width 795 height 1796
click at [559, 613] on button "Heading 3" at bounding box center [534, 608] width 65 height 19
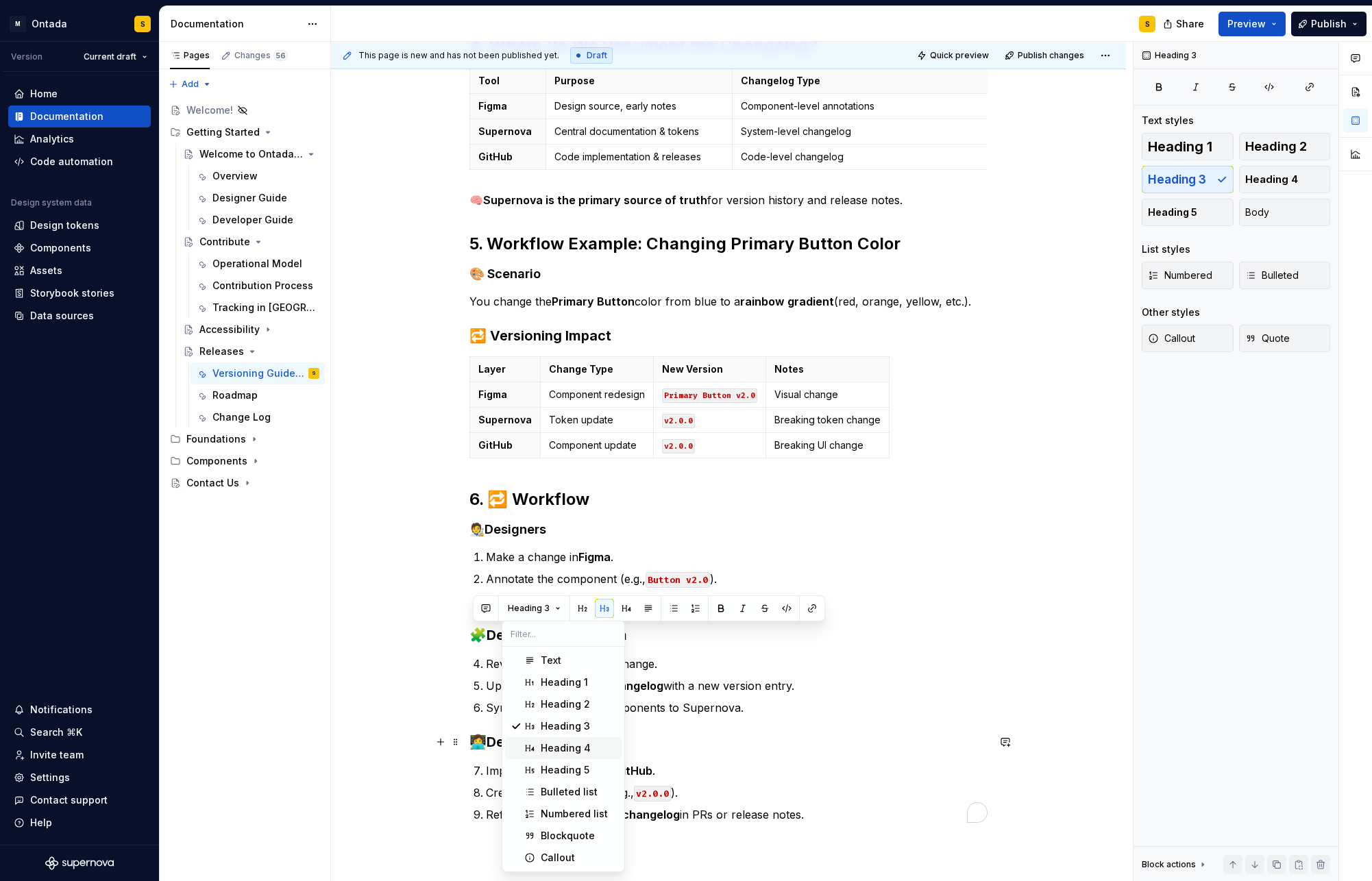
click at [555, 711] on div "Heading 4" at bounding box center [565, 749] width 50 height 14
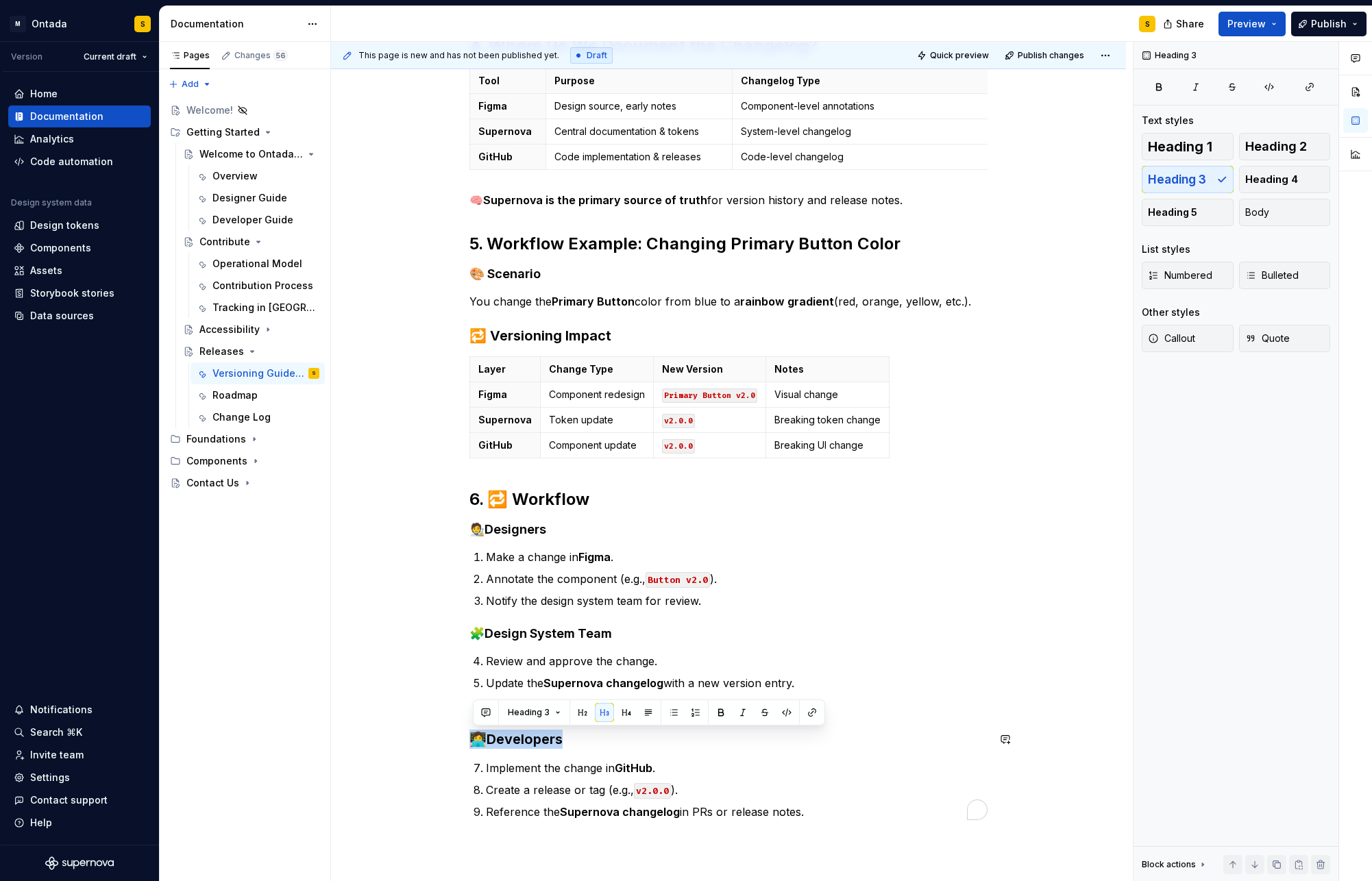
drag, startPoint x: 578, startPoint y: 740, endPoint x: 437, endPoint y: 723, distance: 142.0
click at [437, 711] on div "1. What Are Design System Versions? Design system versions track changes across…" at bounding box center [728, 204] width 795 height 1793
click at [553, 711] on button "Heading 3" at bounding box center [534, 712] width 65 height 19
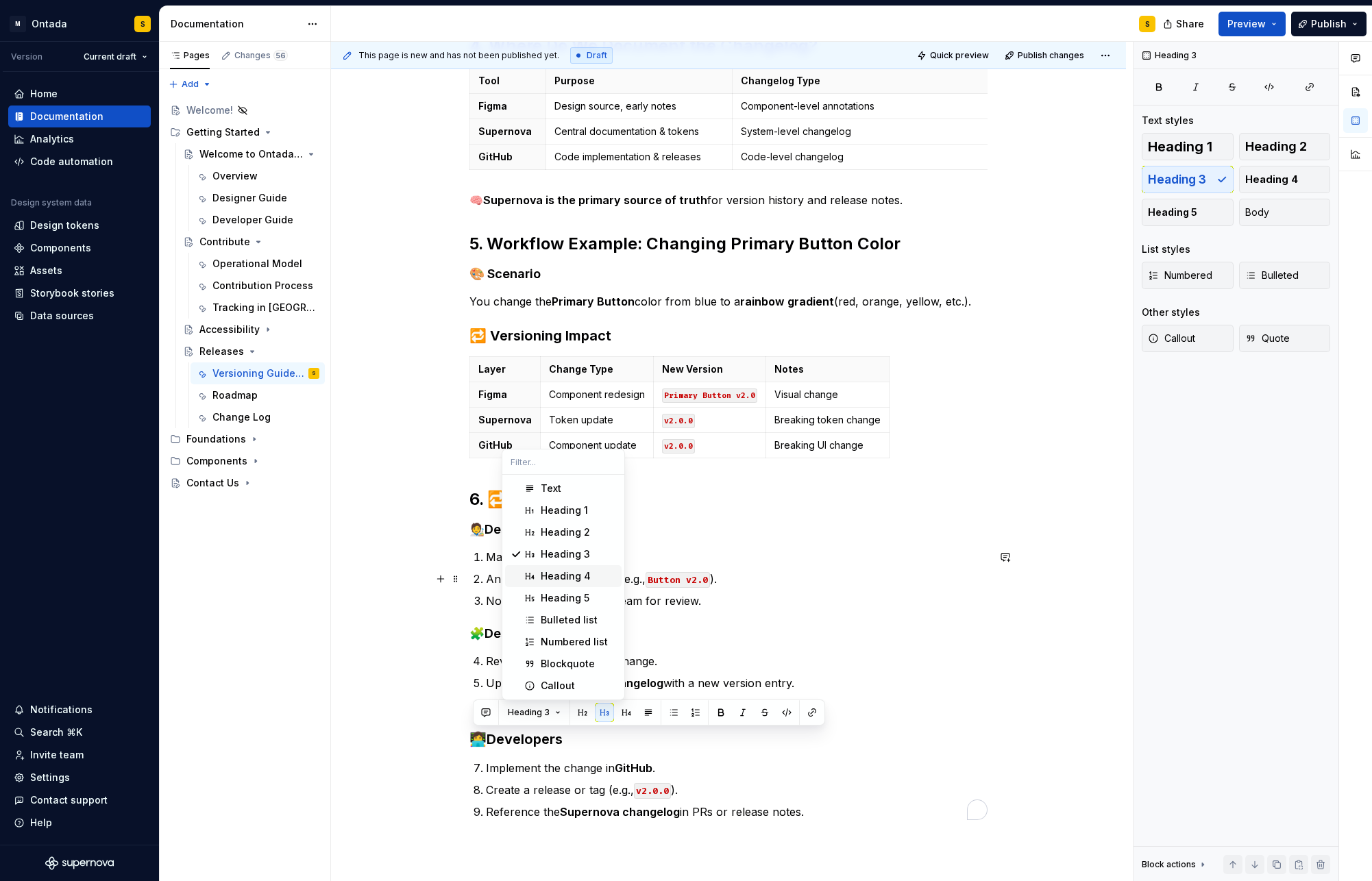
click at [577, 568] on span "Heading 4" at bounding box center [563, 576] width 116 height 22
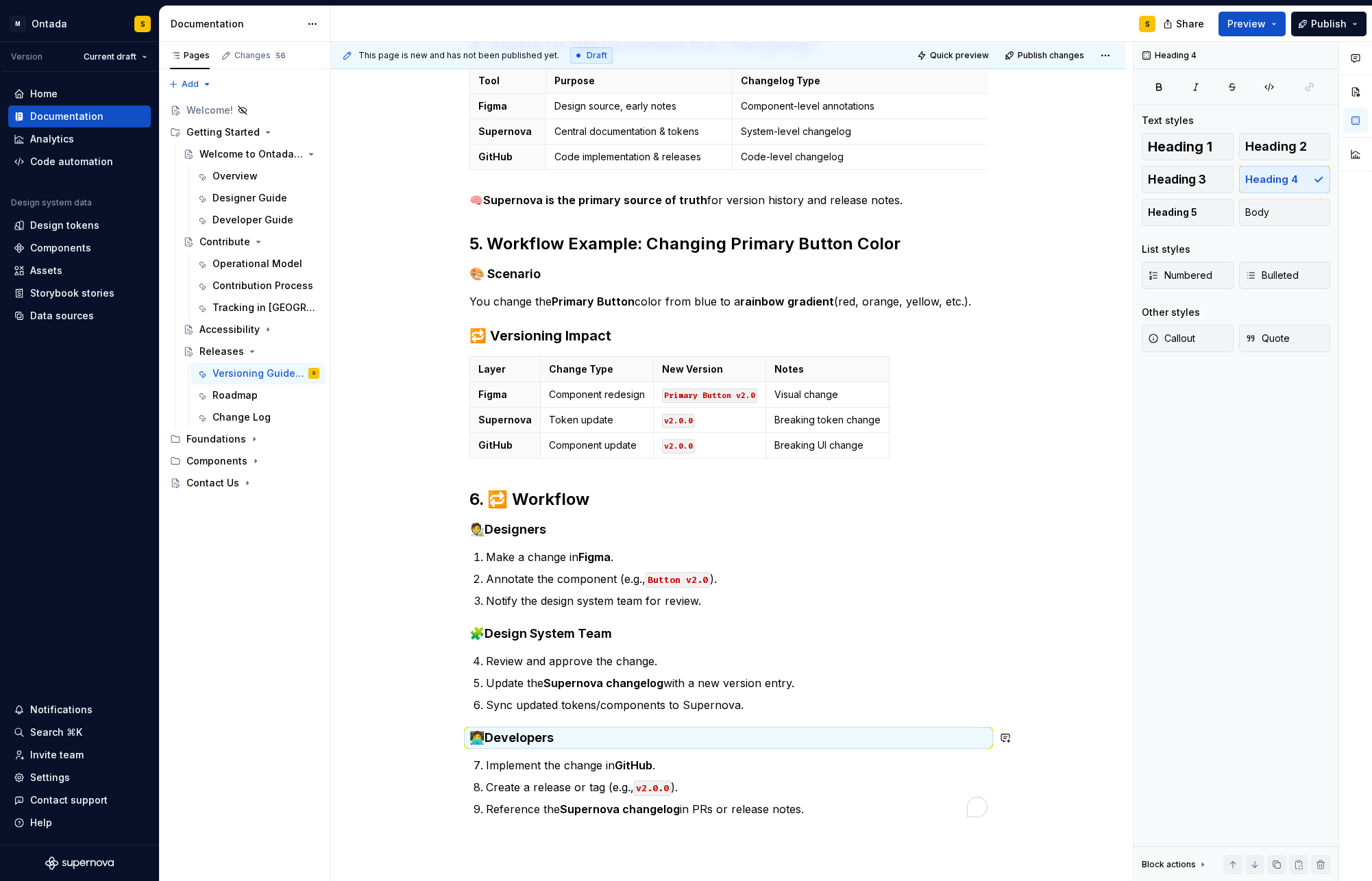
click at [409, 711] on div "1. What Are Design System Versions? Design system versions track changes across…" at bounding box center [728, 203] width 795 height 1791
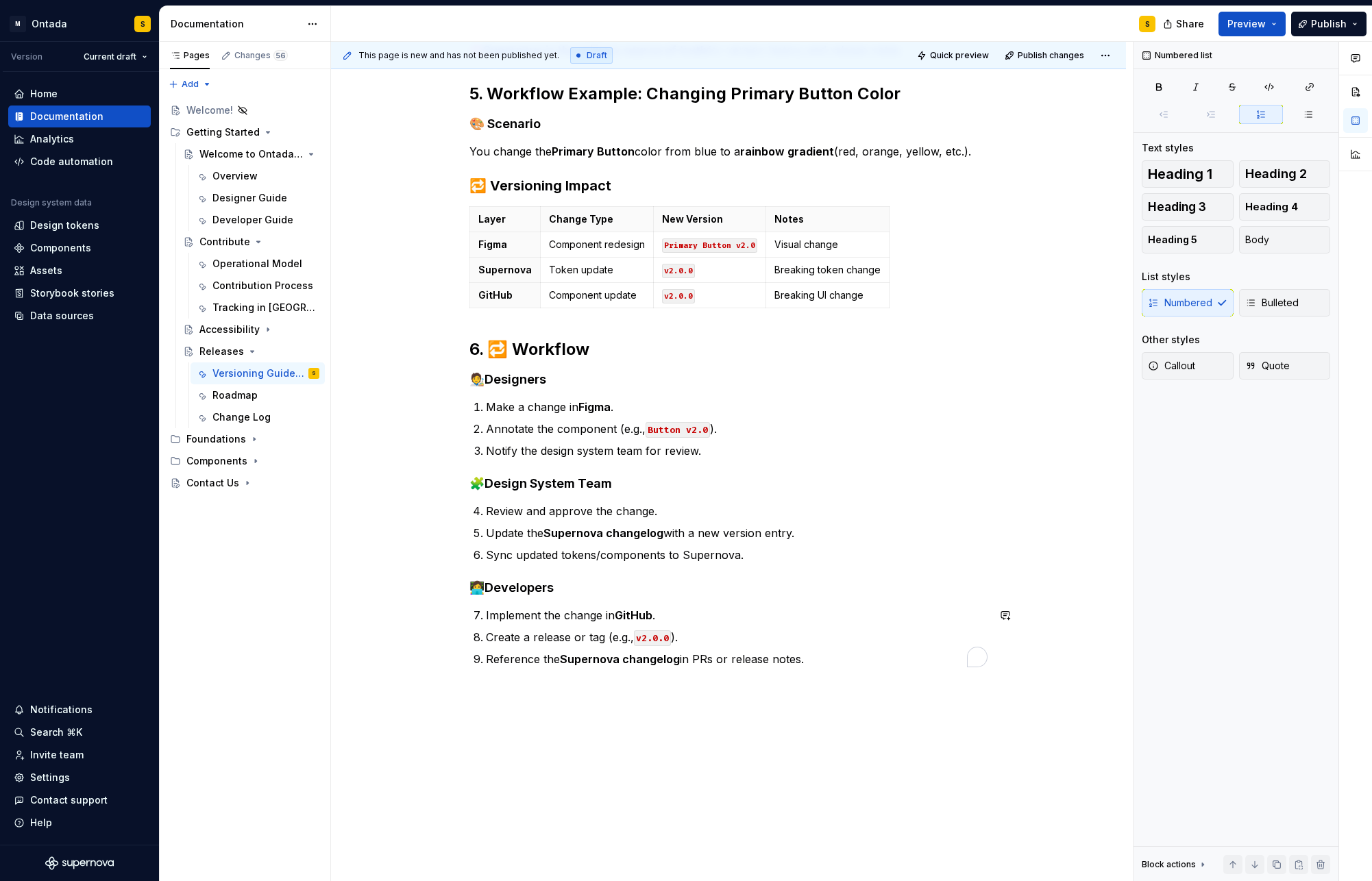
scroll to position [1133, 0]
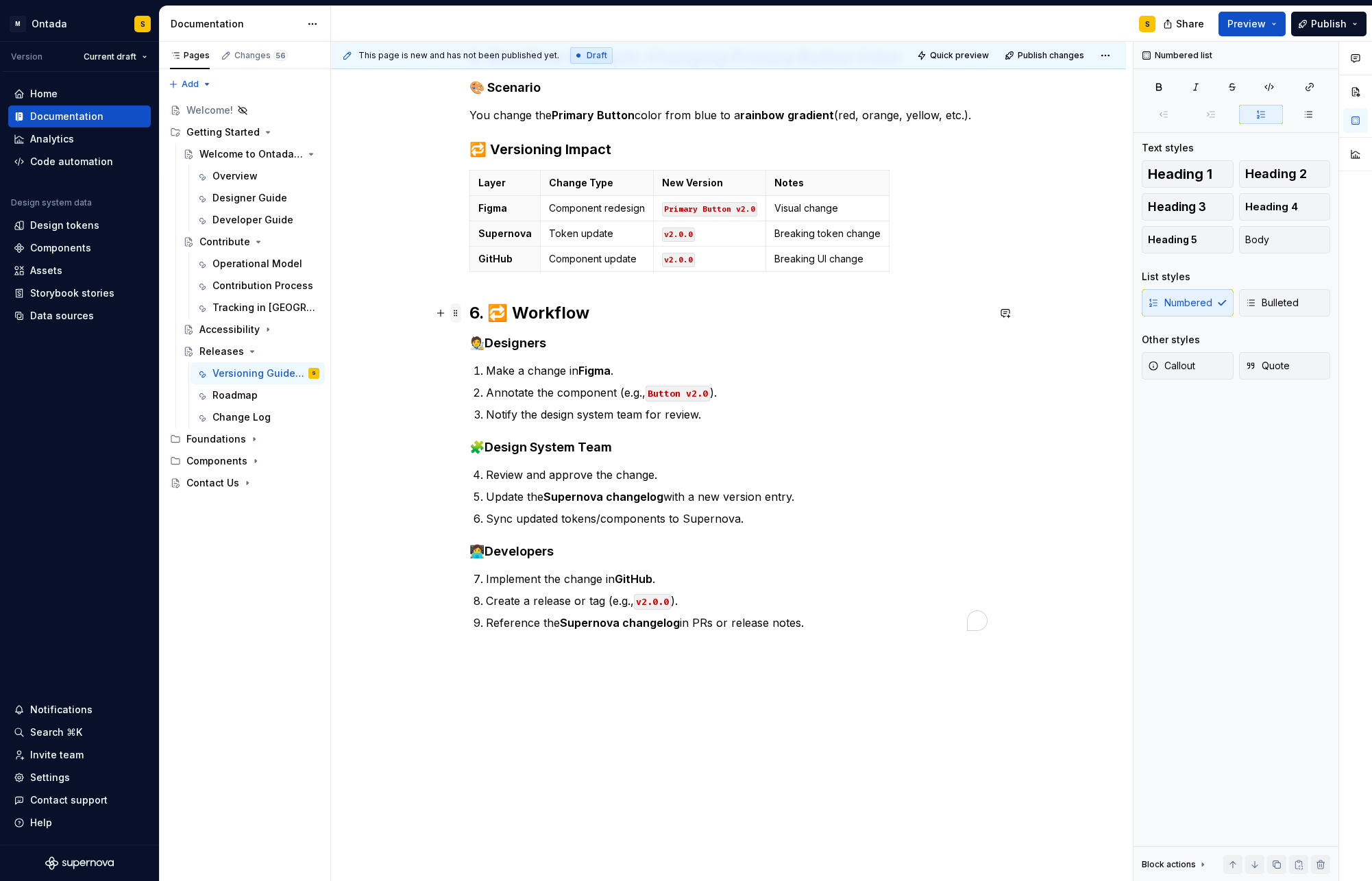
click at [454, 314] on span at bounding box center [456, 313] width 11 height 19
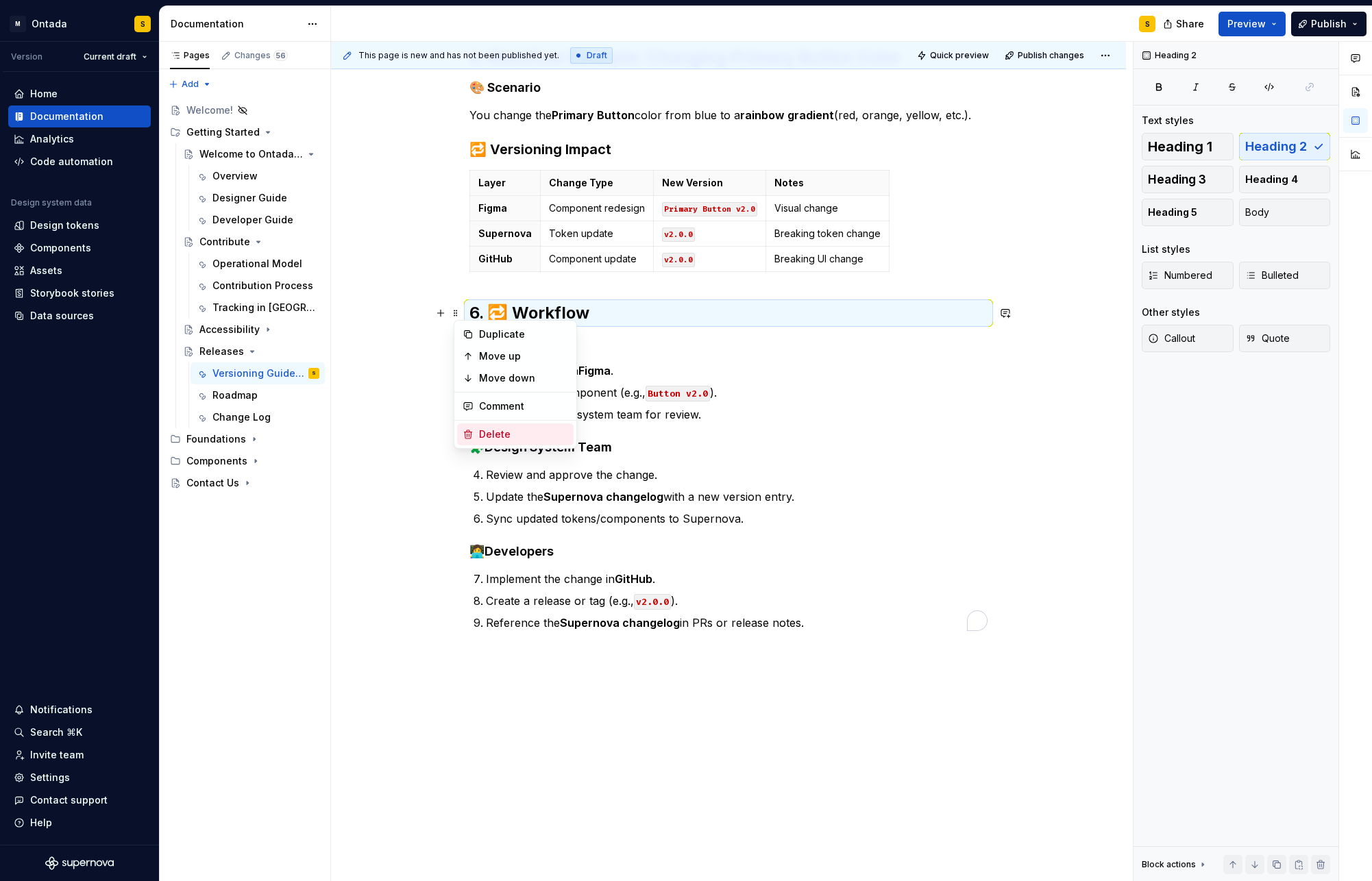
click at [505, 441] on div "Delete" at bounding box center [515, 434] width 116 height 22
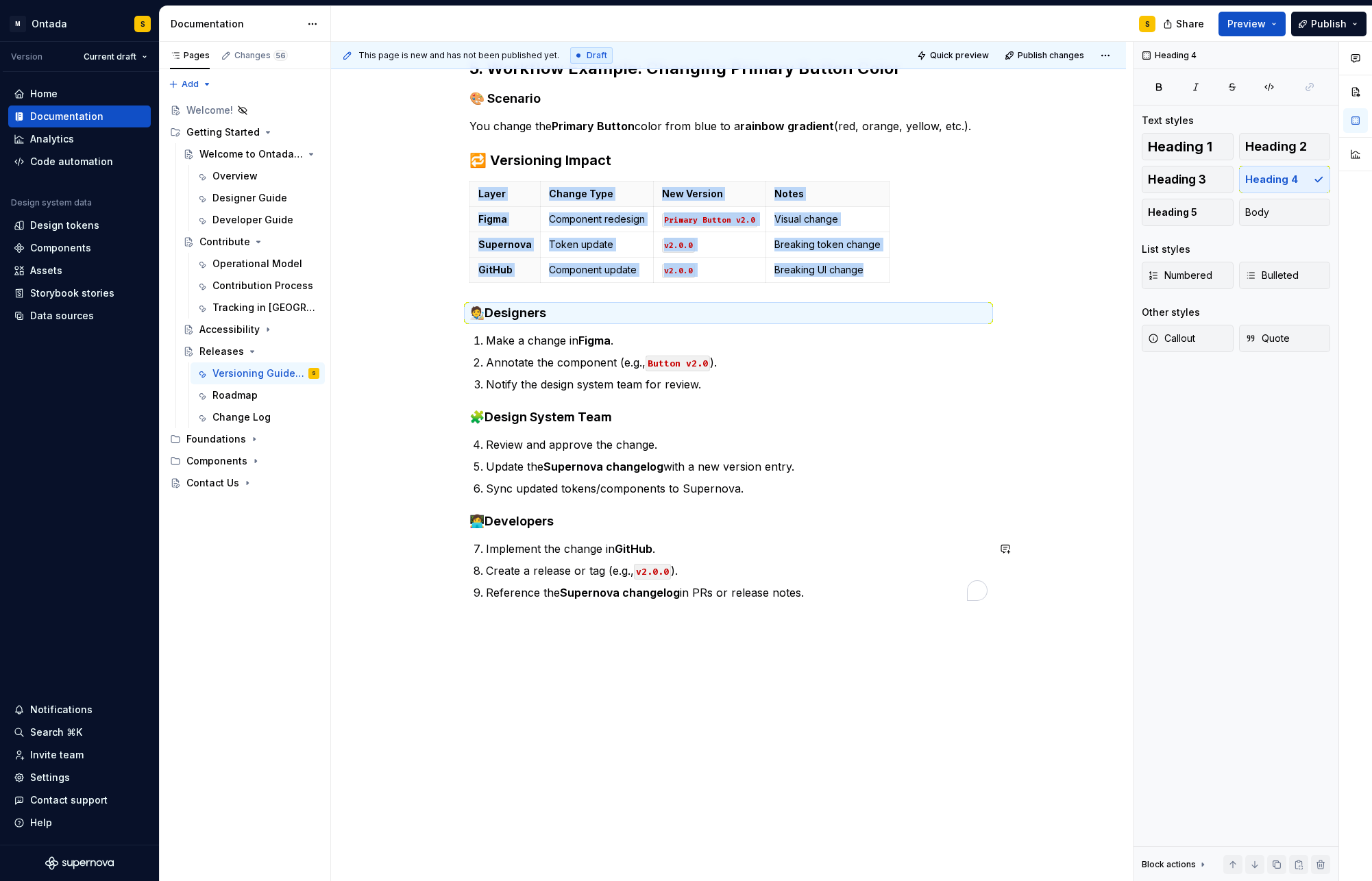
click at [590, 579] on ol "Implement the change in GitHub . Create a release or tag (e.g., v2.0.0 ). Refer…" at bounding box center [736, 571] width 502 height 60
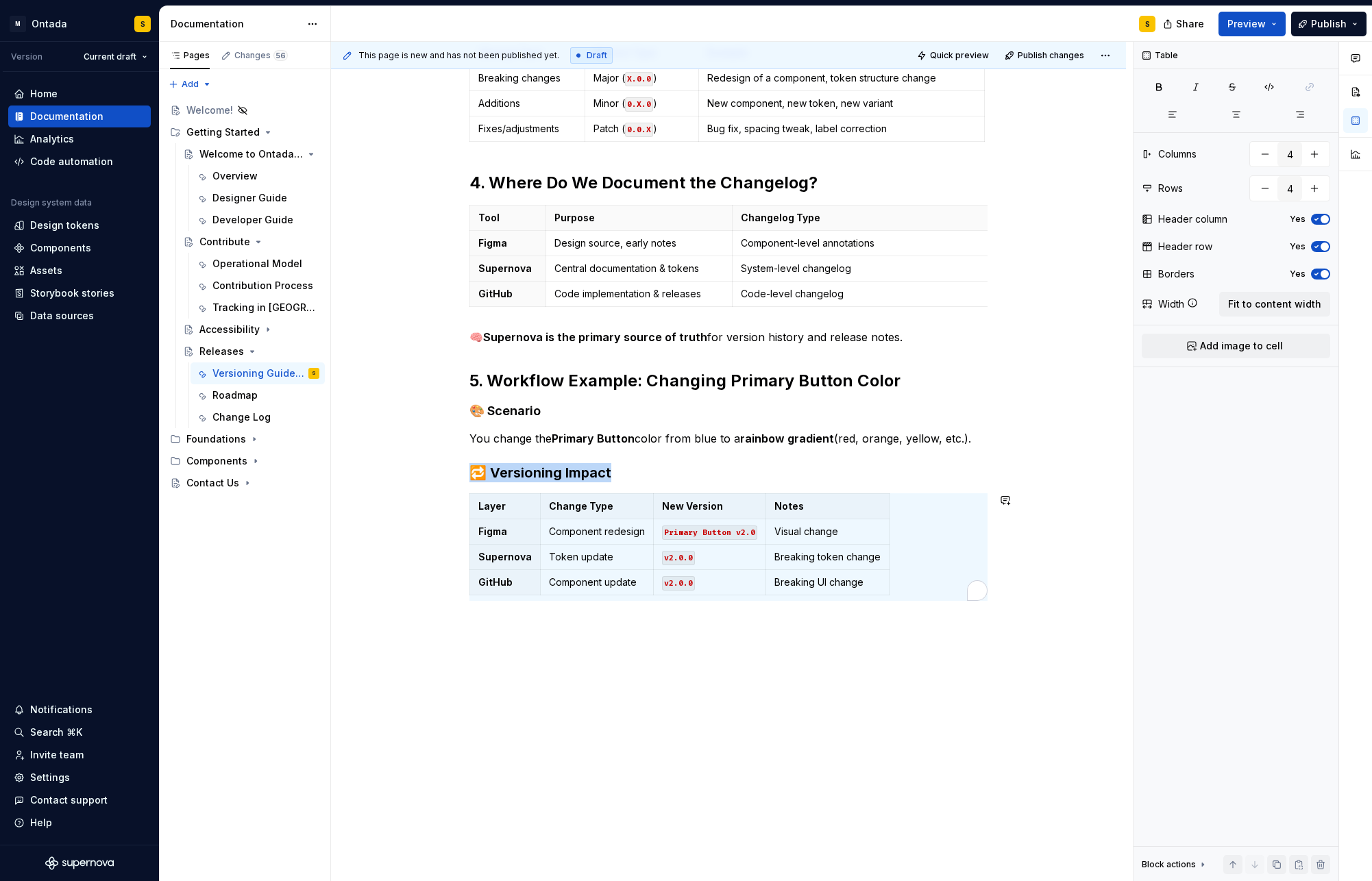
scroll to position [783, 0]
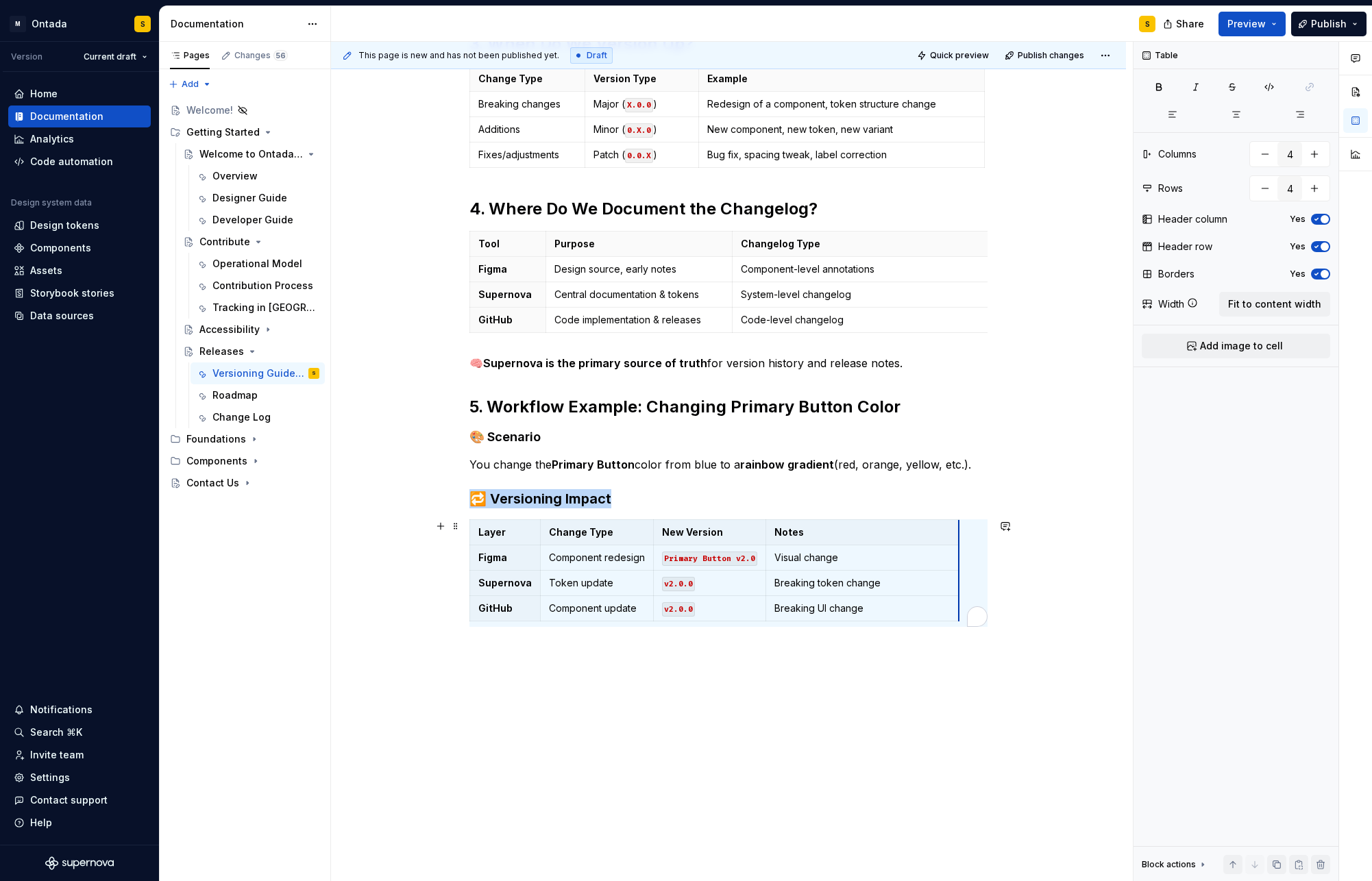
drag, startPoint x: 884, startPoint y: 564, endPoint x: 956, endPoint y: 580, distance: 73.8
drag, startPoint x: 762, startPoint y: 560, endPoint x: 775, endPoint y: 564, distance: 13.6
click at [660, 555] on td "Primary Button v2.0" at bounding box center [721, 558] width 125 height 25
click at [619, 496] on h3 "🔁 Versioning Impact" at bounding box center [728, 499] width 518 height 19
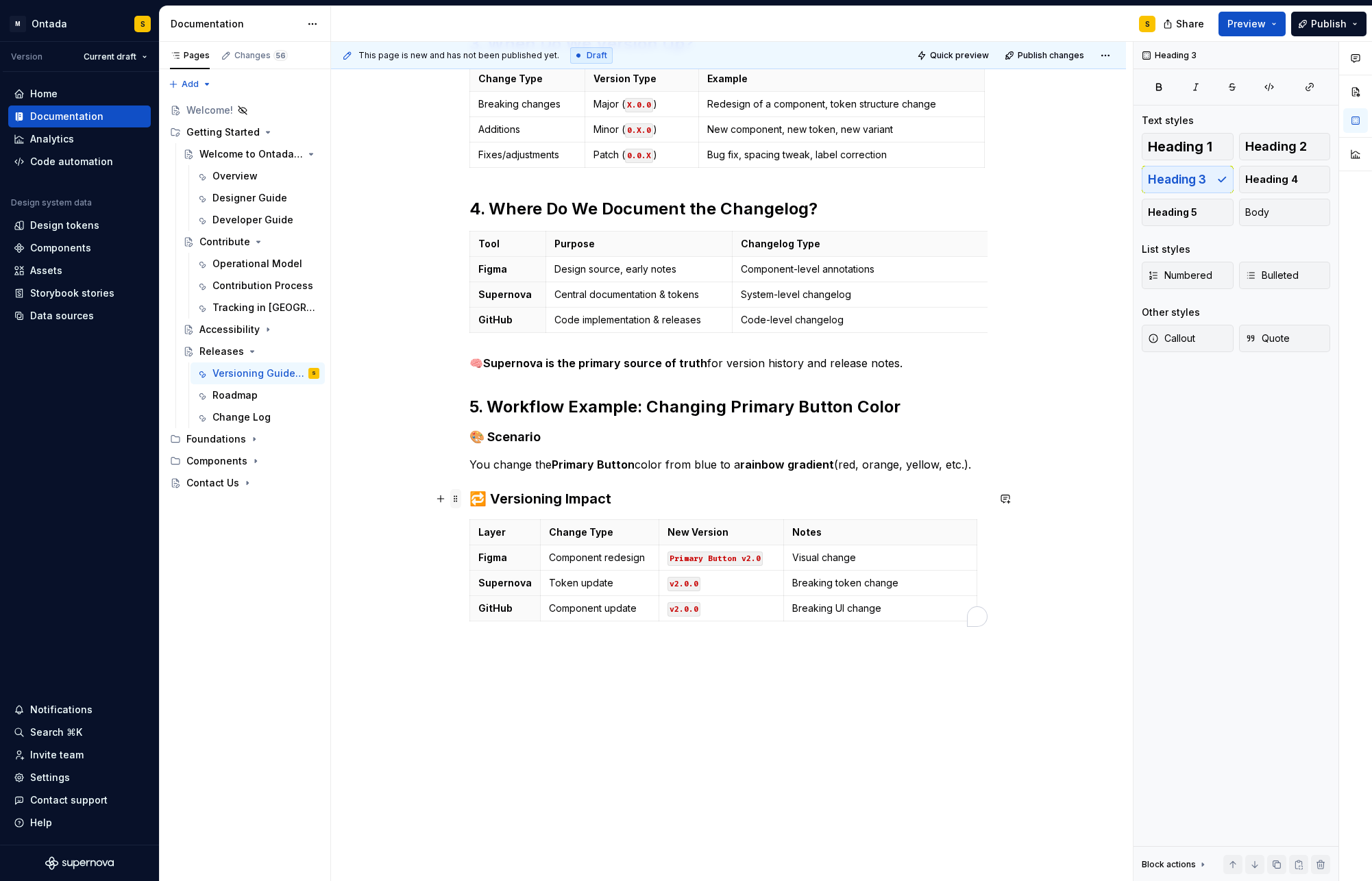
click at [460, 497] on span at bounding box center [456, 499] width 11 height 19
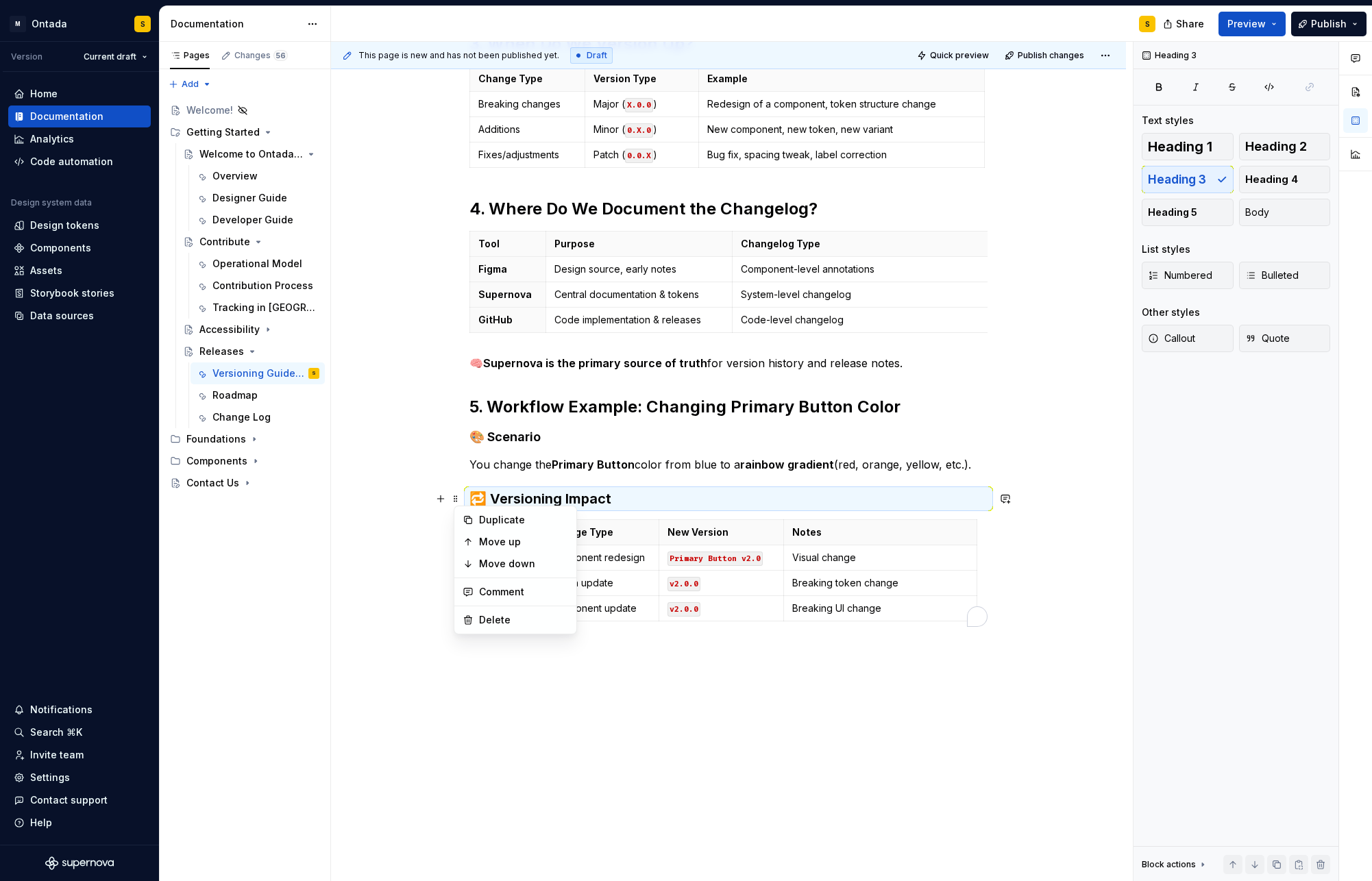
click at [574, 492] on h3 "🔁 Versioning Impact" at bounding box center [728, 499] width 518 height 19
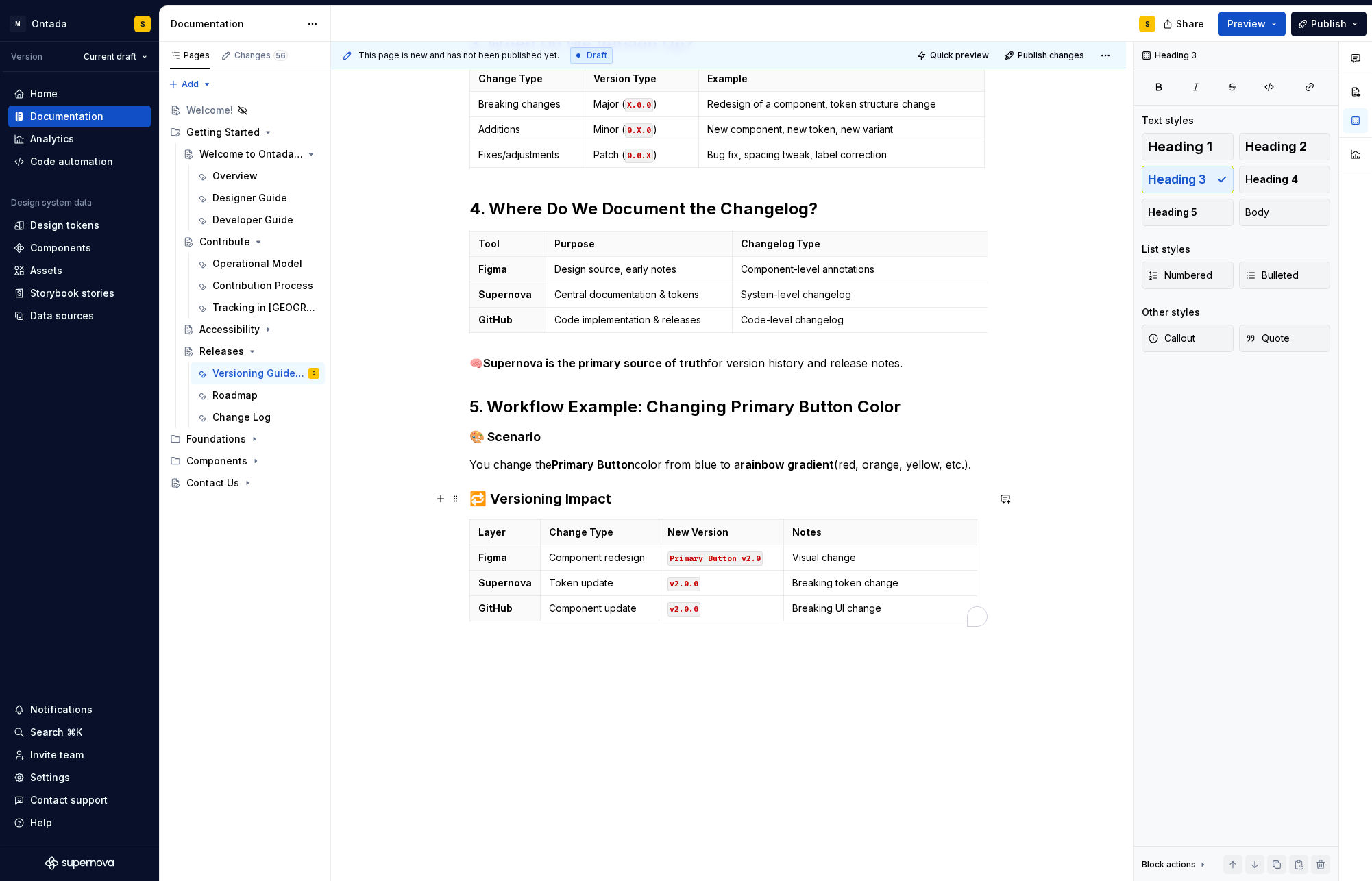
click at [600, 492] on h3 "🔁 Versioning Impact" at bounding box center [728, 499] width 518 height 19
click at [628, 495] on h3 "🔁 Versioning Impact" at bounding box center [728, 499] width 518 height 19
drag, startPoint x: 446, startPoint y: 645, endPoint x: 469, endPoint y: 599, distance: 51.4
click at [446, 645] on div "1. What Are Design System Versions? Design system versions track changes across…" at bounding box center [728, 189] width 795 height 1437
click at [500, 498] on h3 "🔁 Versioning Impact" at bounding box center [728, 499] width 518 height 19
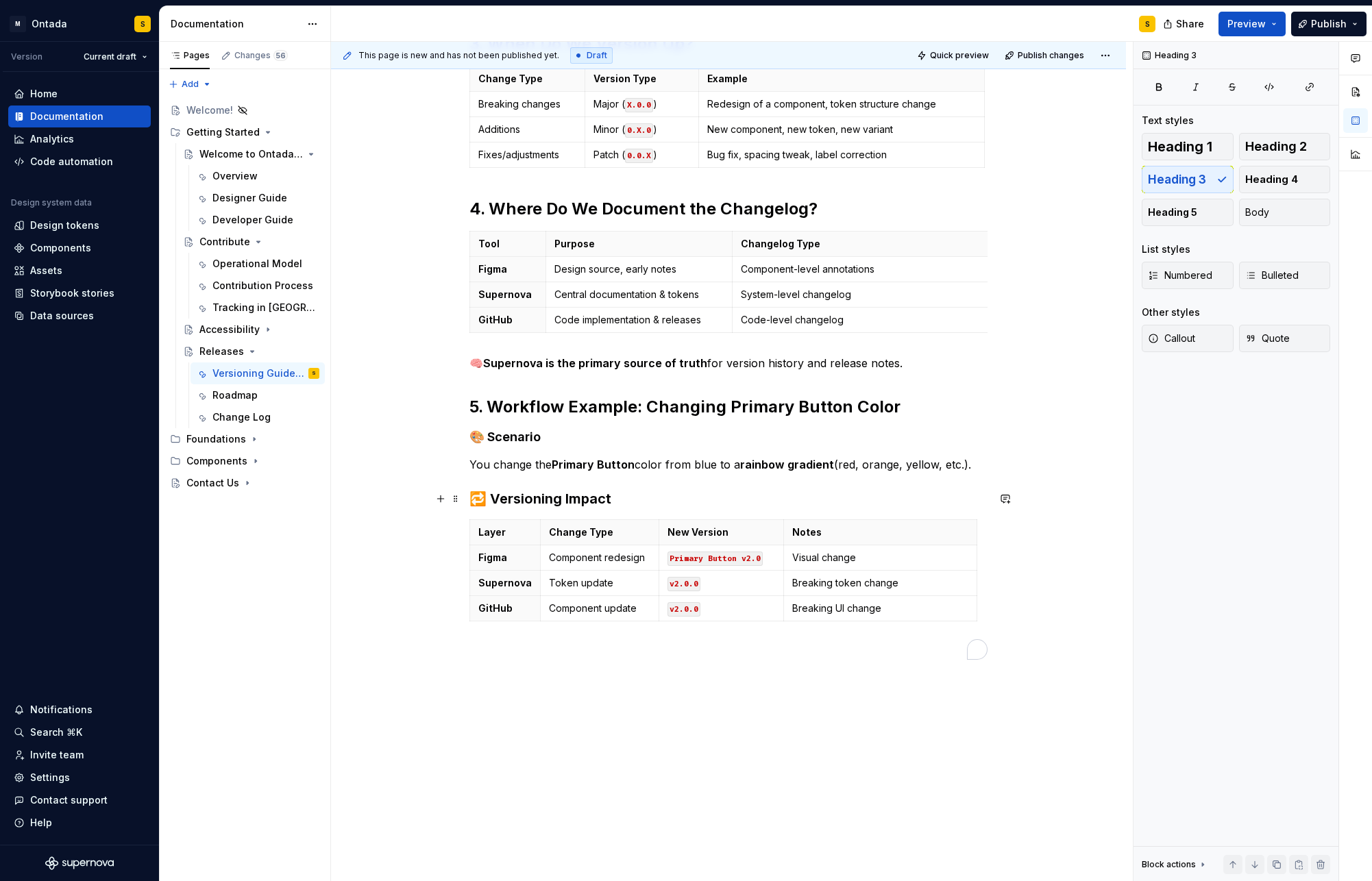
click at [473, 501] on h3 "🔁 Versioning Impact" at bounding box center [728, 499] width 518 height 19
click at [658, 498] on h3 "🔁 Versioning Impact" at bounding box center [728, 499] width 518 height 19
click at [507, 437] on h4 "🎨 Scenario" at bounding box center [728, 437] width 518 height 17
click at [615, 499] on h3 "🔁 Versioning Impact" at bounding box center [728, 499] width 518 height 19
click at [613, 499] on h3 "🔁 Versioning Impact" at bounding box center [728, 499] width 518 height 19
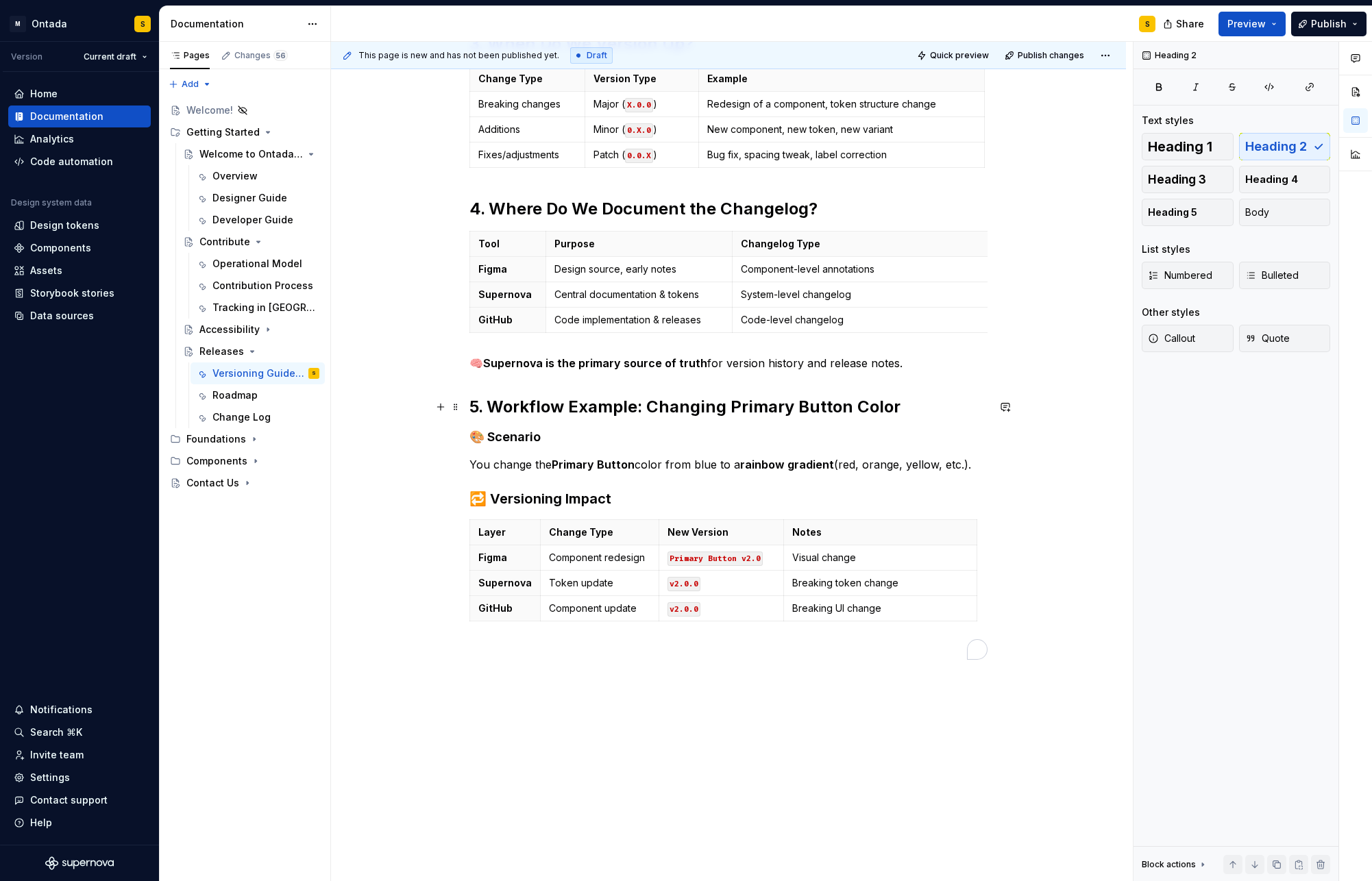
click at [675, 418] on h2 "5. Workflow Example: Changing Primary Button Color" at bounding box center [728, 407] width 518 height 22
click at [679, 411] on h2 "5. Workflow Example: Changing Primary Button Color" at bounding box center [728, 407] width 518 height 22
click at [577, 711] on div "1. What Are Design System Versions? Design system versions track changes across…" at bounding box center [728, 206] width 795 height 1470
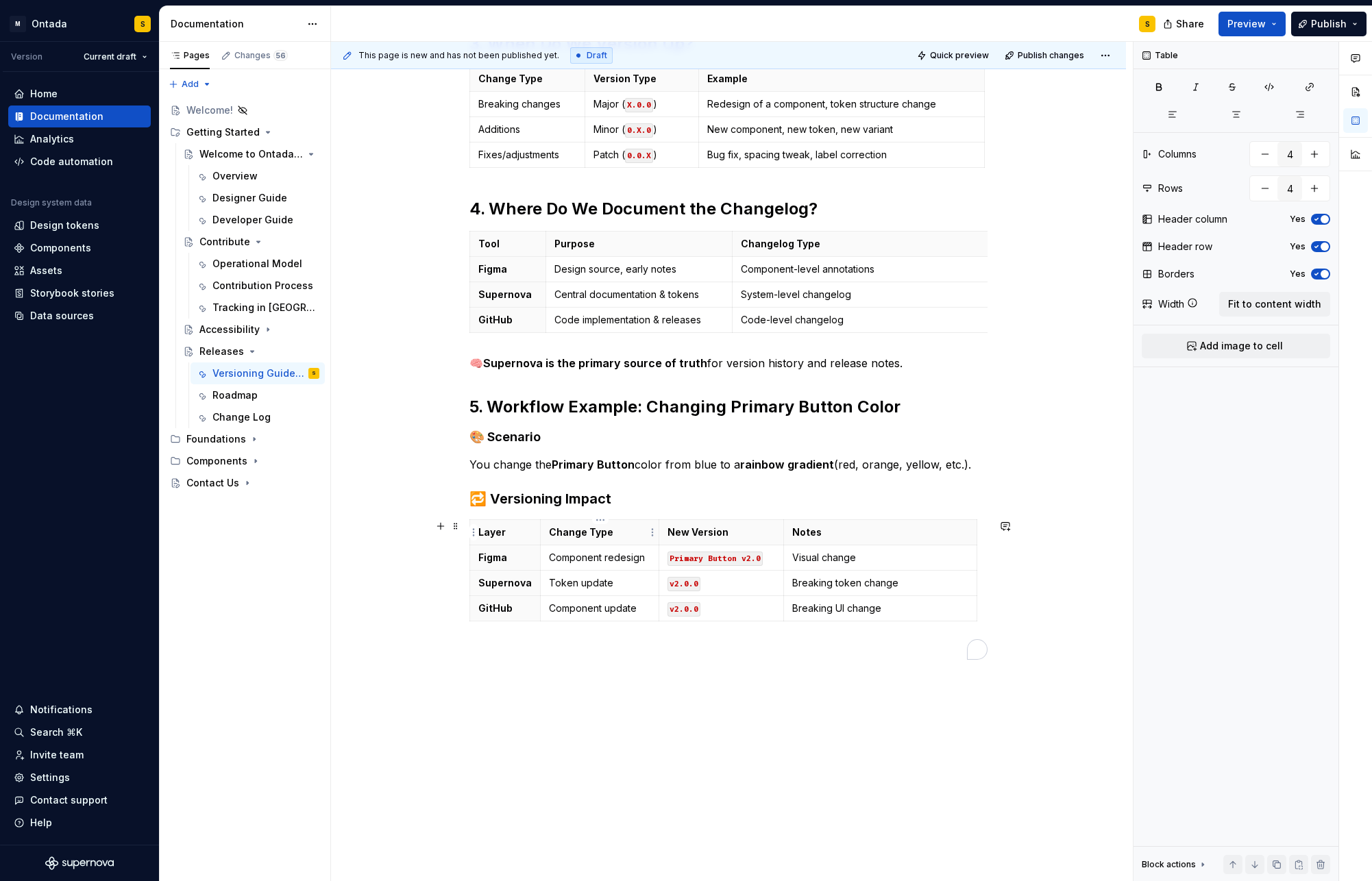
drag, startPoint x: 563, startPoint y: 535, endPoint x: 567, endPoint y: 515, distance: 20.4
click at [564, 535] on p "Change Type" at bounding box center [600, 532] width 102 height 14
click at [649, 505] on h3 "🔁 Versioning Impact" at bounding box center [728, 499] width 518 height 19
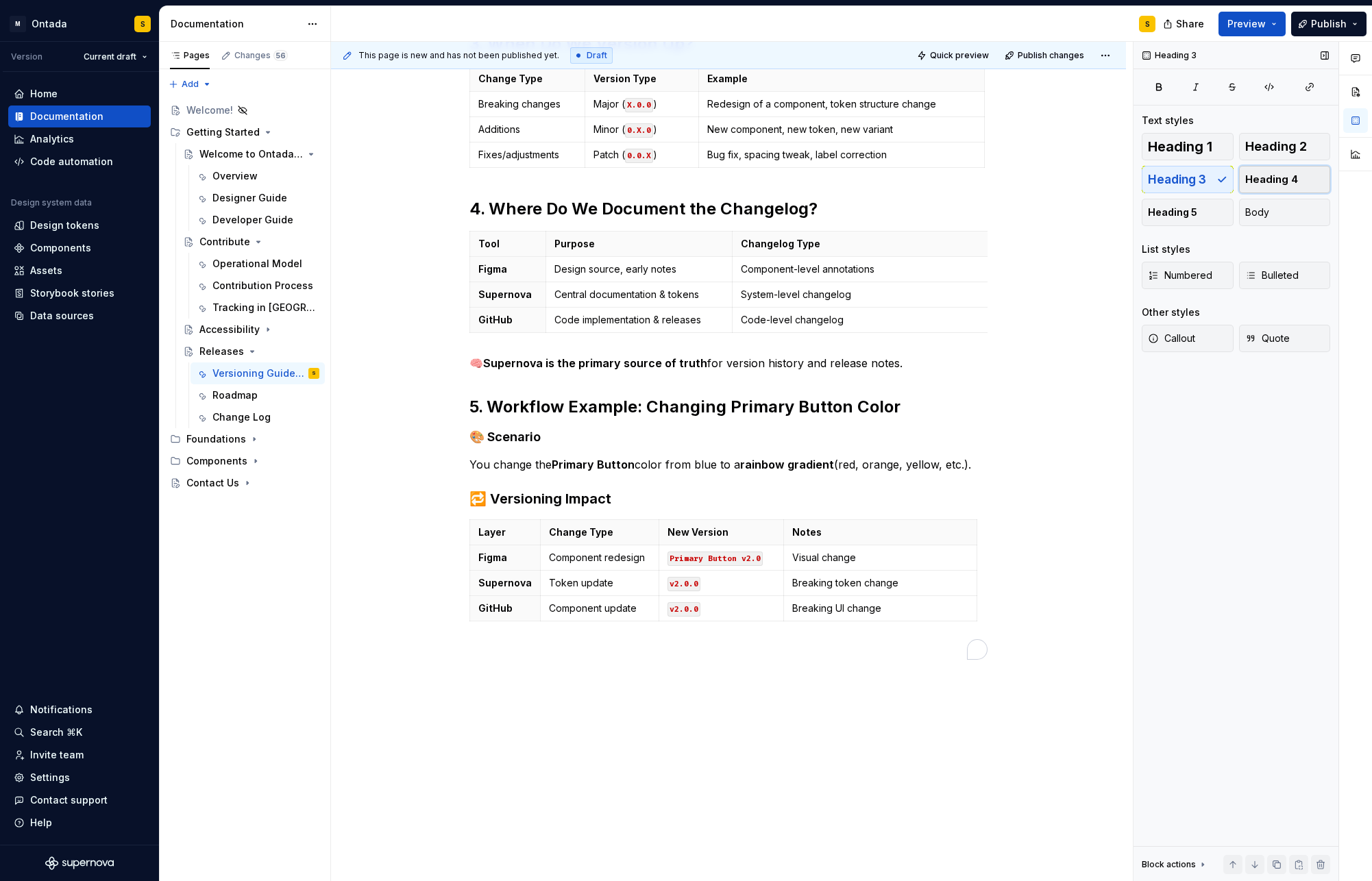
click at [1299, 170] on button "Heading 4" at bounding box center [1285, 180] width 92 height 28
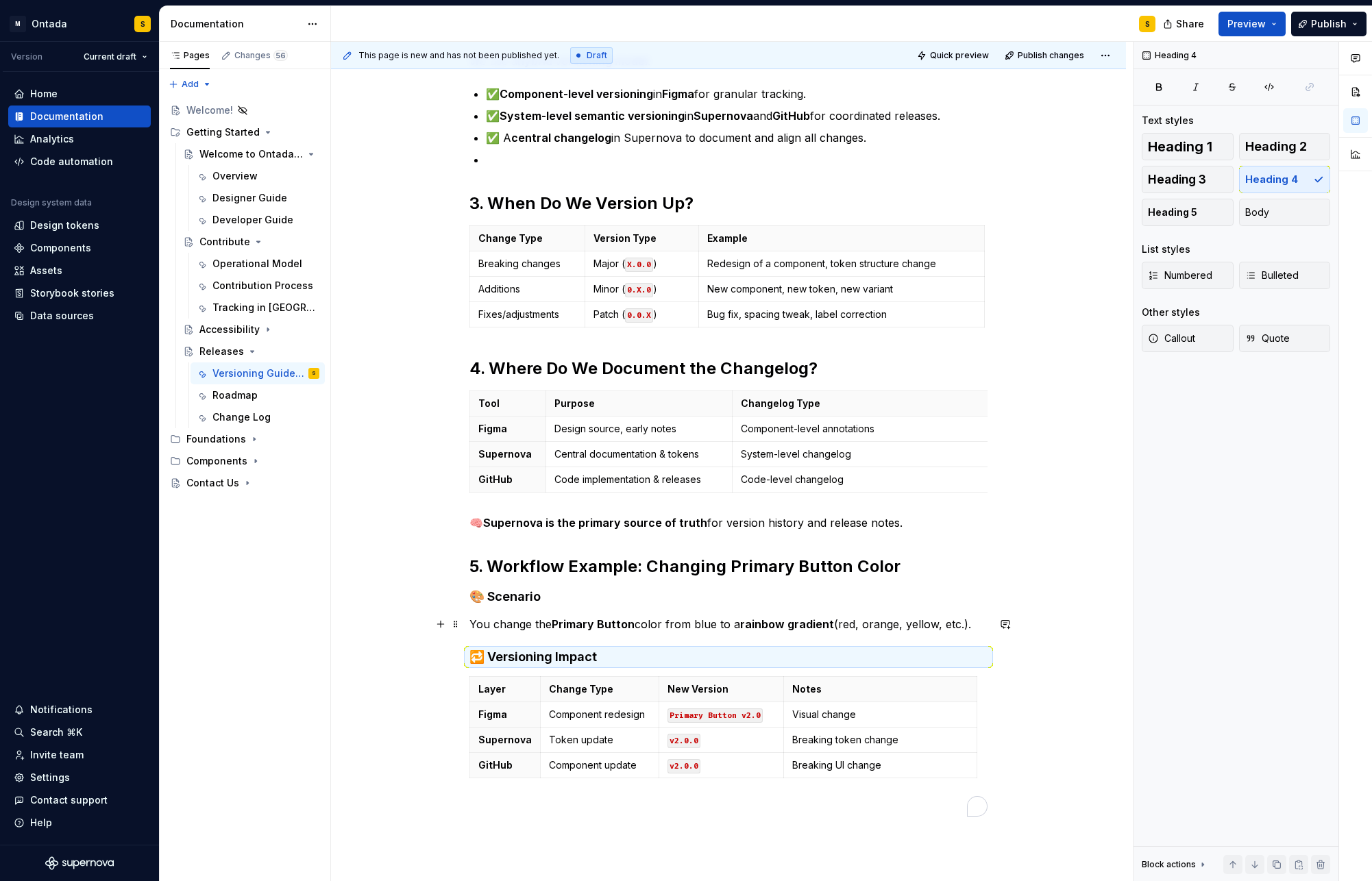
scroll to position [615, 0]
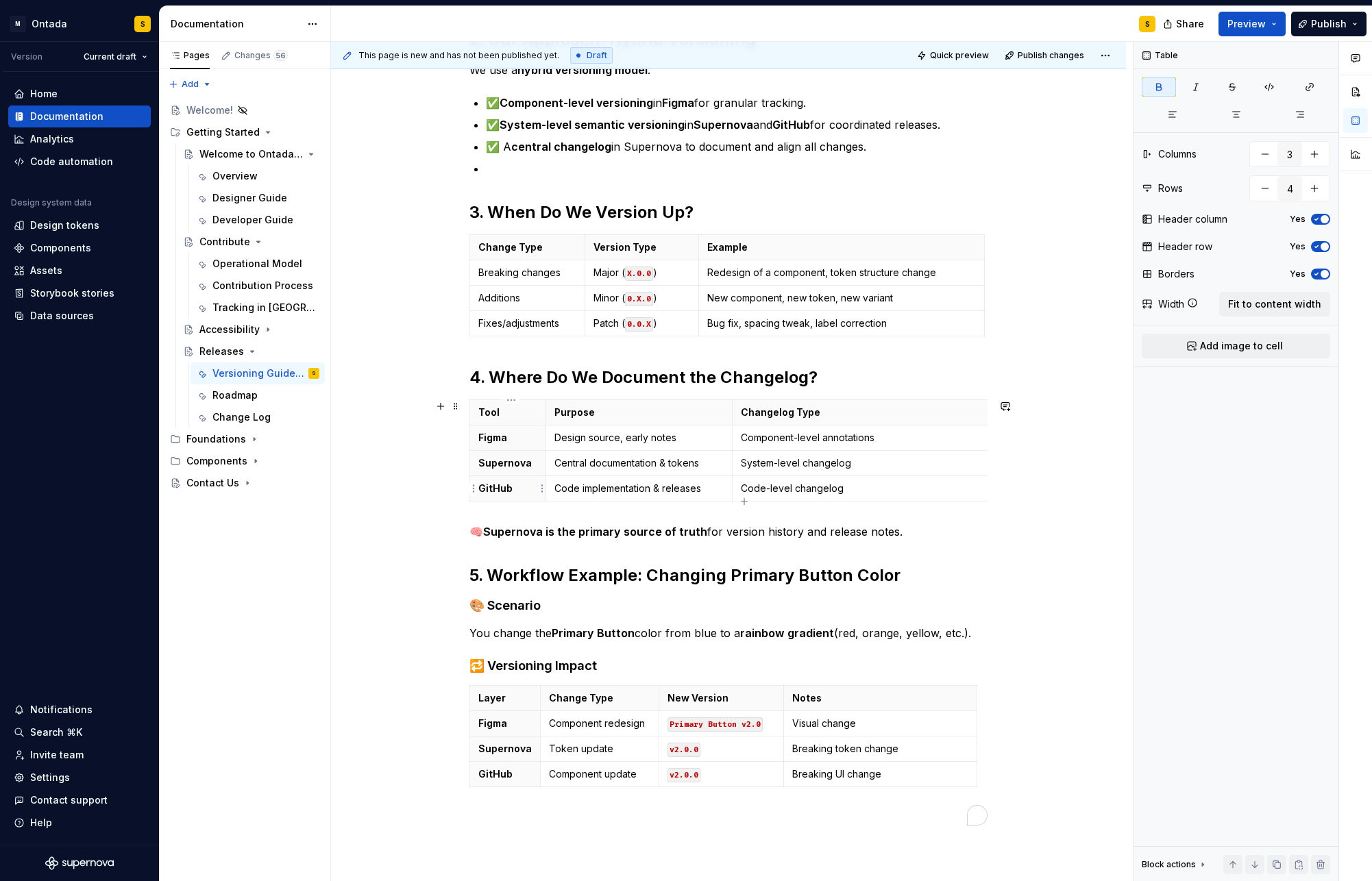
click at [489, 504] on div "Tool Purpose Changelog Type Figma Design source, early notes Component-level an…" at bounding box center [728, 453] width 518 height 108
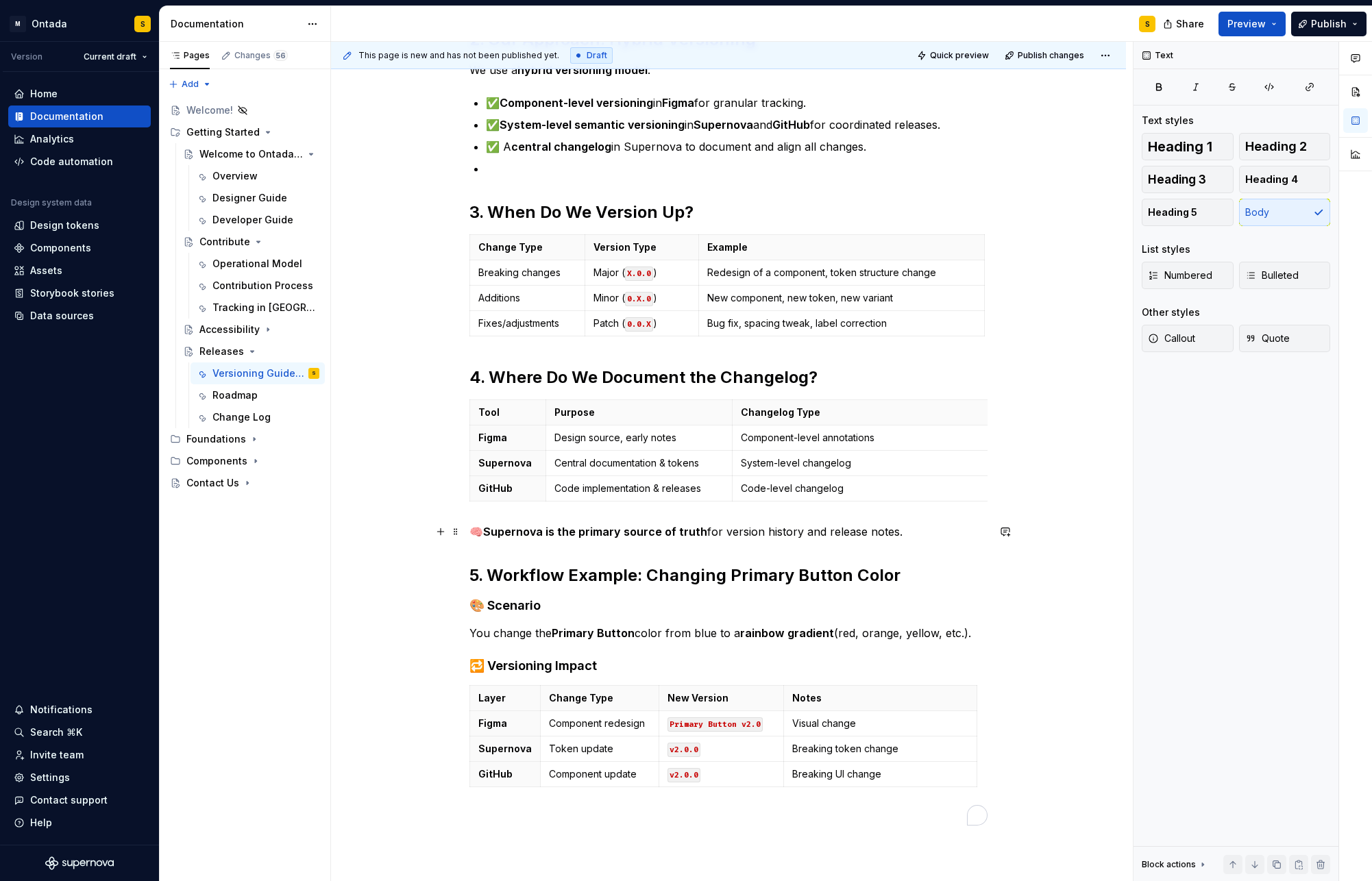
click at [483, 525] on p "🧠 Supernova is the primary source of truth for version history and release note…" at bounding box center [728, 532] width 518 height 17
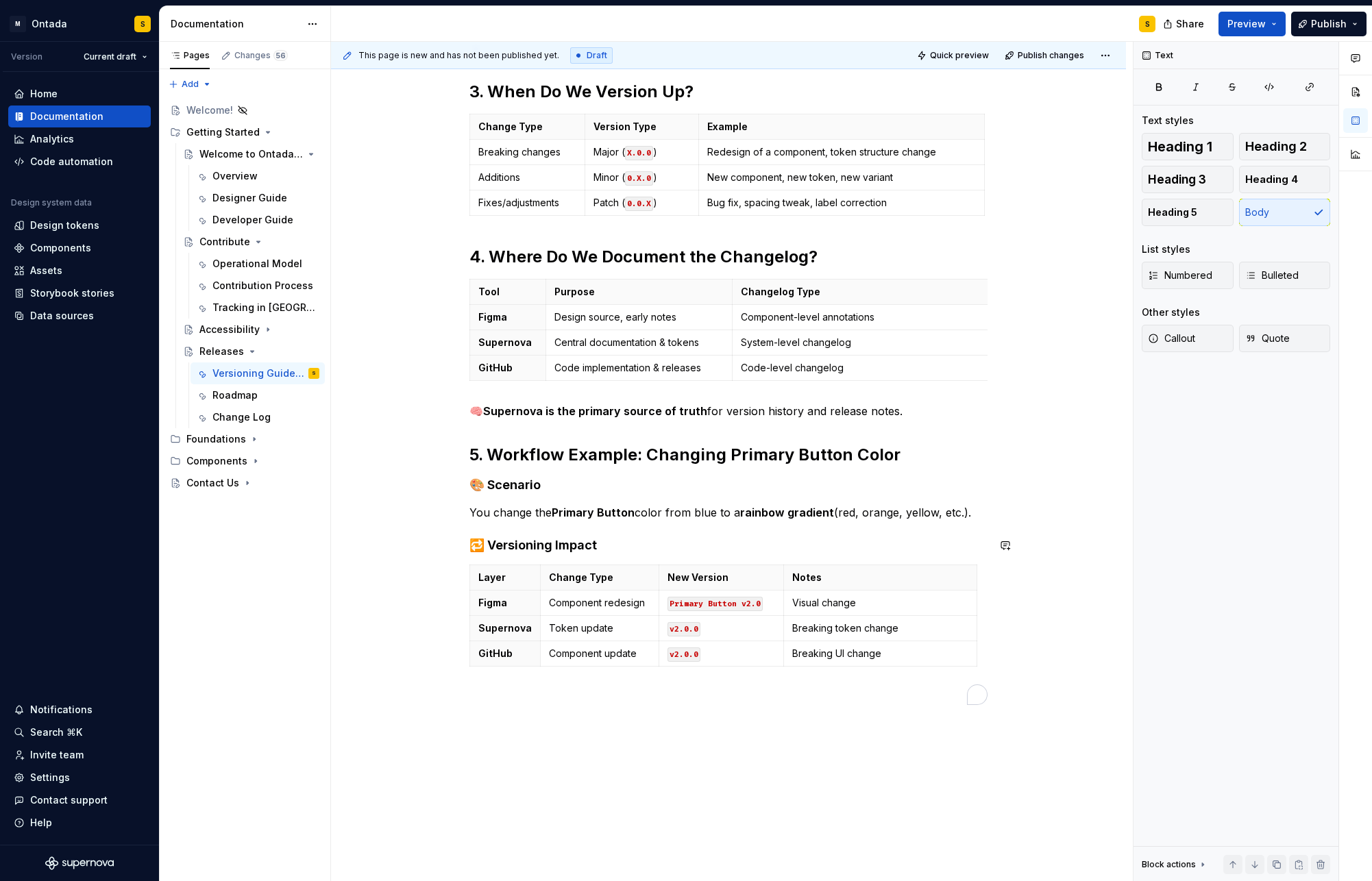
scroll to position [733, 0]
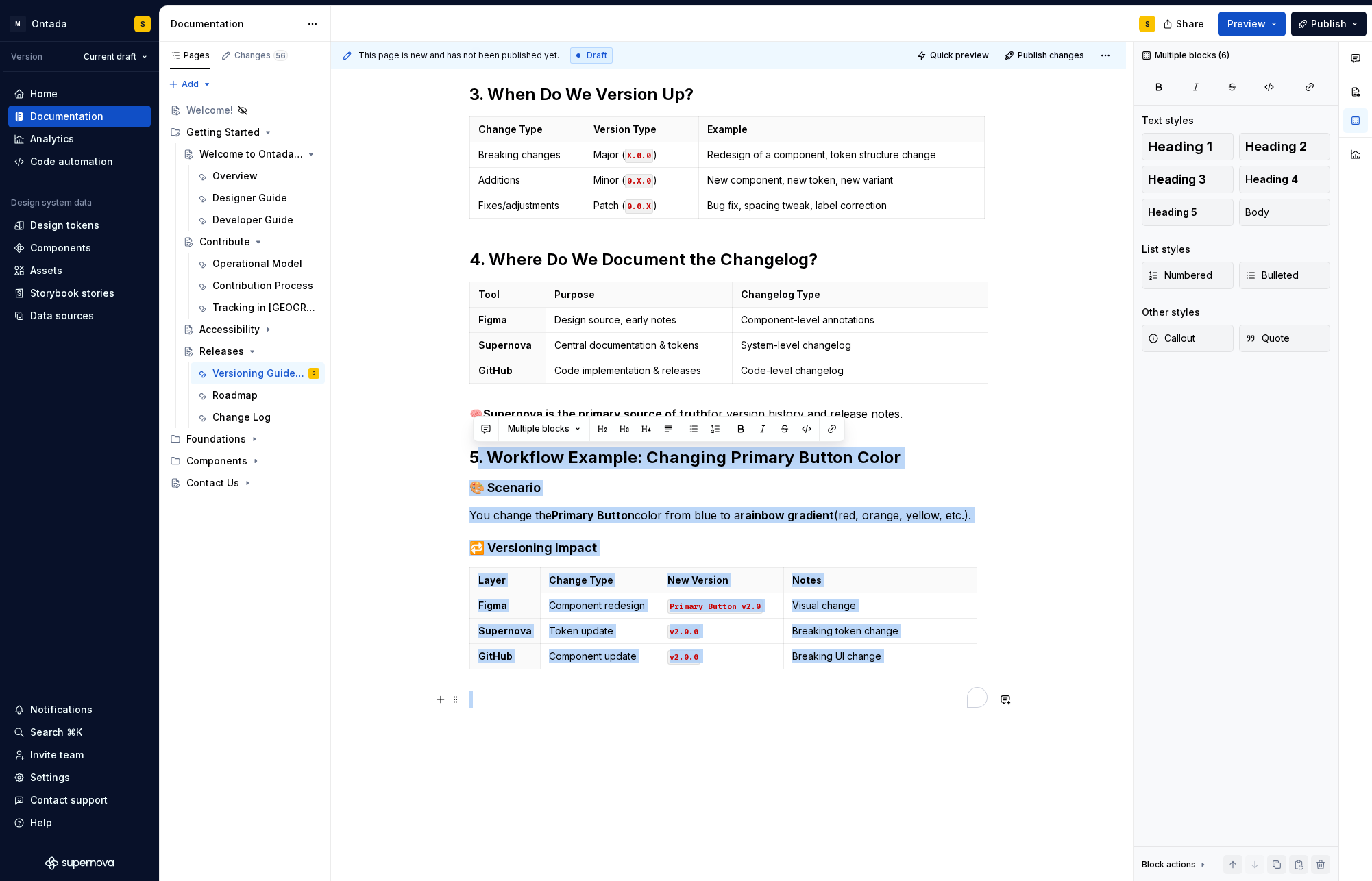
drag, startPoint x: 479, startPoint y: 454, endPoint x: 913, endPoint y: 767, distance: 535.1
click at [1020, 699] on div "1. What Are Design System Versions? Design system versions track changes across…" at bounding box center [728, 255] width 795 height 1468
click at [849, 711] on div "1. What Are Design System Versions? Design system versions track changes across…" at bounding box center [728, 255] width 795 height 1468
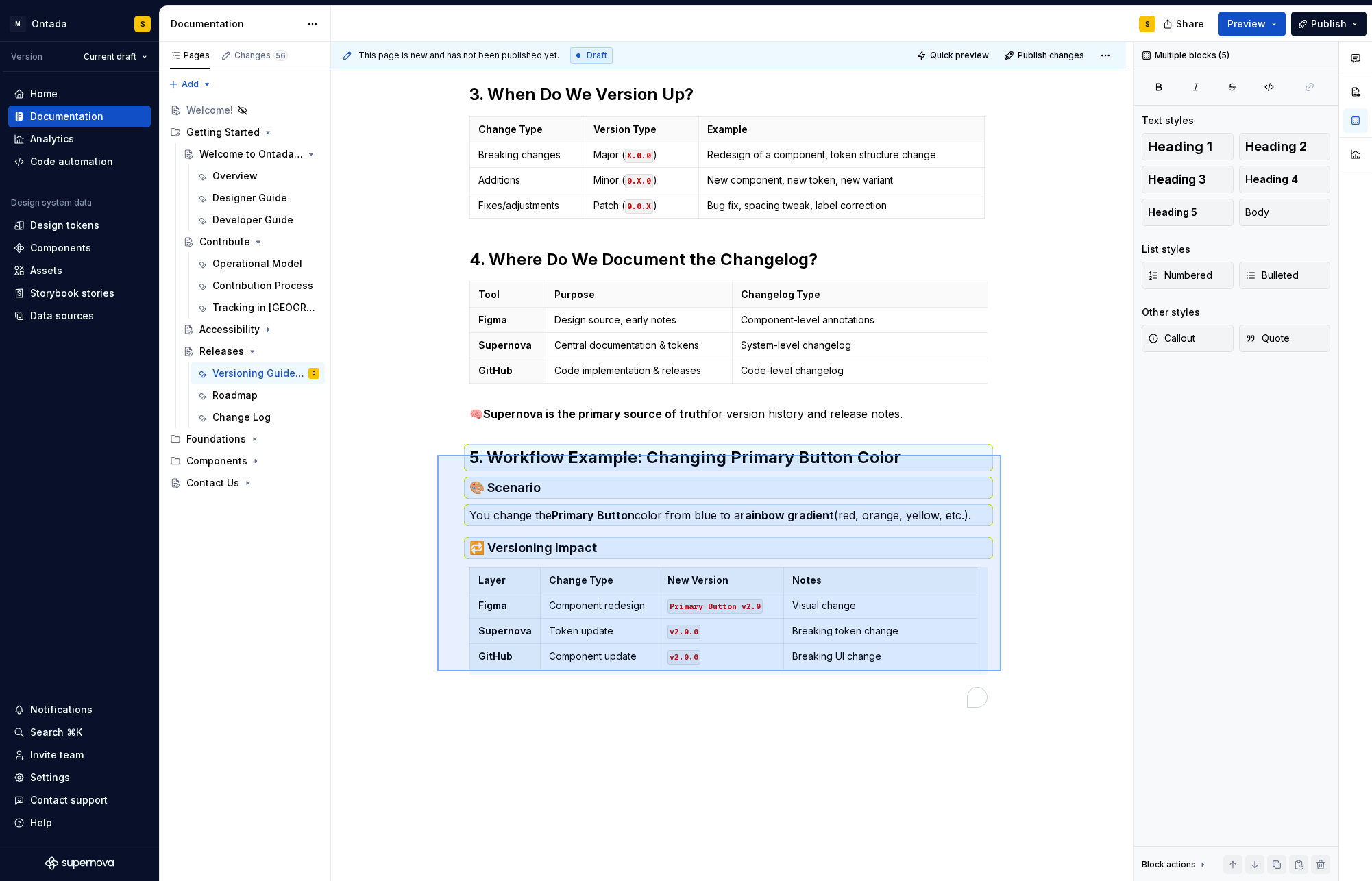
drag, startPoint x: 1001, startPoint y: 671, endPoint x: 437, endPoint y: 455, distance: 603.9
click at [437, 455] on div "This page is new and has not been published yet. Draft Quick preview Publish ch…" at bounding box center [732, 462] width 801 height 840
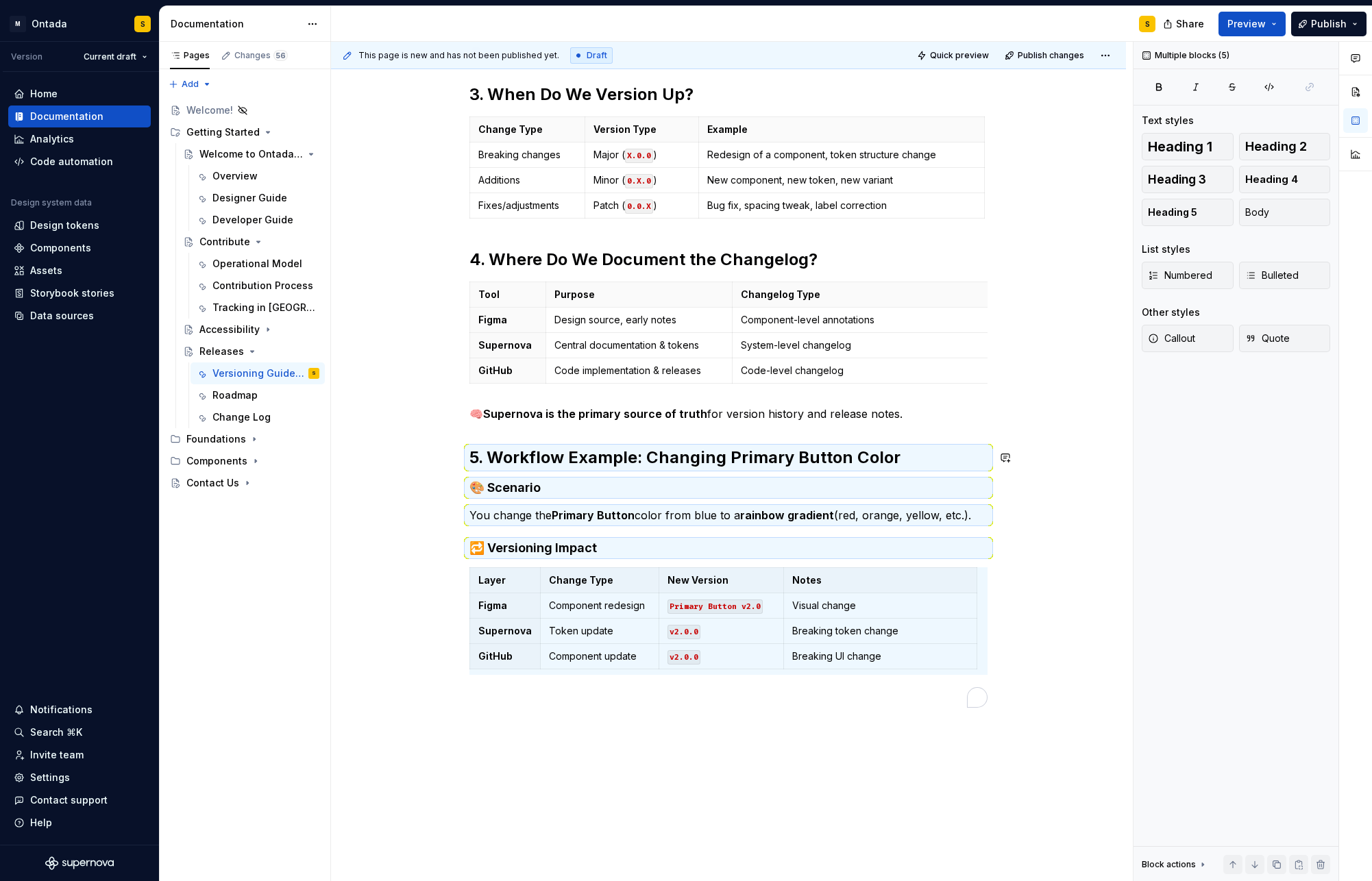
scroll to position [578, 0]
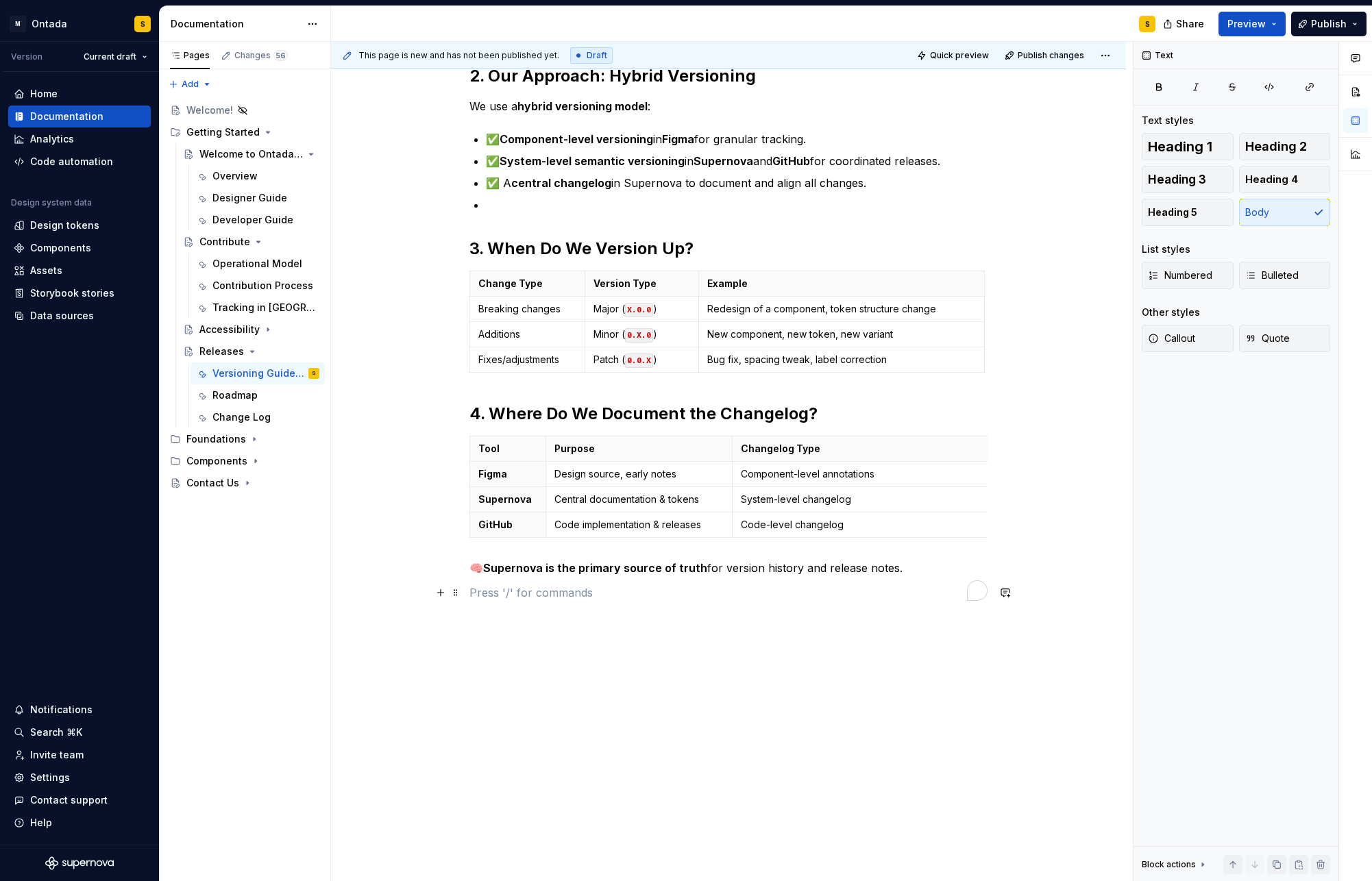
click at [507, 600] on p "To enrich screen reader interactions, please activate Accessibility in Grammarl…" at bounding box center [728, 593] width 518 height 17
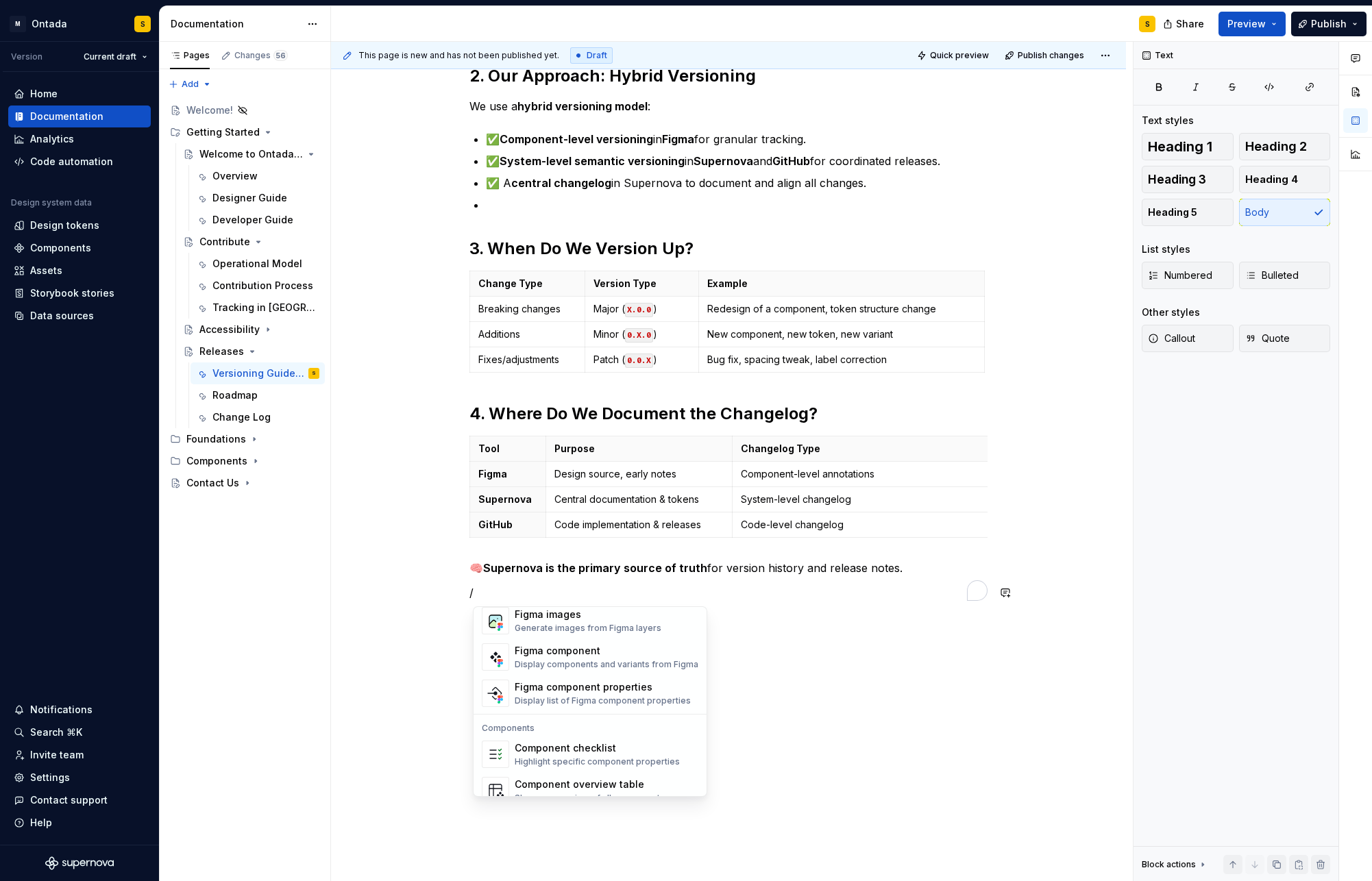
scroll to position [1322, 0]
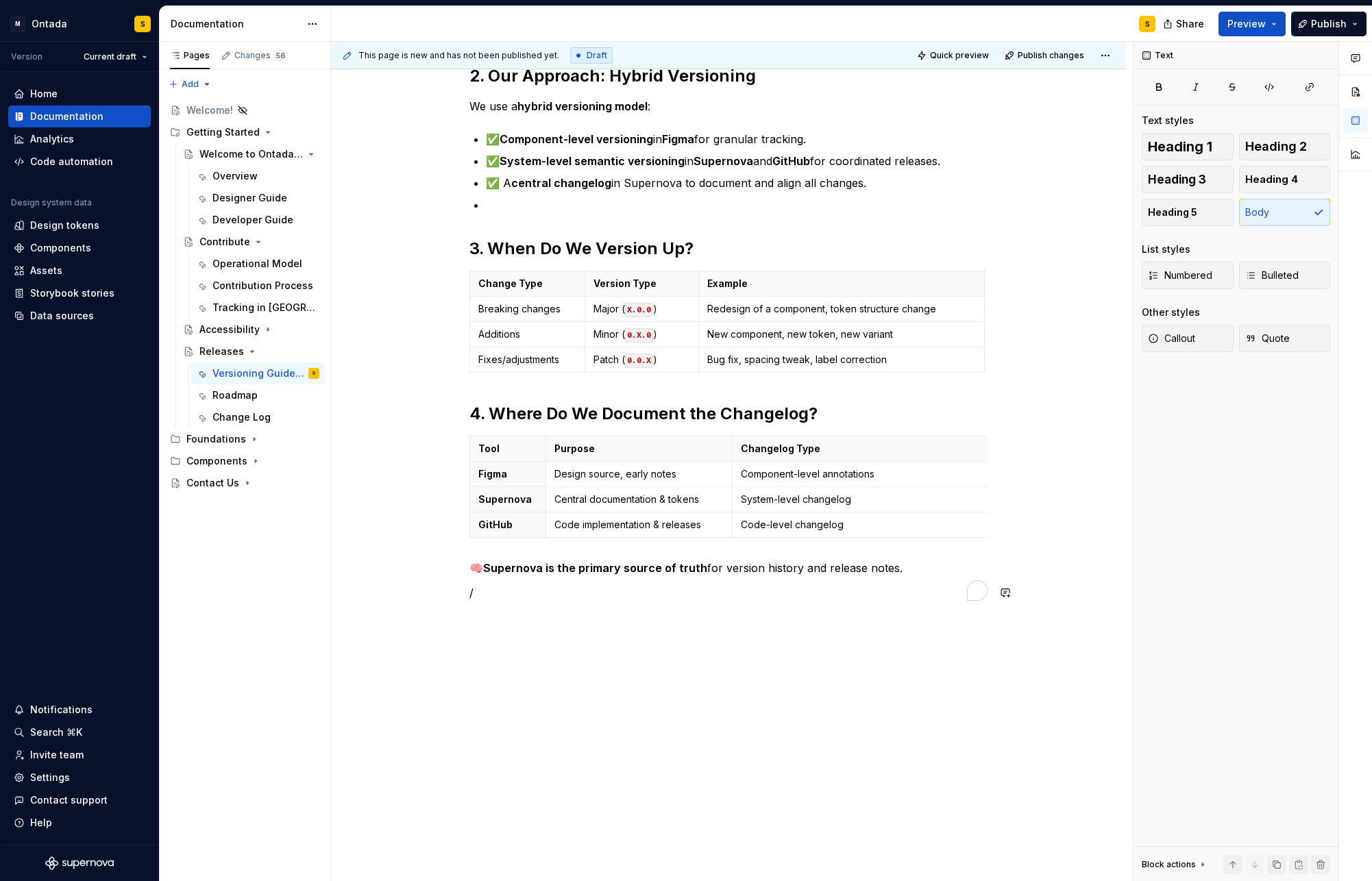
click at [834, 711] on div "1. What Are Design System Versions? Design system versions track changes across…" at bounding box center [728, 278] width 795 height 1206
click at [496, 616] on p "To enrich screen reader interactions, please activate Accessibility in Grammarl…" at bounding box center [728, 618] width 518 height 17
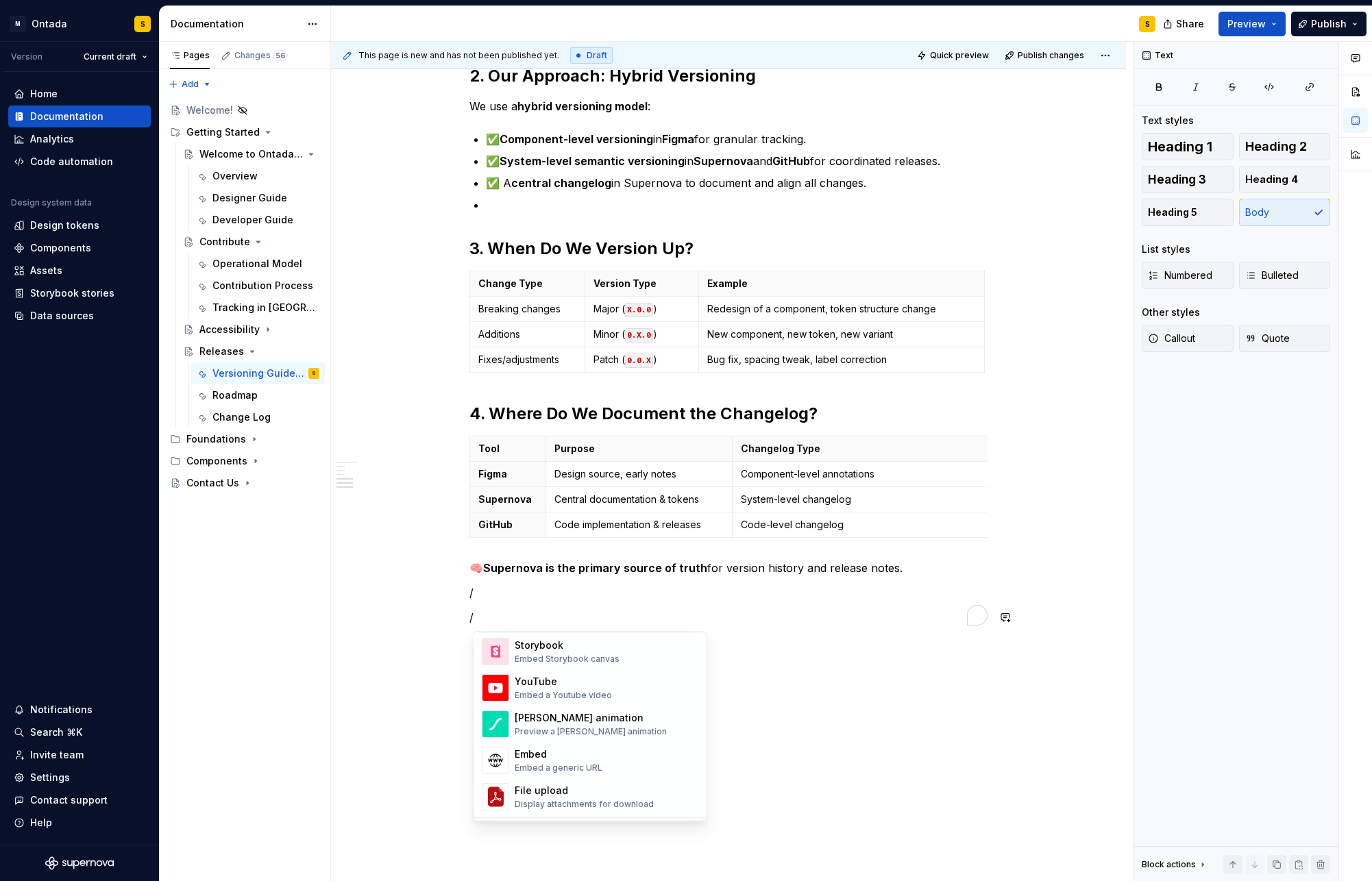
scroll to position [768, 0]
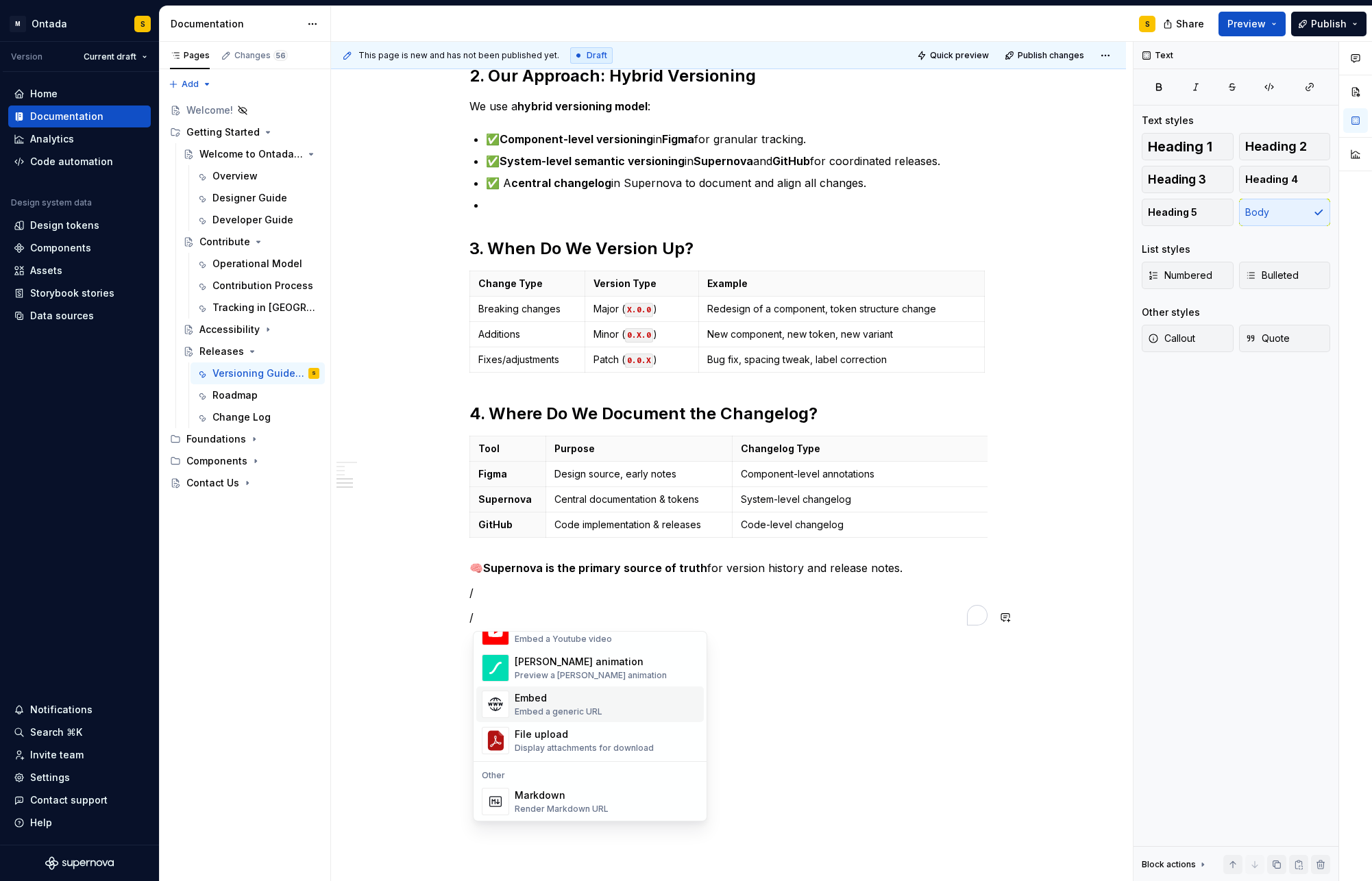
click at [633, 710] on div "Embed Embed a generic URL" at bounding box center [606, 704] width 184 height 28
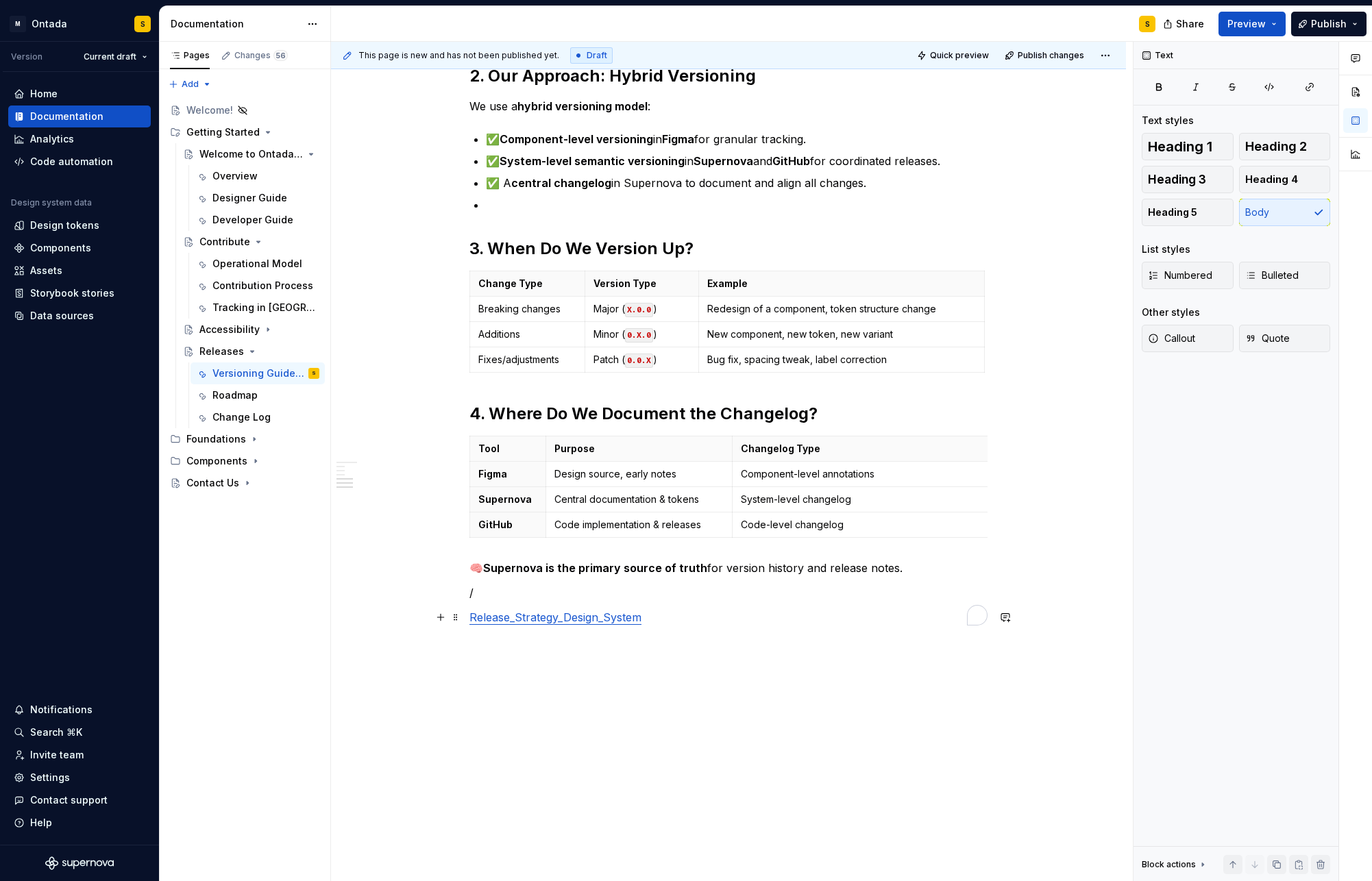
click at [659, 616] on p "Release_Strategy_Design_System" at bounding box center [728, 618] width 518 height 17
click at [944, 583] on div "1. What Are Design System Versions? Design system versions track changes across…" at bounding box center [728, 154] width 518 height 892
click at [939, 565] on p "🧠 Supernova is the primary source of truth for version history and release note…" at bounding box center [728, 568] width 518 height 17
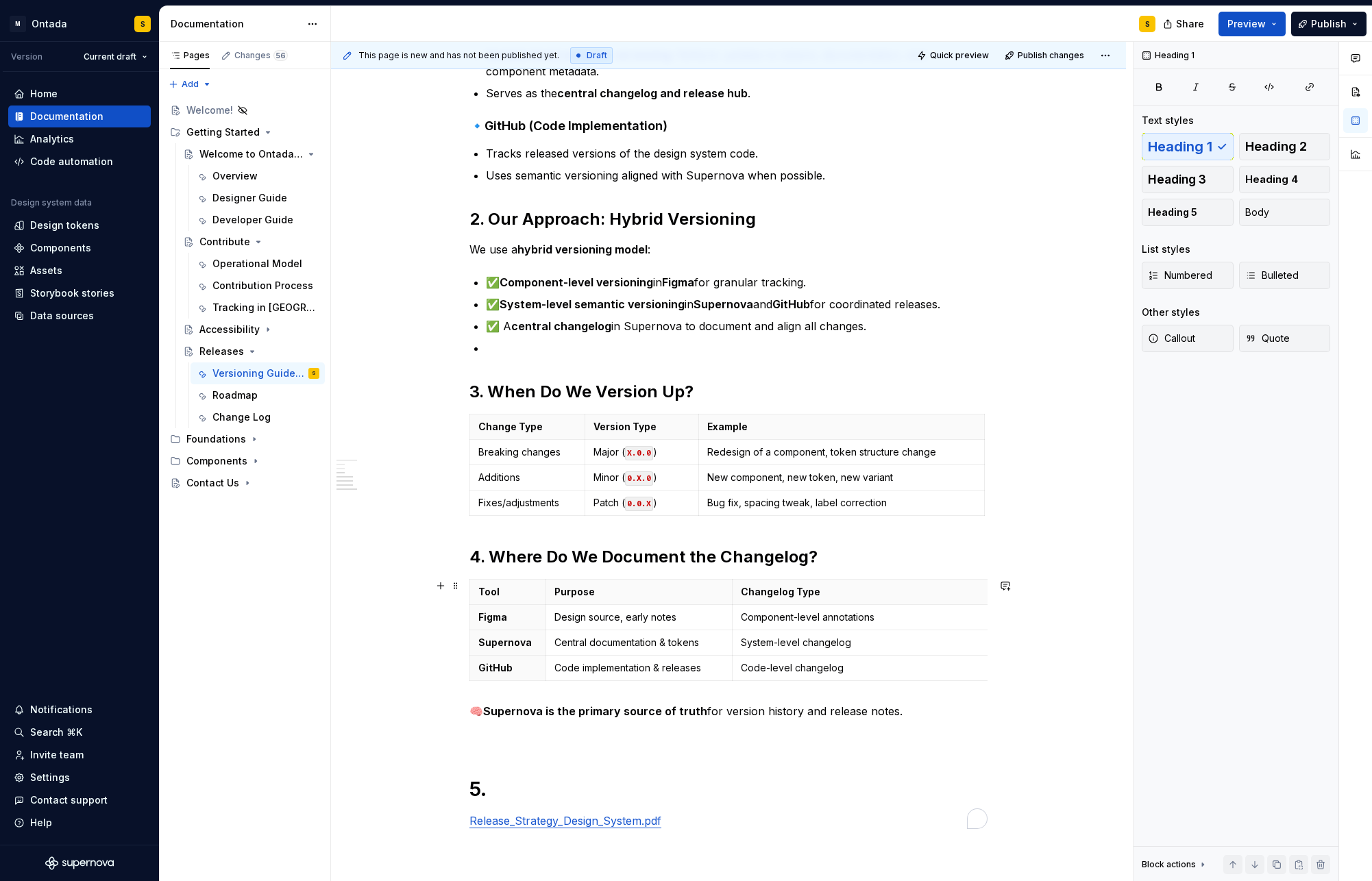
scroll to position [423, 0]
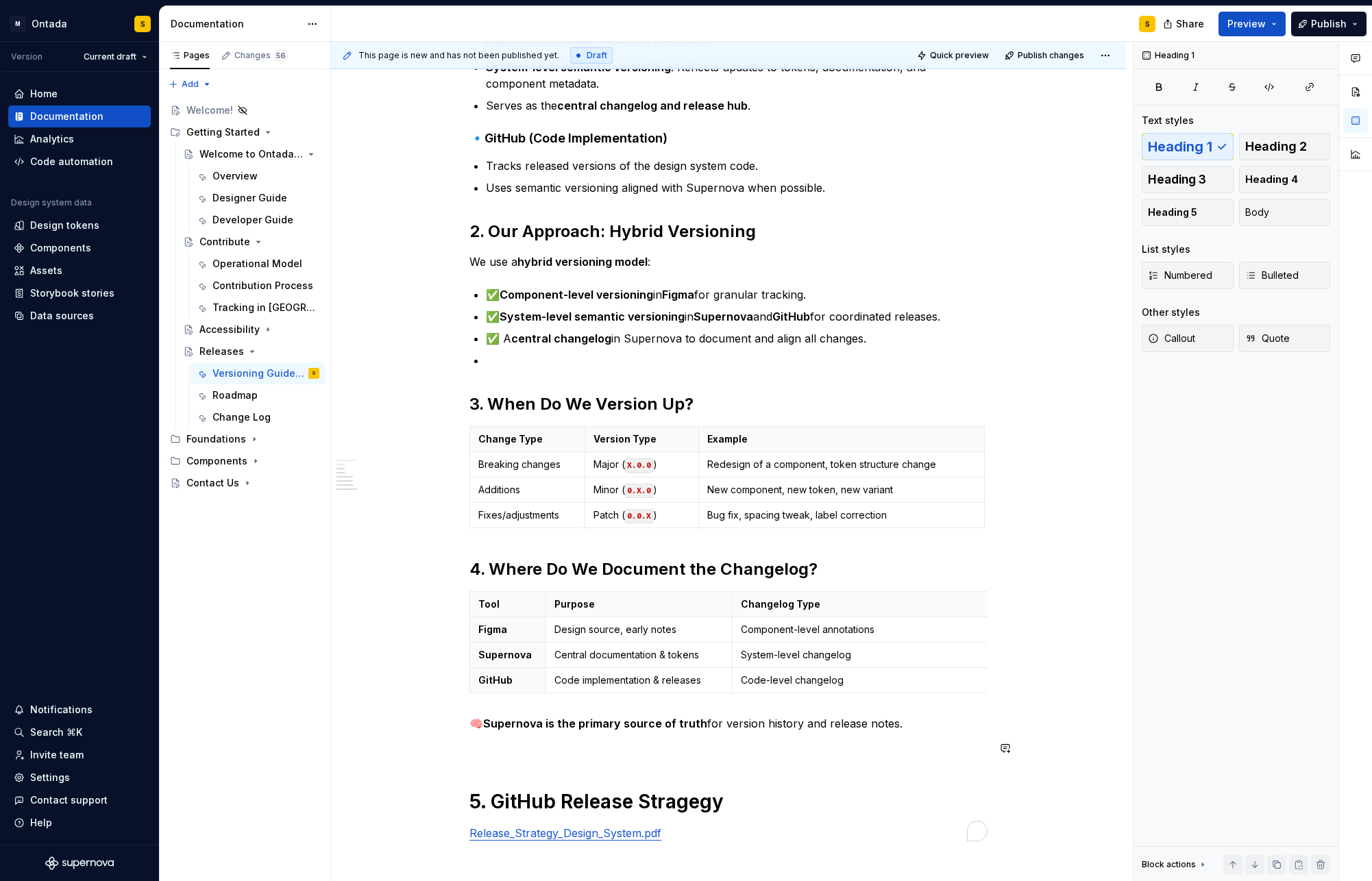
click at [540, 711] on div "1. What Are Design System Versions? Design system versions track changes across…" at bounding box center [728, 353] width 518 height 977
click at [485, 711] on p "To enrich screen reader interactions, please activate Accessibility in Grammarl…" at bounding box center [728, 749] width 518 height 17
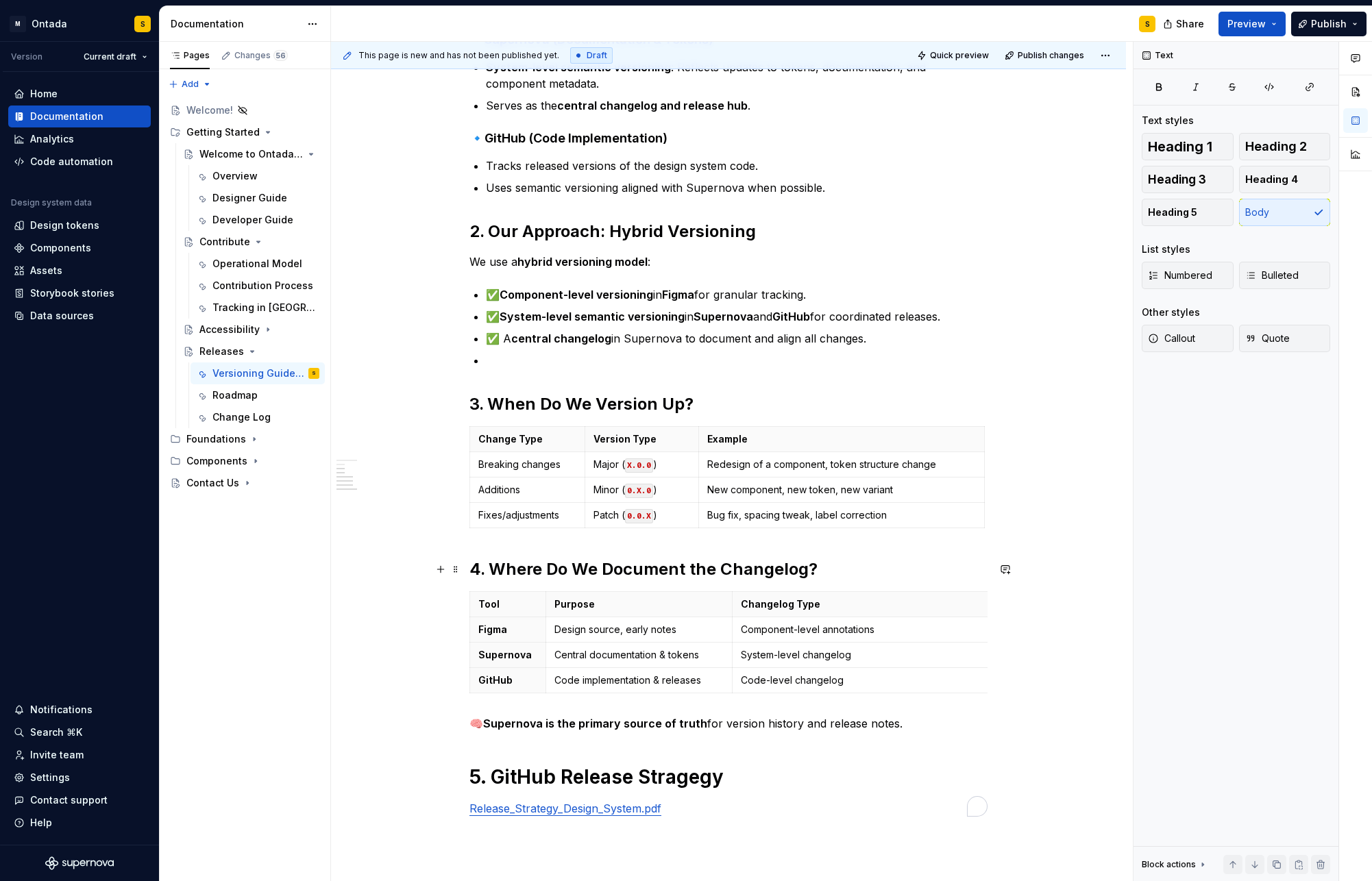
click at [727, 567] on h2 "4. Where Do We Document the Changelog?" at bounding box center [728, 569] width 518 height 22
click at [749, 711] on h1 "5. GitHub Release Stragegy" at bounding box center [728, 777] width 518 height 24
click at [1303, 141] on span "Heading 2" at bounding box center [1276, 147] width 62 height 14
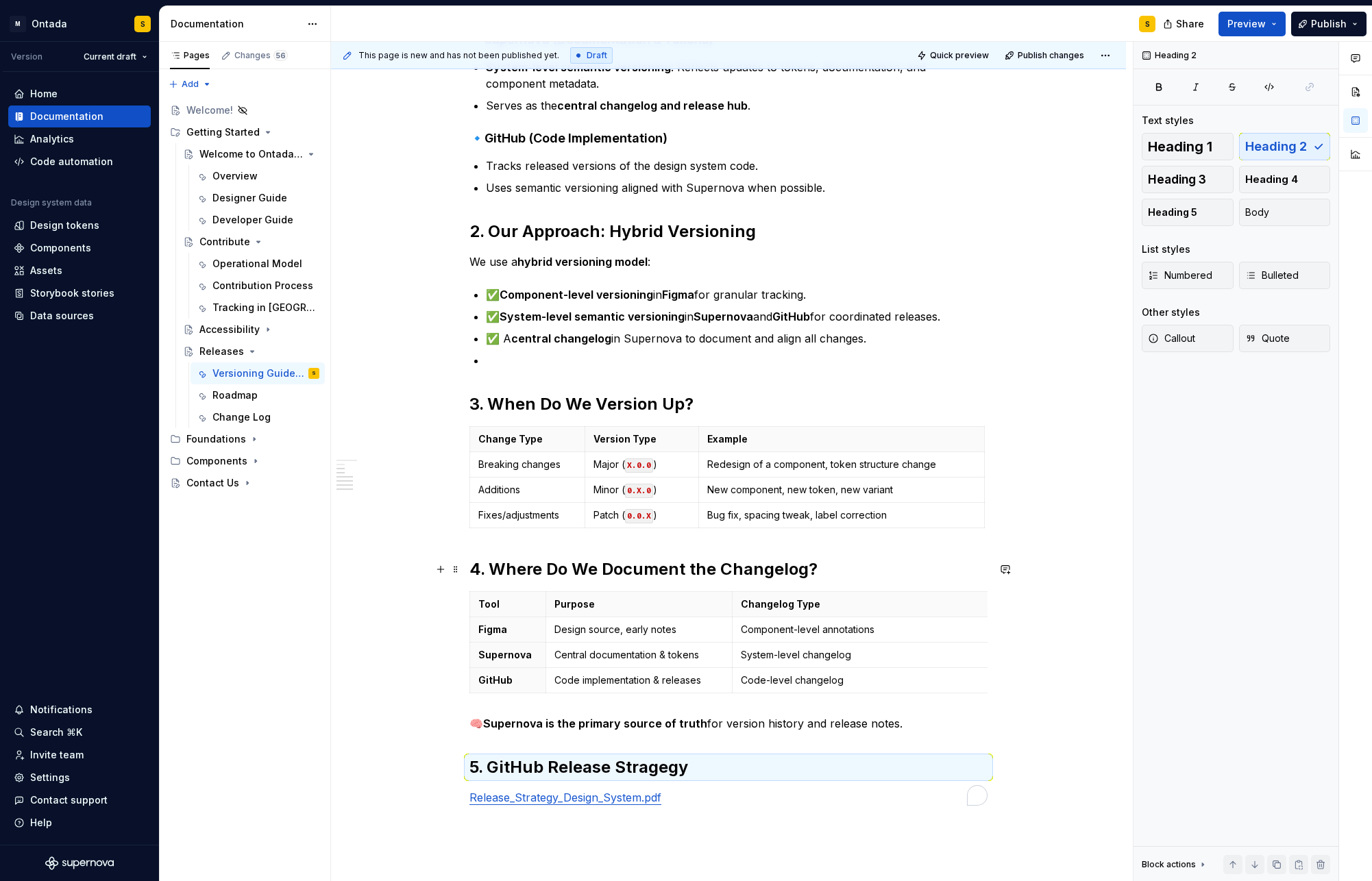
drag, startPoint x: 673, startPoint y: 578, endPoint x: 675, endPoint y: 565, distance: 13.2
click at [673, 578] on h2 "4. Where Do We Document the Changelog?" at bounding box center [728, 569] width 518 height 22
click at [666, 405] on h2 "3. When Do We Version Up?" at bounding box center [728, 404] width 518 height 22
click at [711, 238] on h2 "2. Our Approach: Hybrid Versioning" at bounding box center [728, 232] width 518 height 22
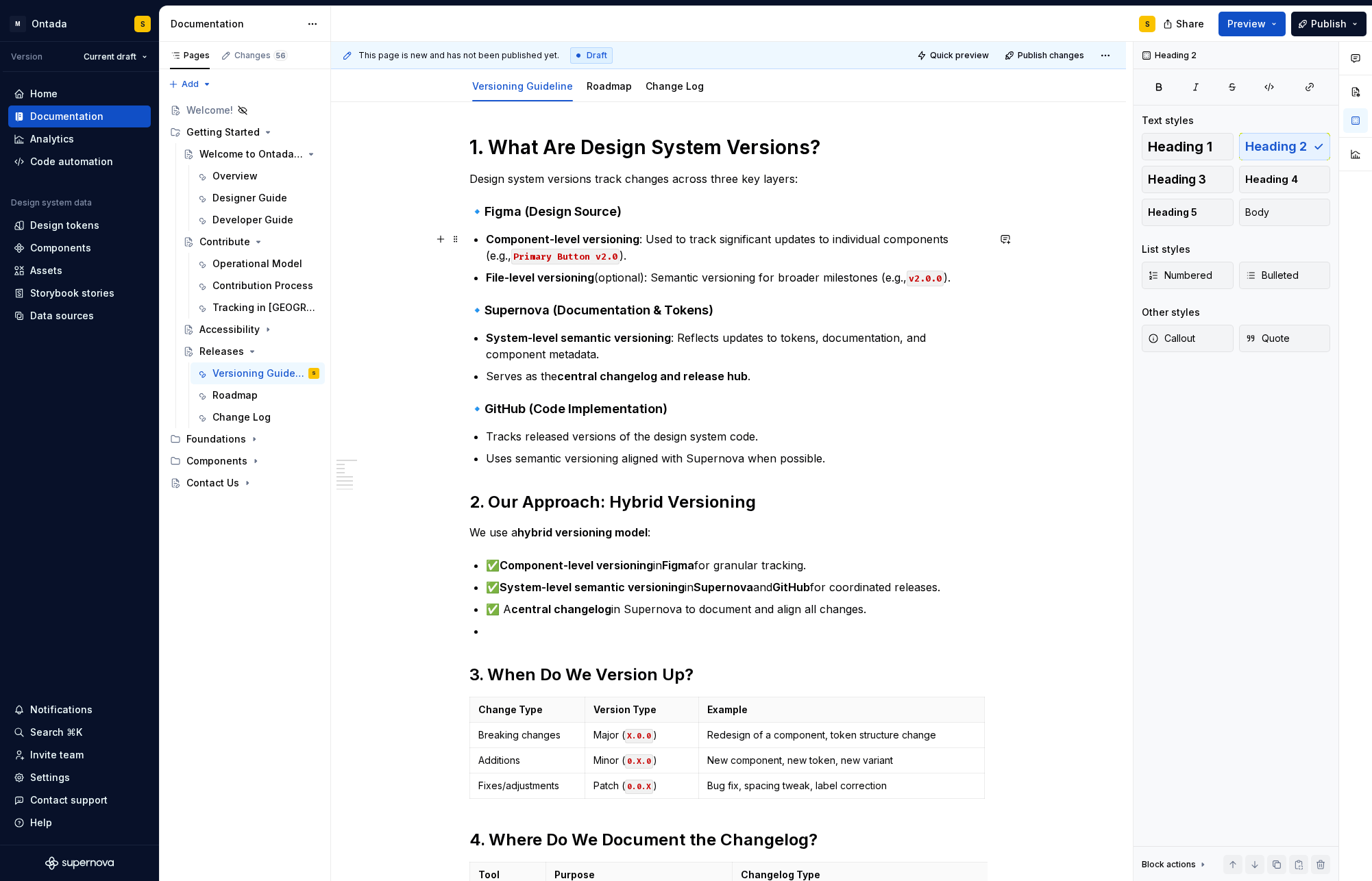
scroll to position [143, 0]
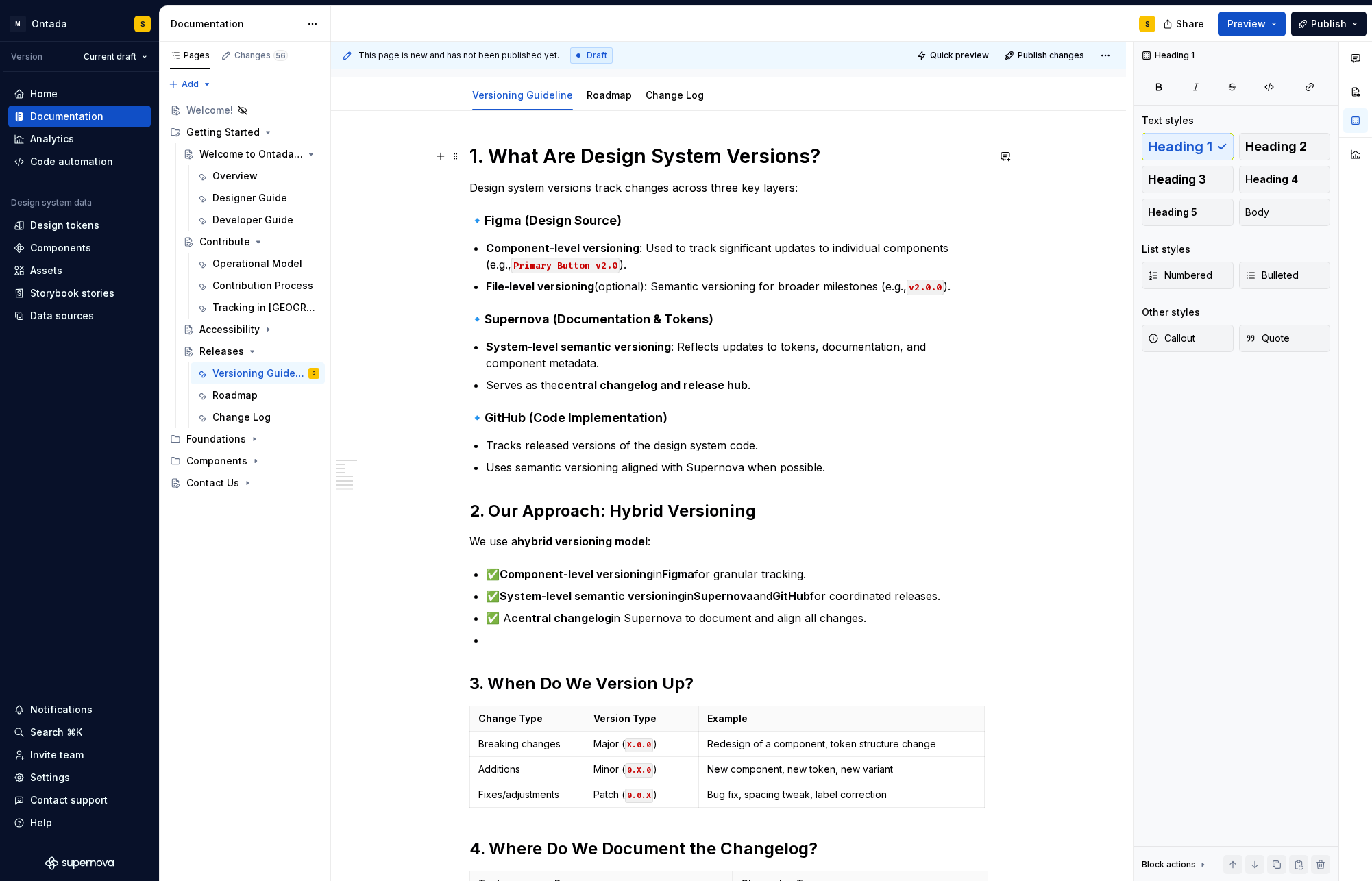
click at [719, 148] on h1 "1. What Are Design System Versions?" at bounding box center [728, 156] width 518 height 24
click at [1279, 148] on span "Heading 2" at bounding box center [1276, 147] width 62 height 14
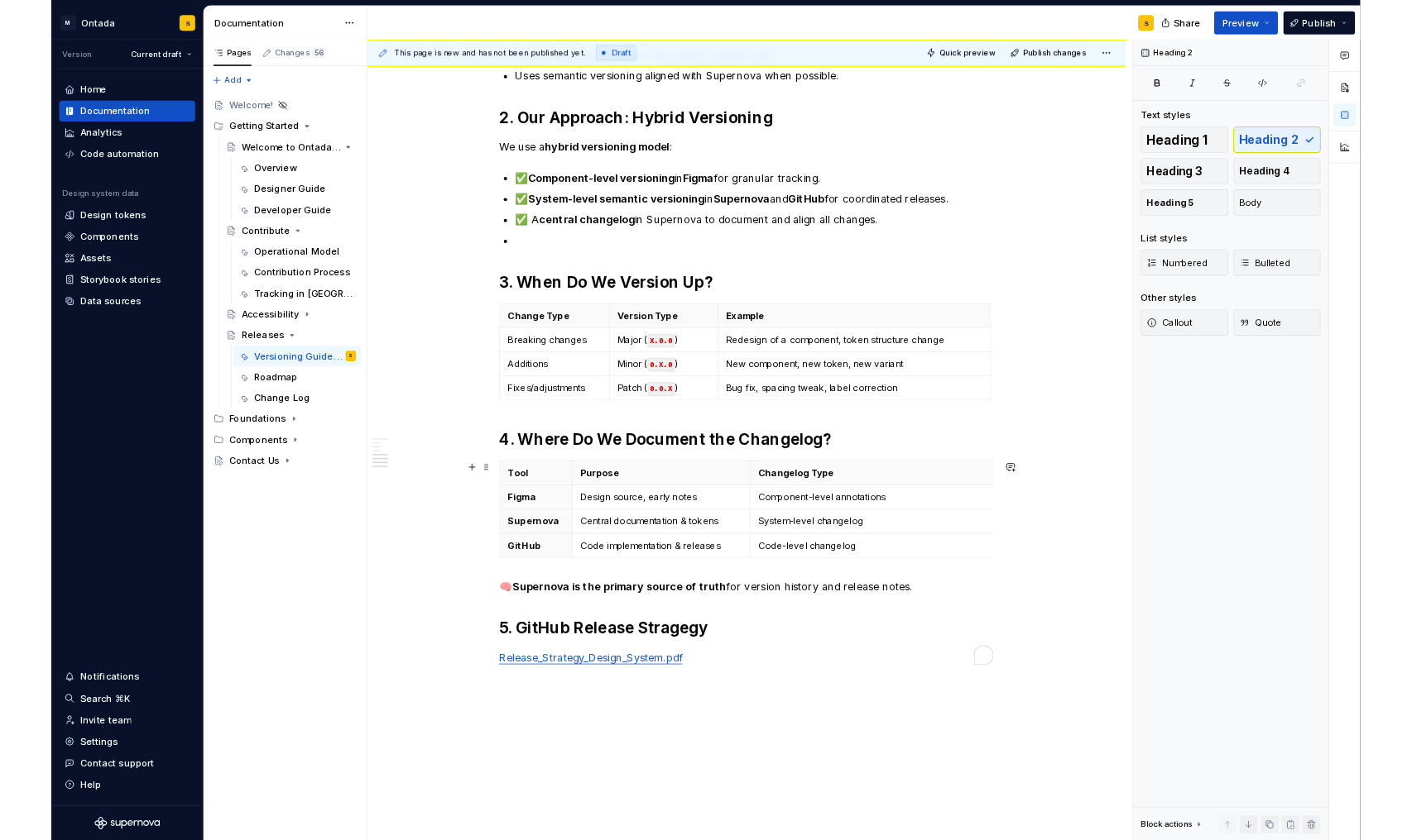
scroll to position [649, 0]
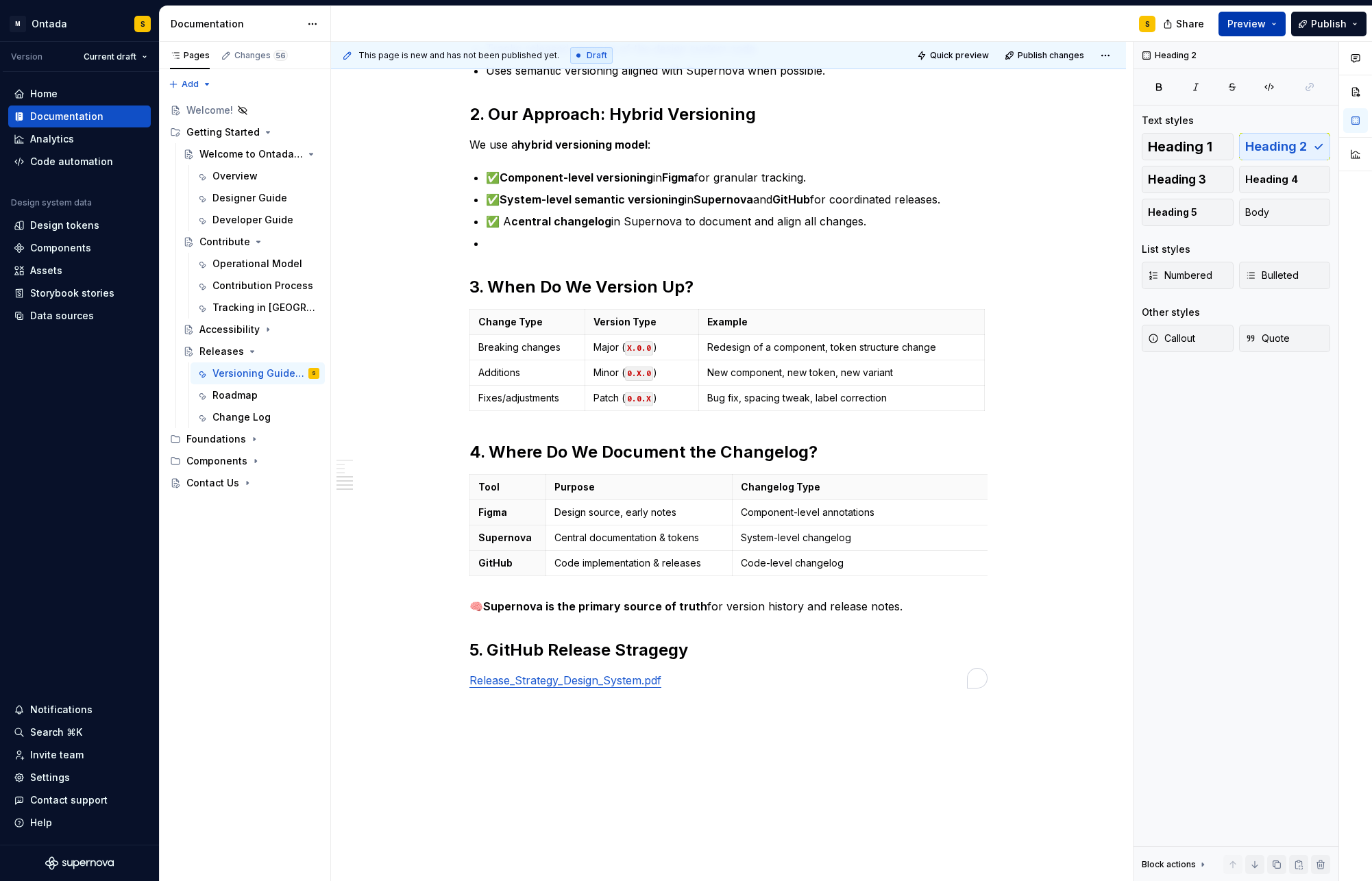
click at [1280, 16] on button "Preview" at bounding box center [1252, 24] width 67 height 24
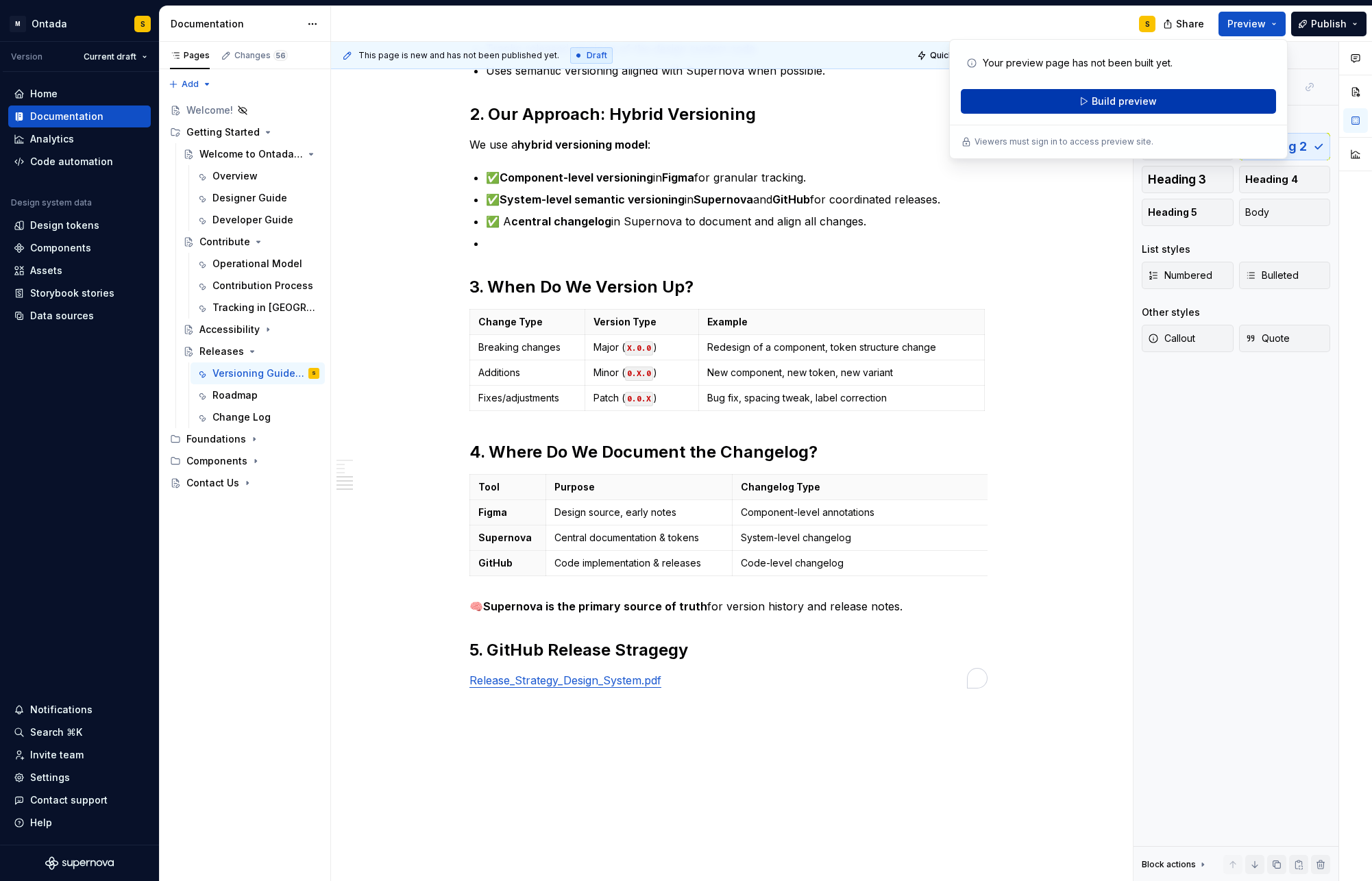
click at [1205, 103] on button "Build preview" at bounding box center [1118, 101] width 315 height 24
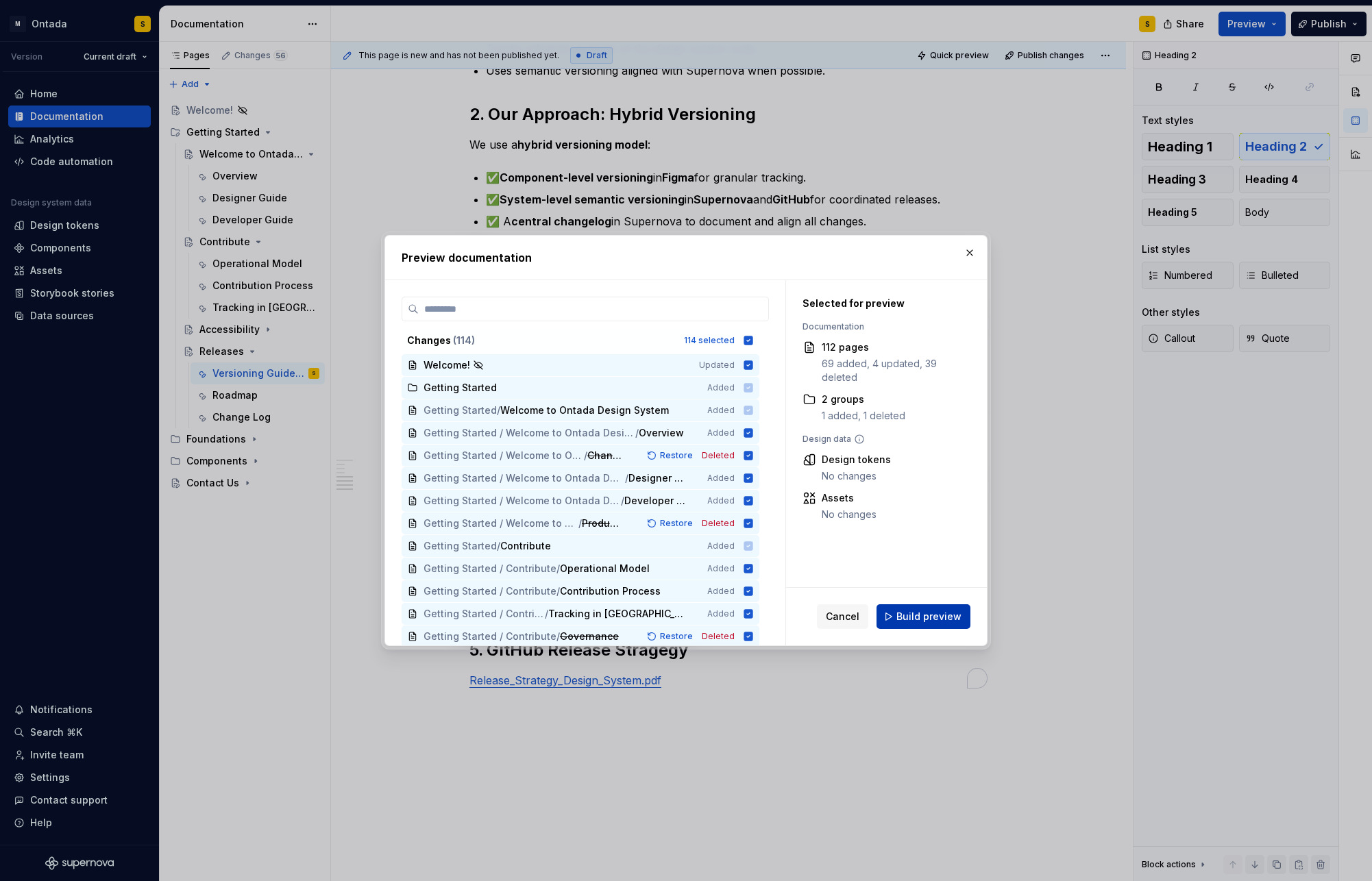
click at [953, 623] on span "Build preview" at bounding box center [928, 617] width 65 height 14
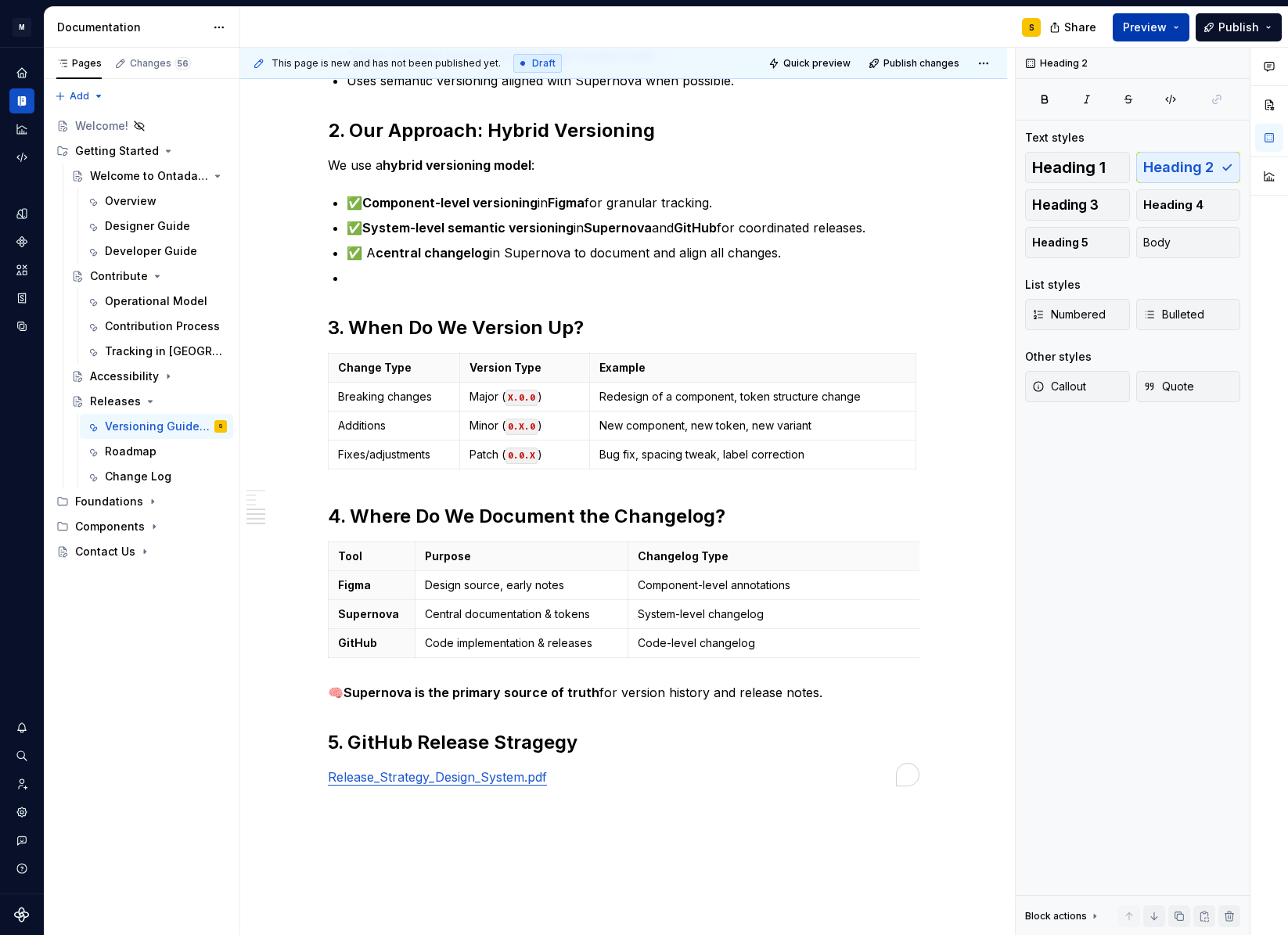
click at [1180, 31] on button "Preview" at bounding box center [1151, 27] width 77 height 28
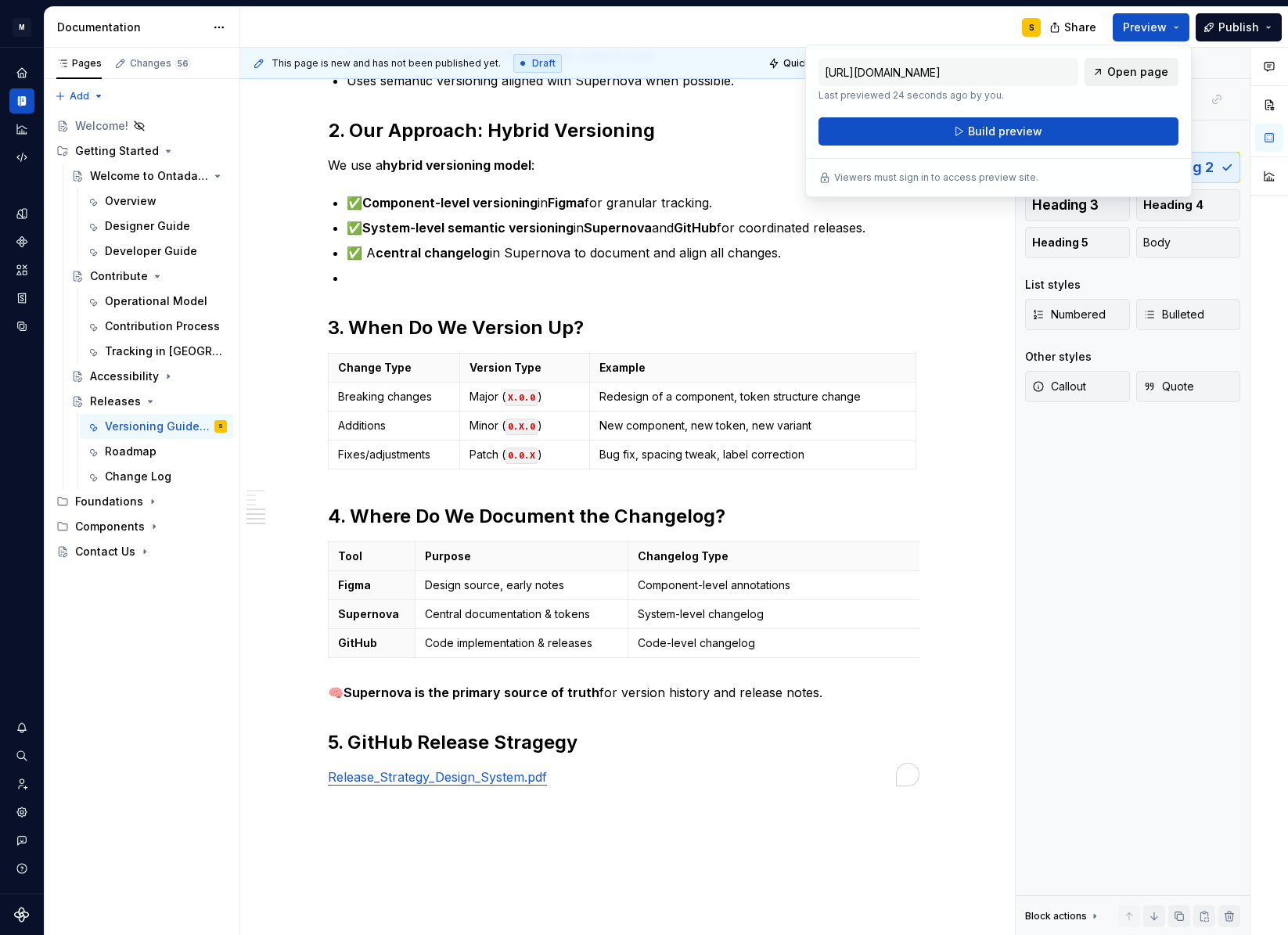
click at [1143, 71] on span "Open page" at bounding box center [1138, 72] width 61 height 16
type textarea "*"
